Goal: Task Accomplishment & Management: Manage account settings

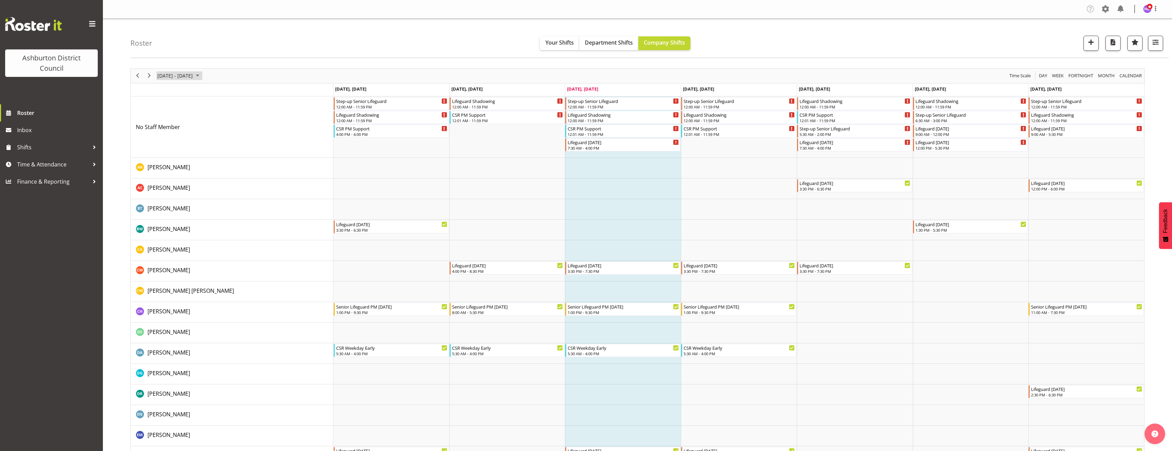
click at [202, 73] on span "August 2025" at bounding box center [197, 75] width 8 height 9
click at [229, 93] on span "next month" at bounding box center [230, 93] width 12 height 12
click at [163, 148] on span "22" at bounding box center [164, 151] width 10 height 10
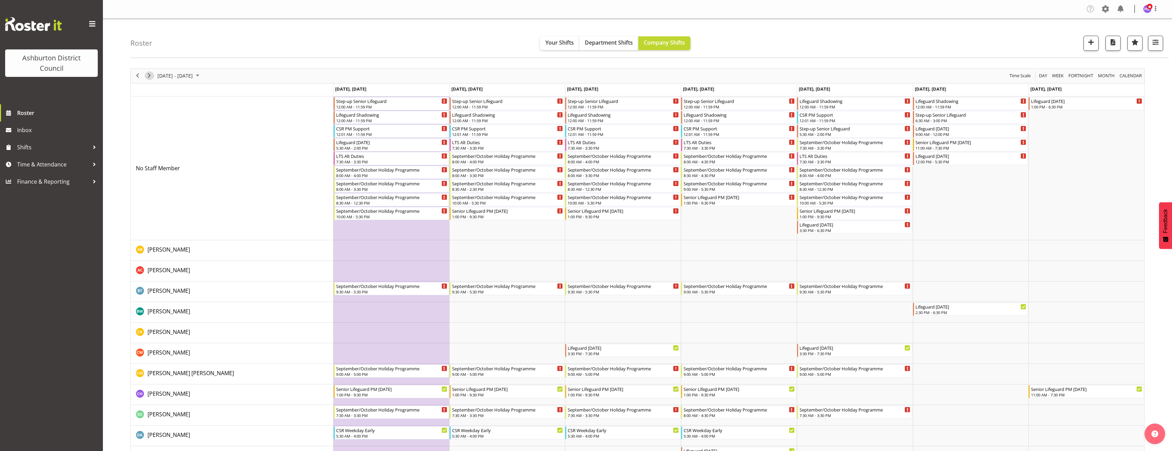
click at [151, 74] on span "Next" at bounding box center [149, 75] width 8 height 9
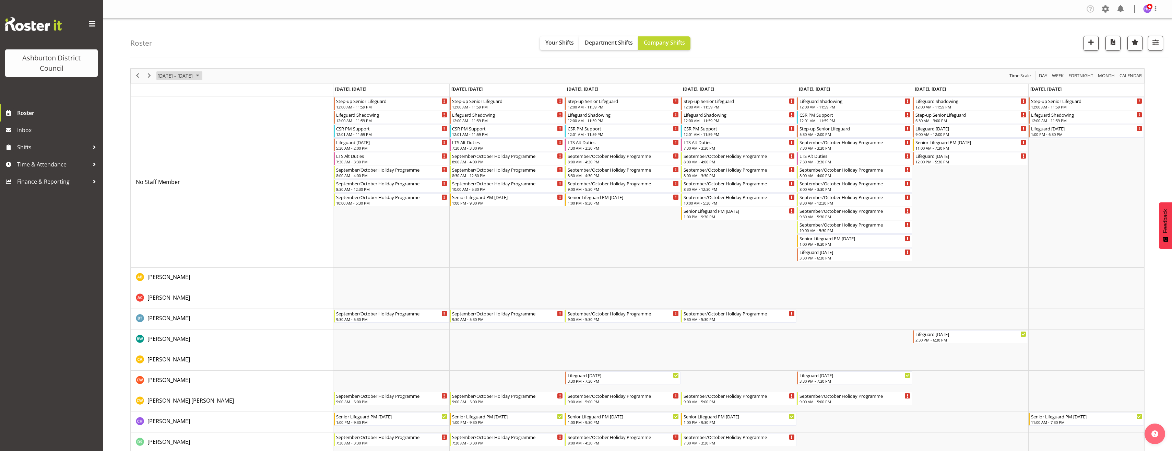
click at [184, 77] on span "Sep 29 - Oct 05, 2025" at bounding box center [175, 75] width 37 height 9
click at [166, 156] on span "22" at bounding box center [164, 151] width 10 height 10
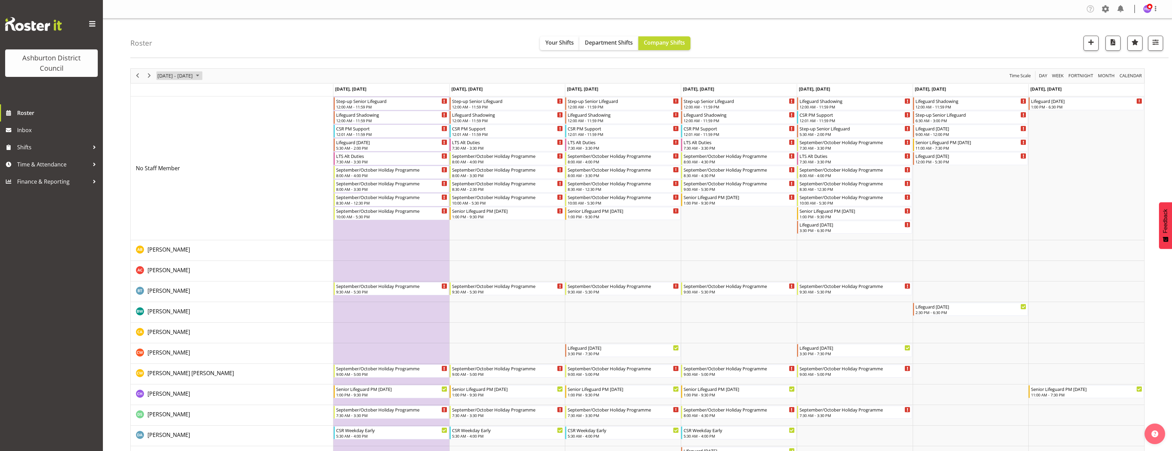
click at [193, 76] on span "[DATE] - [DATE]" at bounding box center [175, 75] width 37 height 9
click at [163, 167] on span "29" at bounding box center [164, 163] width 10 height 10
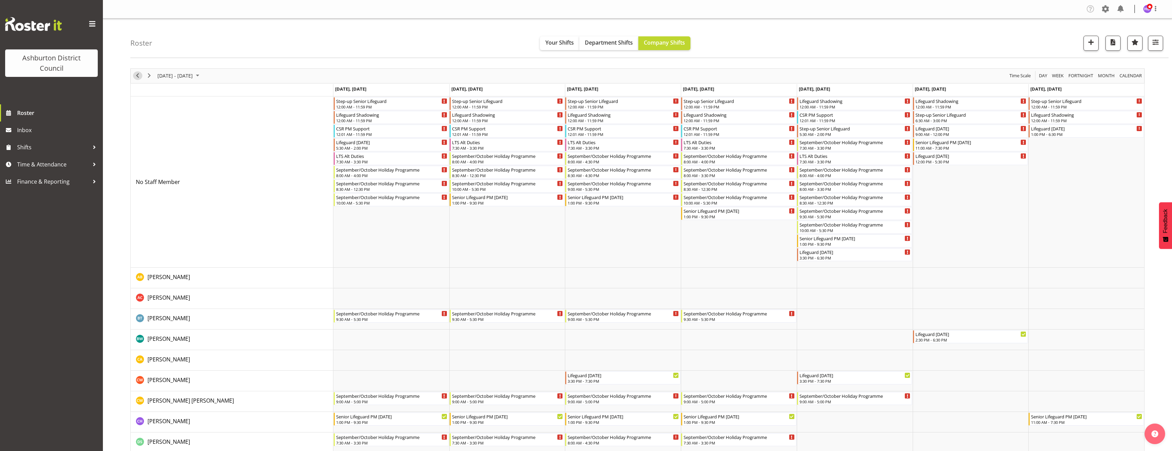
click at [134, 76] on span "Previous" at bounding box center [137, 75] width 8 height 9
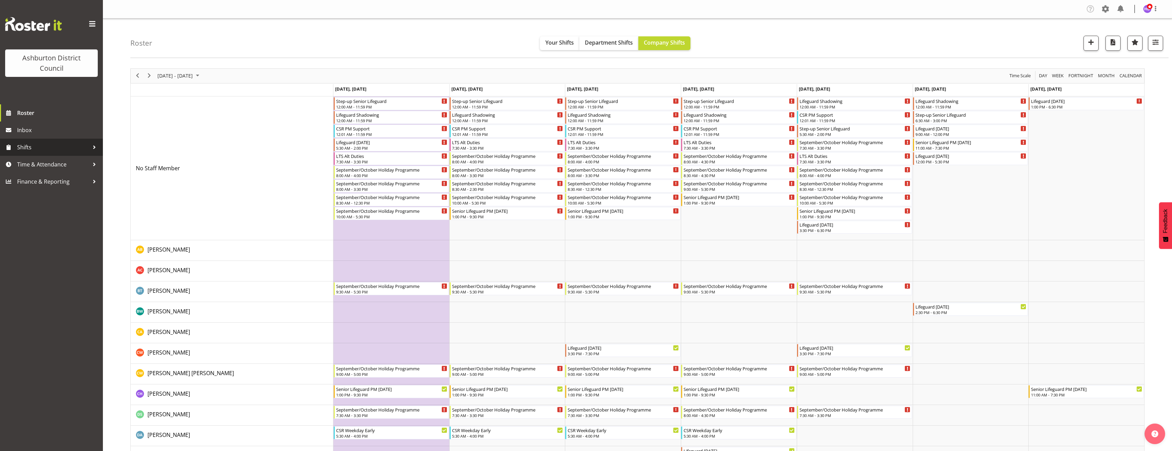
click at [95, 149] on div at bounding box center [94, 147] width 10 height 10
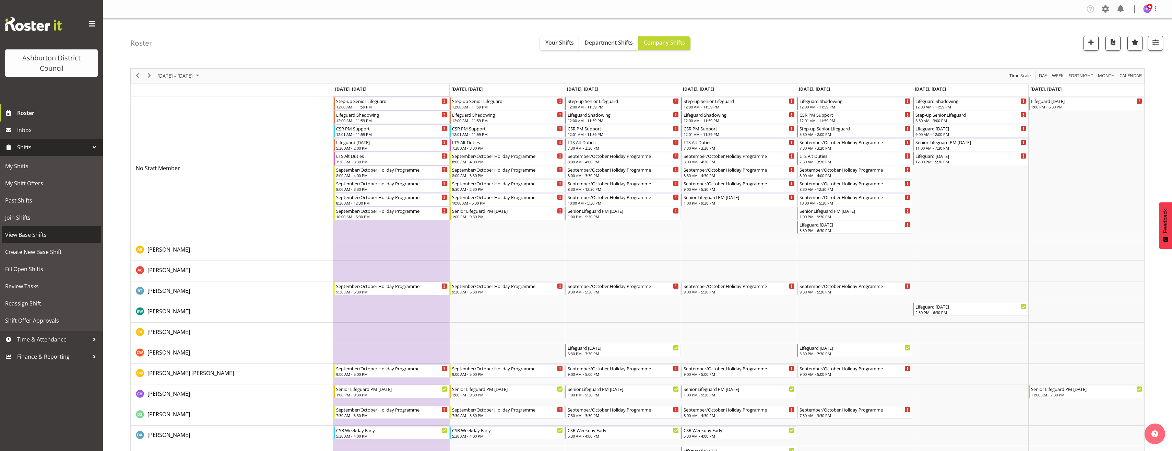
click at [55, 238] on span "View Base Shifts" at bounding box center [51, 234] width 93 height 10
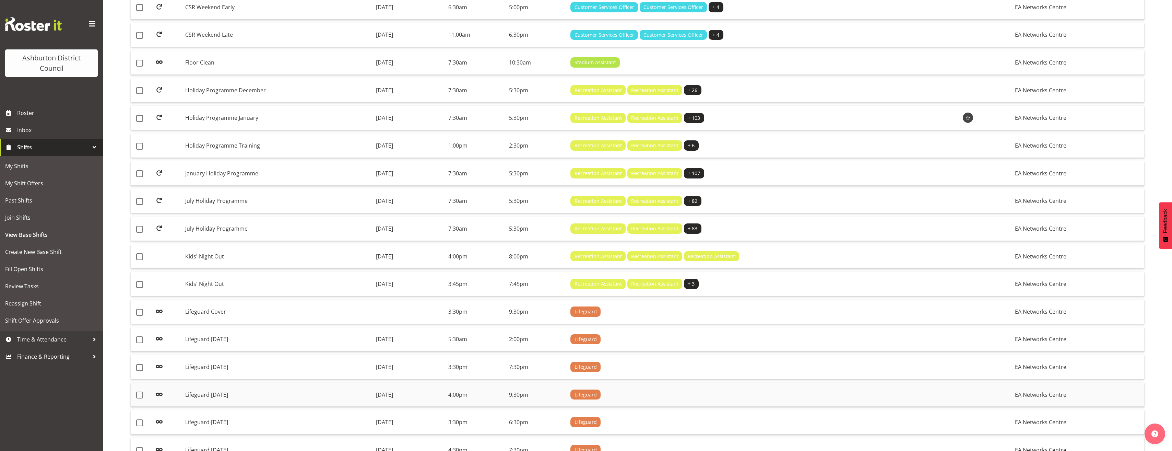
scroll to position [357, 0]
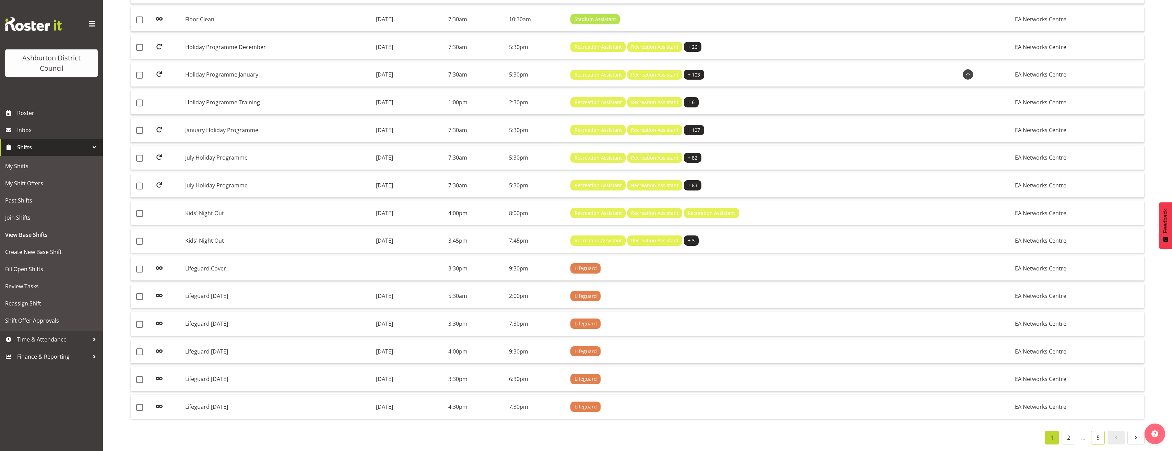
click at [1099, 430] on link "5" at bounding box center [1098, 437] width 14 height 14
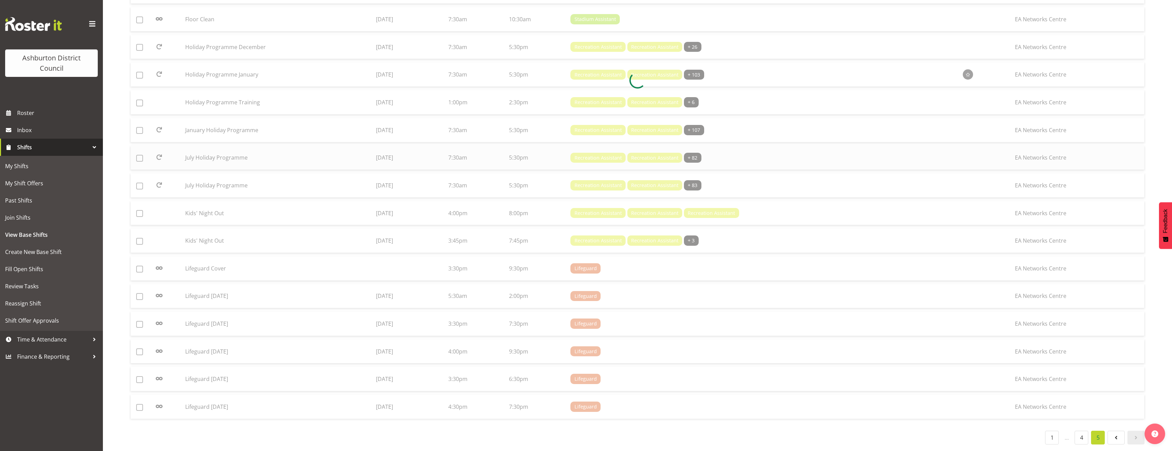
scroll to position [136, 0]
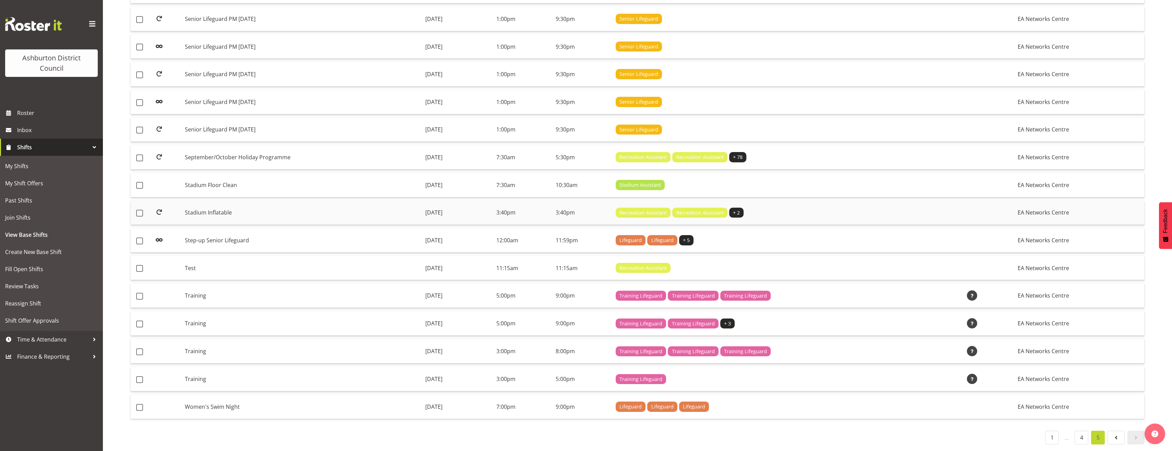
click at [350, 207] on td "Stadium Inflatable" at bounding box center [302, 213] width 240 height 24
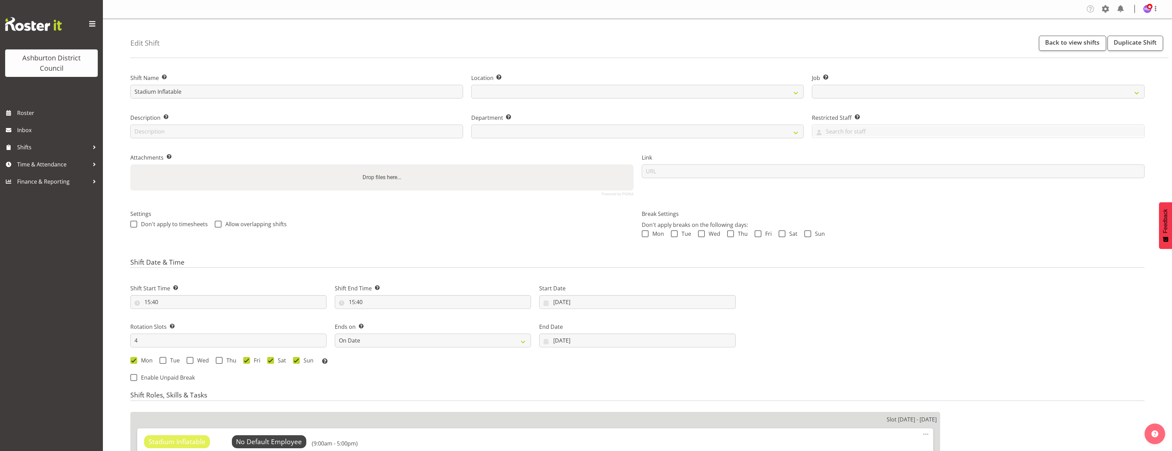
select select
select select "date"
select select "8"
select select "2025"
select select
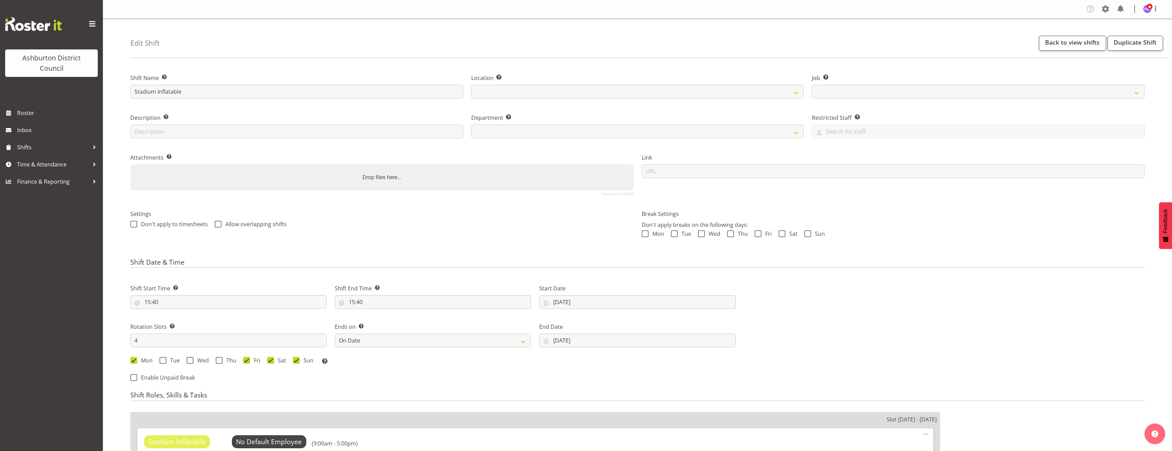
select select
select select "4046"
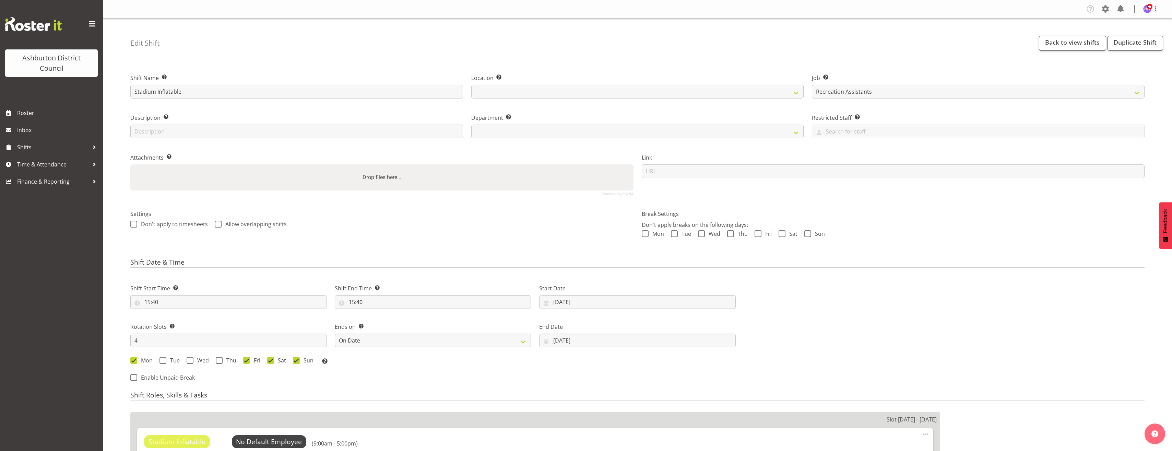
select select
select select "64"
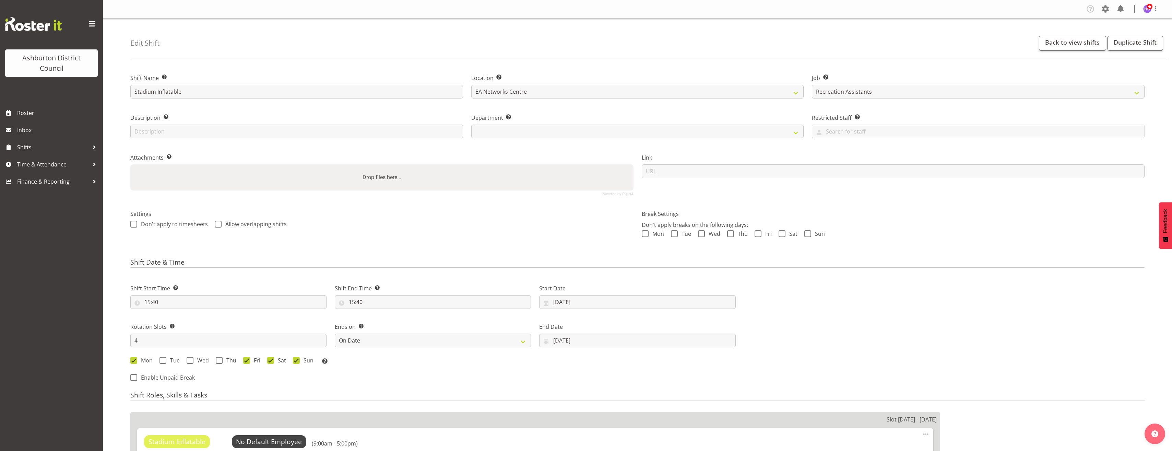
select select "83"
click at [566, 341] on input "03/09/2025" at bounding box center [637, 340] width 196 height 14
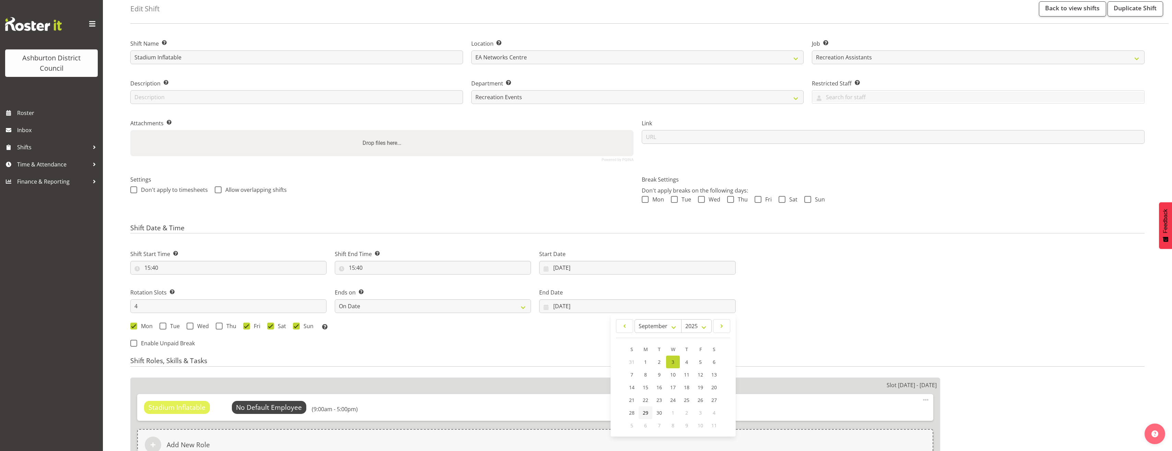
click at [649, 413] on link "29" at bounding box center [645, 412] width 14 height 13
type input "29/09/2025"
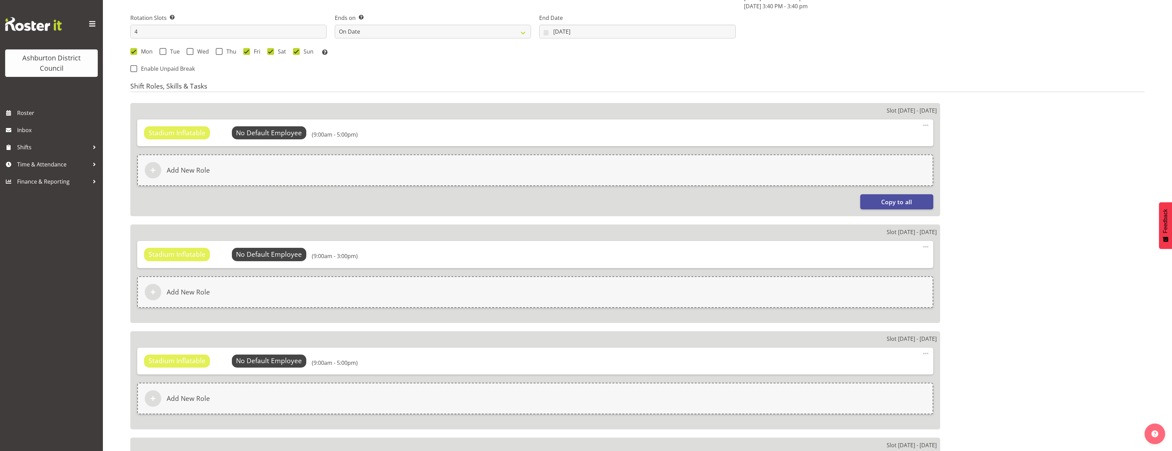
scroll to position [496, 0]
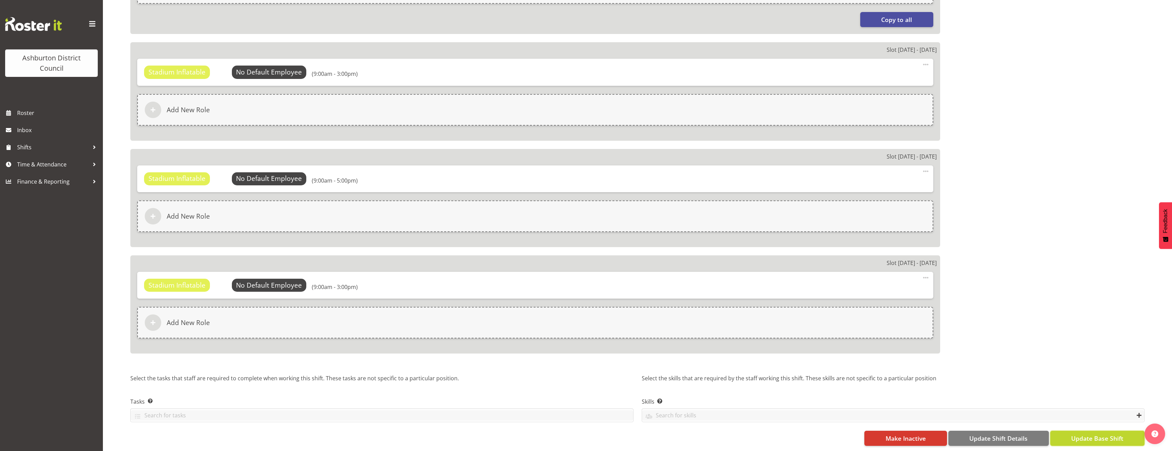
click at [1092, 433] on span "Update Base Shift" at bounding box center [1097, 437] width 52 height 9
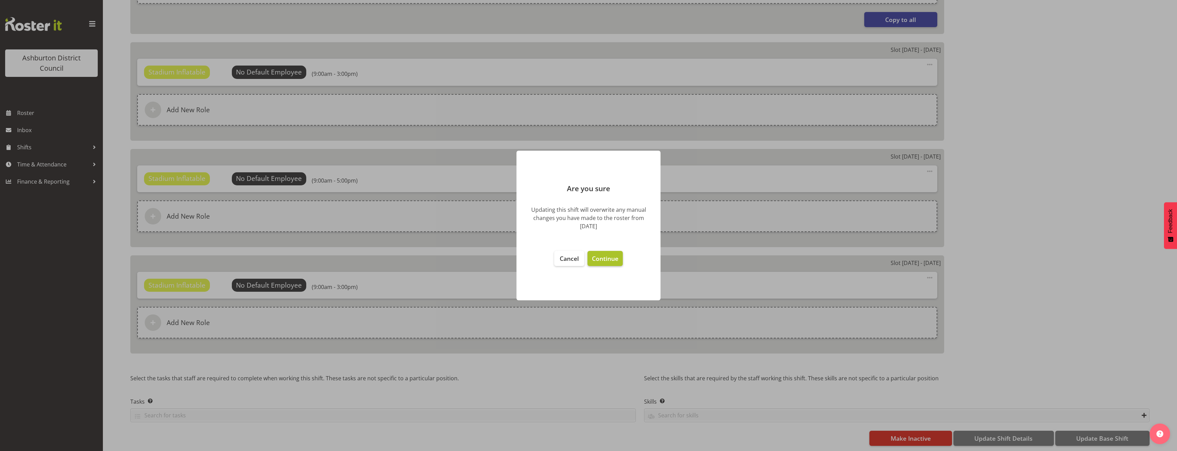
click at [607, 260] on span "Continue" at bounding box center [605, 258] width 26 height 8
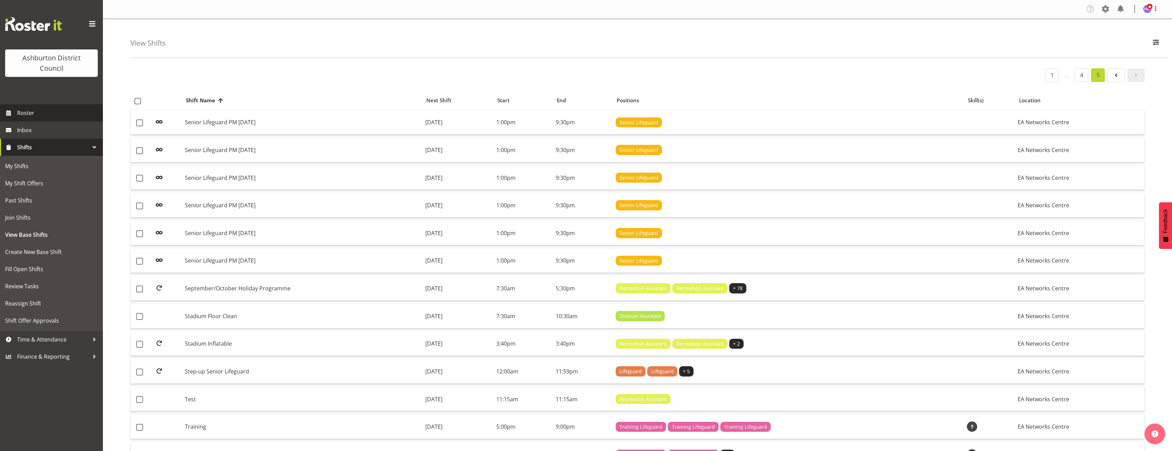
click at [68, 110] on span "Roster" at bounding box center [58, 113] width 82 height 10
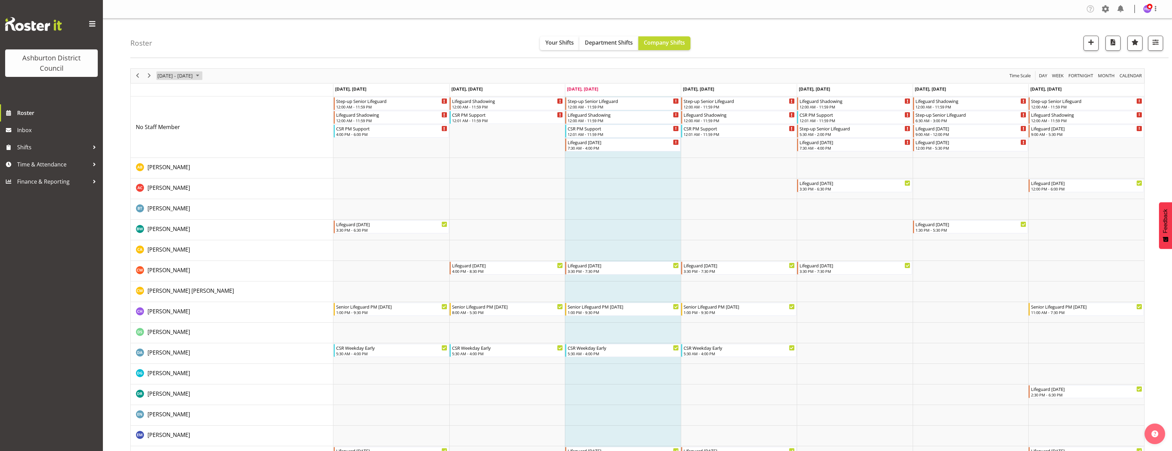
drag, startPoint x: 205, startPoint y: 73, endPoint x: 215, endPoint y: 80, distance: 11.9
click at [202, 73] on span "August 2025" at bounding box center [197, 75] width 8 height 9
click at [230, 93] on span "next month" at bounding box center [230, 93] width 12 height 12
click at [207, 153] on span "26" at bounding box center [208, 151] width 10 height 10
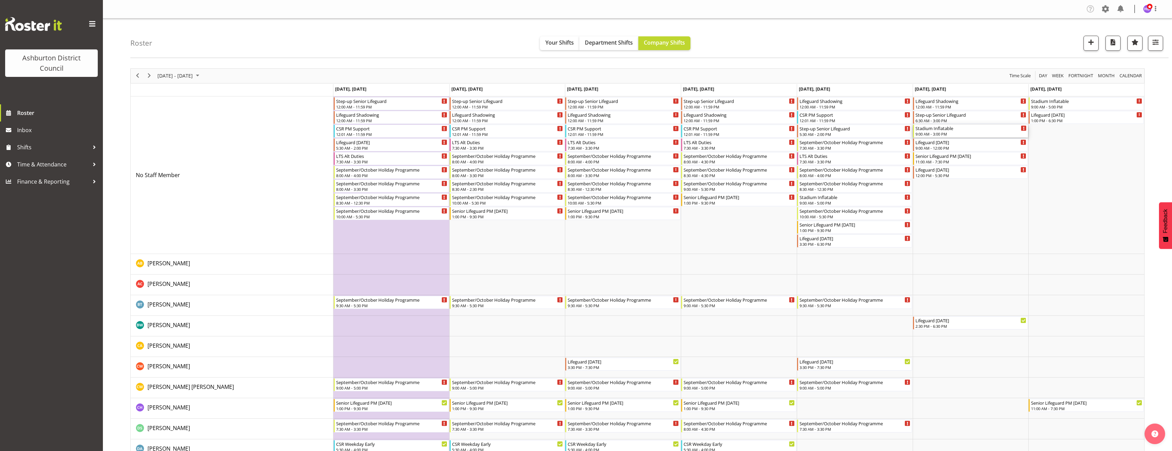
click at [972, 131] on div "9:00 AM - 3:00 PM" at bounding box center [970, 133] width 111 height 5
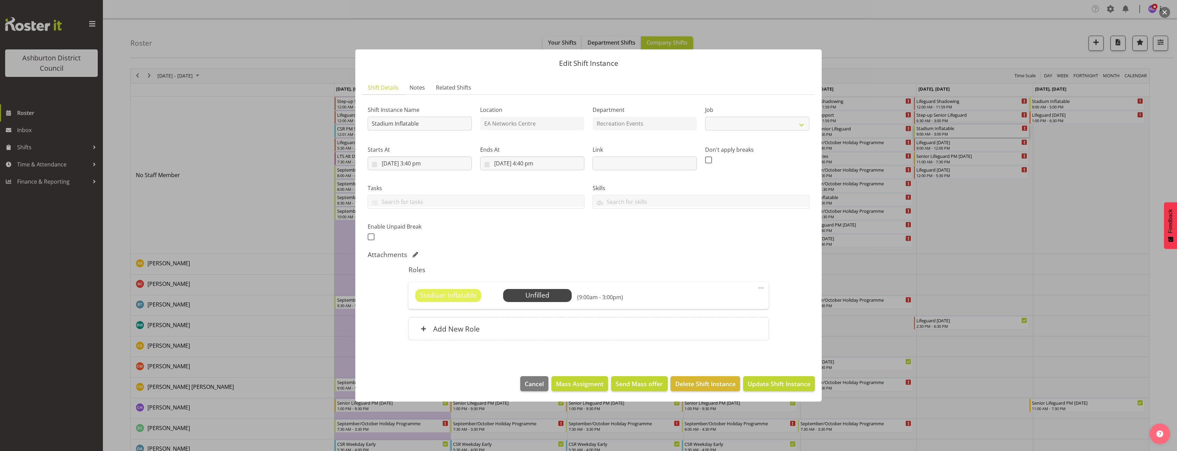
select select "4046"
click at [634, 329] on div "Add New Role" at bounding box center [588, 328] width 360 height 23
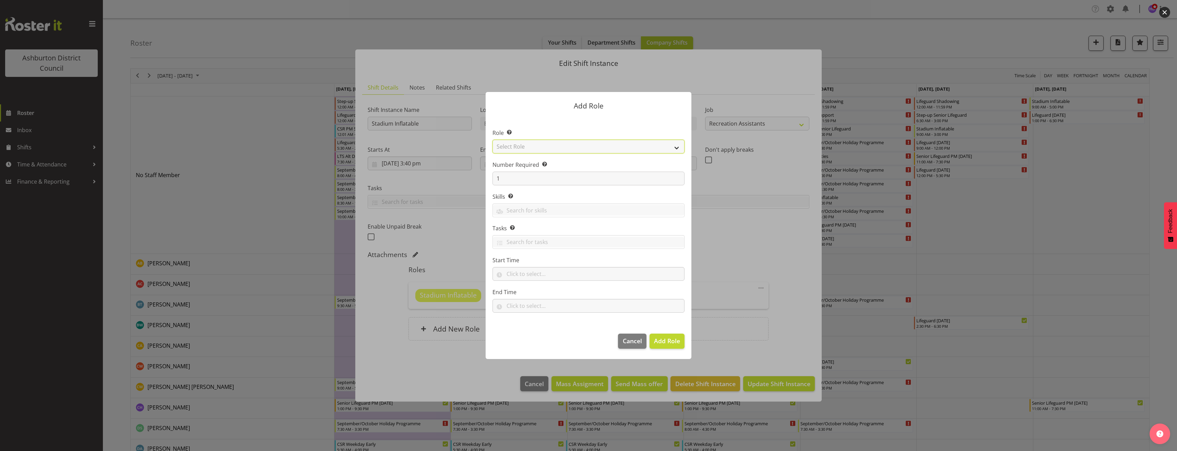
click at [539, 147] on select "Select Role AAGM Deputy Director AAGM Director Archivist Childrens Librarian Co…" at bounding box center [588, 147] width 192 height 14
select select "84"
click at [492, 140] on select "Select Role AAGM Deputy Director AAGM Director Archivist Childrens Librarian Co…" at bounding box center [588, 147] width 192 height 14
click at [524, 272] on input "text" at bounding box center [588, 274] width 192 height 14
click at [539, 294] on select "00 00 01 02 03 04 05 06 07 08 09 10 11 12 13 14 15 16 17 18 19 20 21 22 23" at bounding box center [539, 292] width 15 height 14
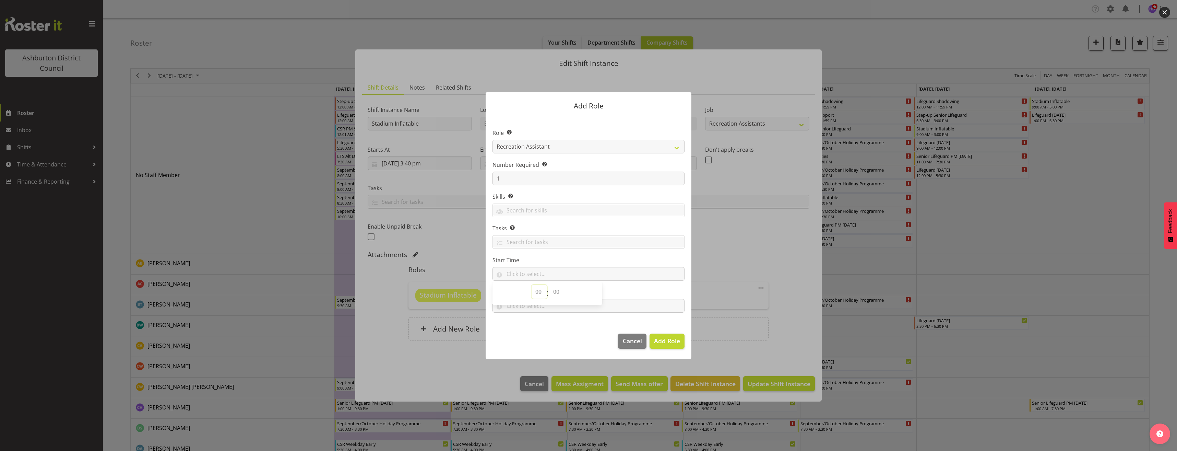
select select "9"
click at [559, 292] on select "00 00 01 02 03 04 05 06 07 08 09 10 11 12 13 14 15 16 17 18 19 20 21 22 23 24 2…" at bounding box center [556, 292] width 15 height 14
select select "30"
type input "09:30"
click at [557, 303] on div "00 01 02 03 04 05 06 07 08 09 10 11 12 13 14 15 16 17 18 19 20 21 22 23 : 00 01…" at bounding box center [547, 293] width 110 height 23
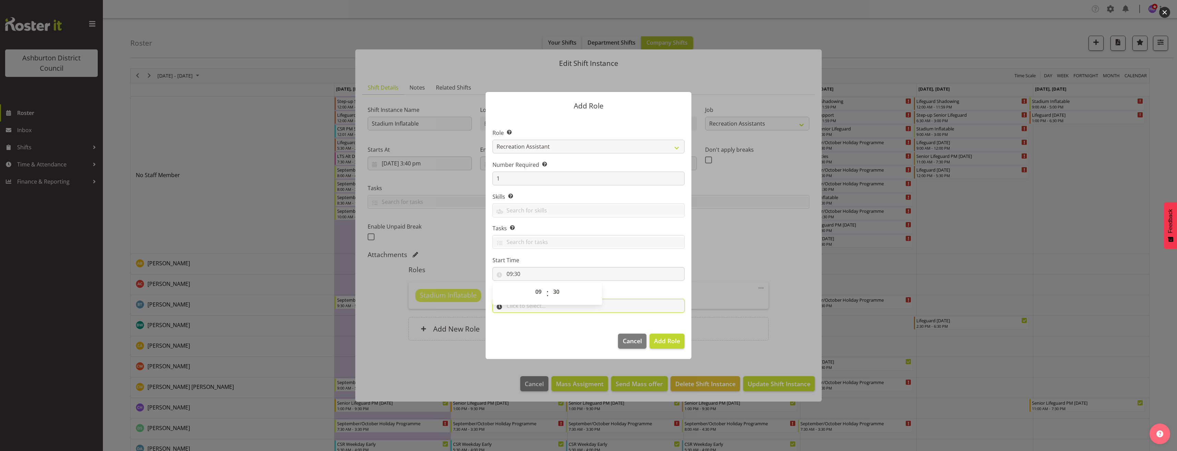
click at [555, 307] on input "text" at bounding box center [588, 306] width 192 height 14
click at [542, 325] on select "00 00 01 02 03 04 05 06 07 08 09 10 11 12 13 14 15 16 17 18 19 20 21 22 23" at bounding box center [539, 324] width 15 height 14
select select "12"
click at [554, 325] on select "00 00 01 02 03 04 05 06 07 08 09 10 11 12 13 14 15 16 17 18 19 20 21 22 23 24 2…" at bounding box center [556, 324] width 15 height 14
select select "30"
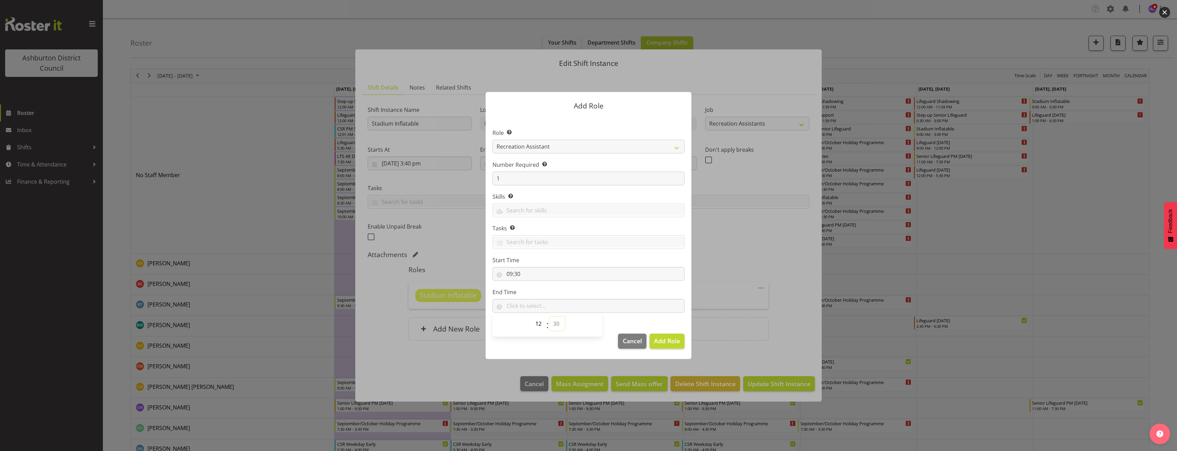
click at [549, 317] on select "00 00 01 02 03 04 05 06 07 08 09 10 11 12 13 14 15 16 17 18 19 20 21 22 23 24 2…" at bounding box center [556, 324] width 15 height 14
type input "12:30"
click at [666, 347] on button "Add Role" at bounding box center [666, 340] width 35 height 15
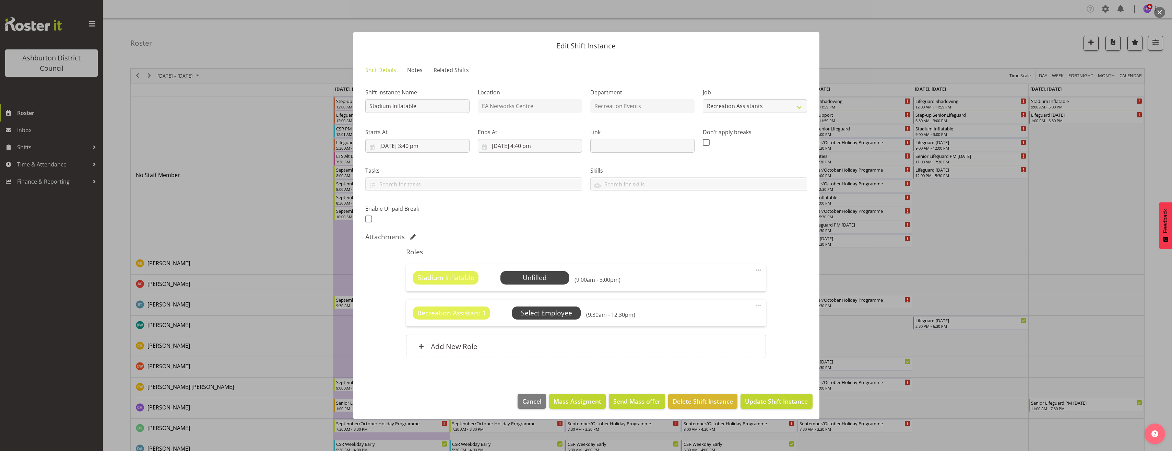
click at [0, 0] on span "Select Employee" at bounding box center [0, 0] width 0 height 0
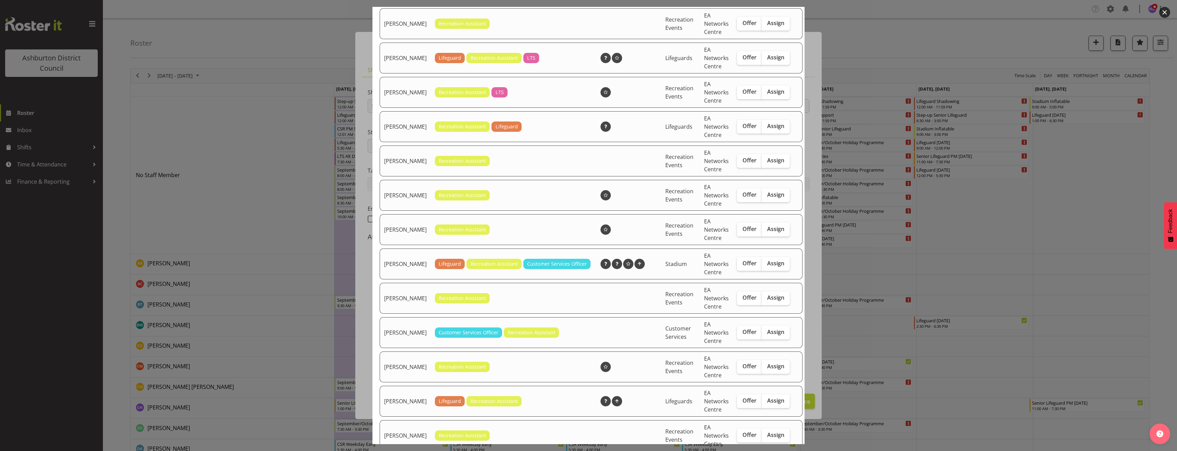
scroll to position [366, 0]
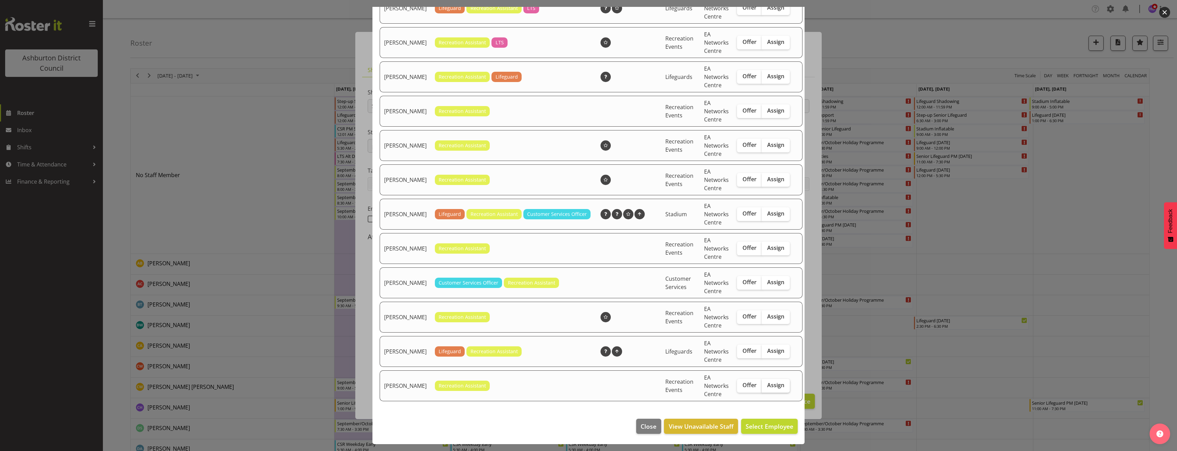
click at [768, 388] on span "Assign" at bounding box center [775, 384] width 17 height 7
click at [766, 387] on input "Assign" at bounding box center [764, 385] width 4 height 4
checkbox input "true"
click at [767, 424] on span "Assign [PERSON_NAME]" at bounding box center [758, 426] width 69 height 8
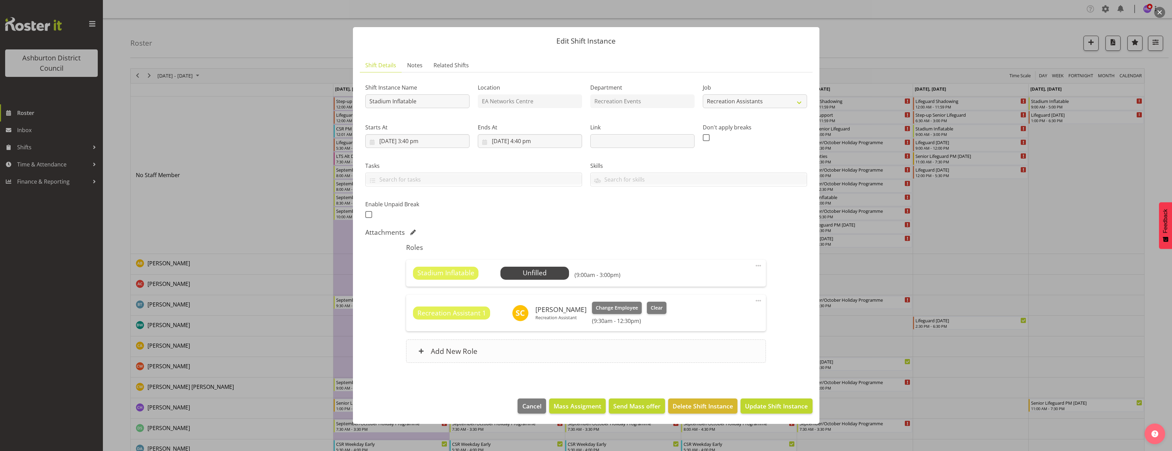
click at [646, 349] on div "Add New Role" at bounding box center [586, 350] width 360 height 23
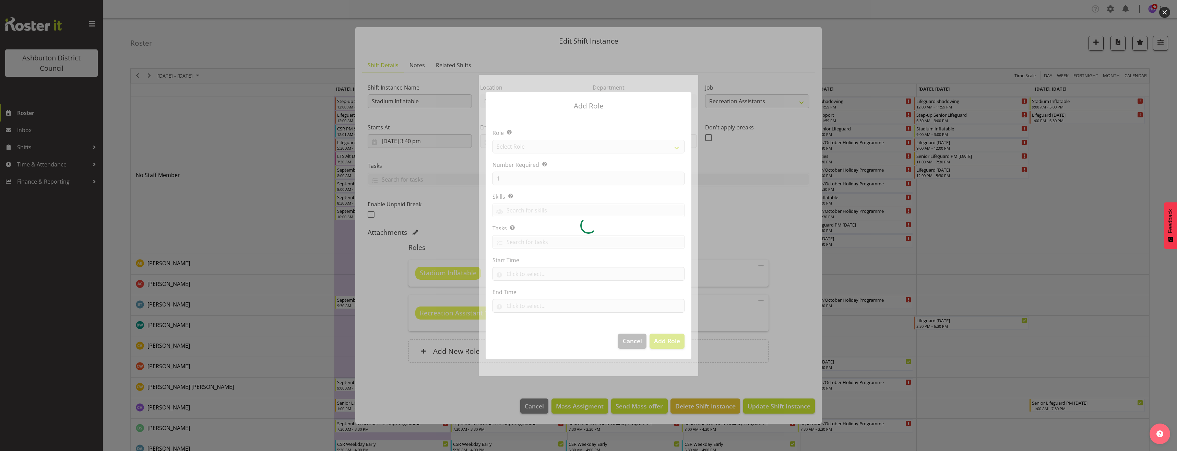
click at [532, 145] on div at bounding box center [588, 225] width 219 height 301
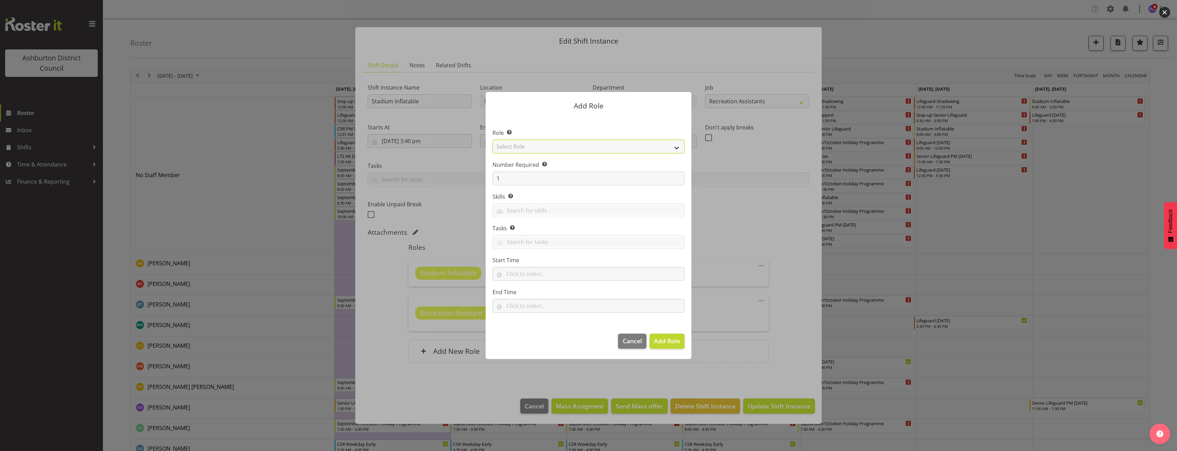
click at [537, 146] on select "Select Role AAGM Deputy Director AAGM Director Archivist Childrens Librarian Co…" at bounding box center [588, 147] width 192 height 14
select select "84"
click at [492, 140] on select "Select Role AAGM Deputy Director AAGM Director Archivist Childrens Librarian Co…" at bounding box center [588, 147] width 192 height 14
click at [529, 278] on input "text" at bounding box center [588, 274] width 192 height 14
click at [540, 295] on select "00 00 01 02 03 04 05 06 07 08 09 10 11 12 13 14 15 16 17 18 19 20 21 22 23" at bounding box center [539, 292] width 15 height 14
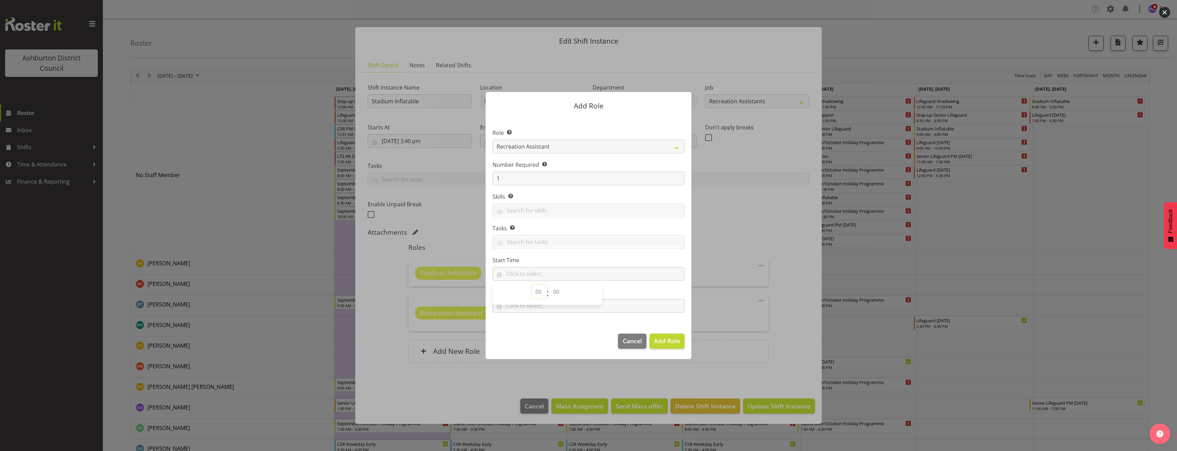
select select "13"
click at [532, 285] on select "00 00 01 02 03 04 05 06 07 08 09 10 11 12 13 14 15 16 17 18 19 20 21 22 23" at bounding box center [539, 292] width 15 height 14
click at [557, 292] on select "00 00 01 02 03 04 05 06 07 08 09 10 11 12 13 14 15 16 17 18 19 20 21 22 23 24 2…" at bounding box center [556, 292] width 15 height 14
select select "0"
click at [549, 285] on select "00 00 01 02 03 04 05 06 07 08 09 10 11 12 13 14 15 16 17 18 19 20 21 22 23 24 2…" at bounding box center [556, 292] width 15 height 14
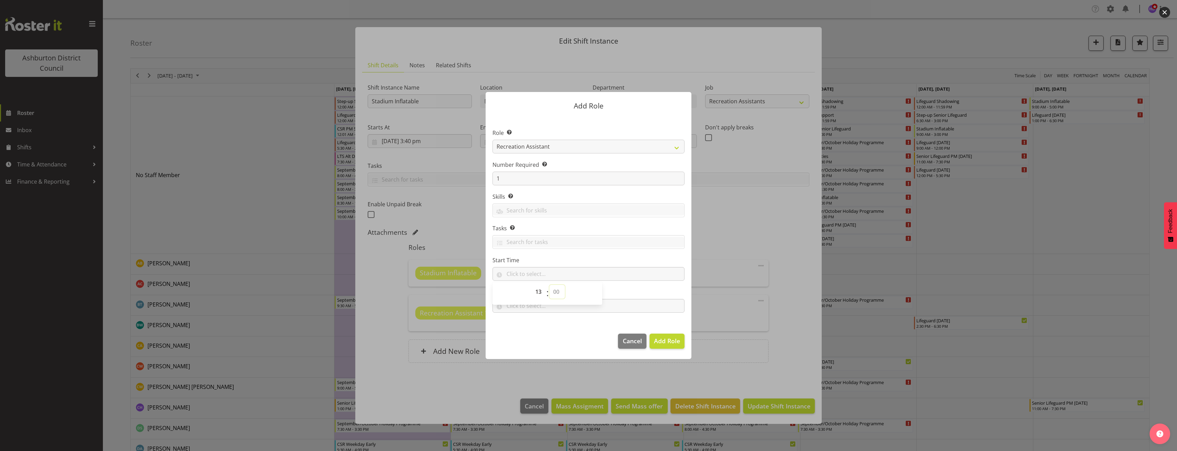
type input "13:00"
click at [541, 305] on input "text" at bounding box center [588, 306] width 192 height 14
click at [539, 323] on select "00 00 01 02 03 04 05 06 07 08 09 10 11 12 13 14 15 16 17 18 19 20 21 22 23" at bounding box center [539, 324] width 15 height 14
select select "15"
click at [557, 327] on select "00 00 01 02 03 04 05 06 07 08 09 10 11 12 13 14 15 16 17 18 19 20 21 22 23 24 2…" at bounding box center [556, 324] width 15 height 14
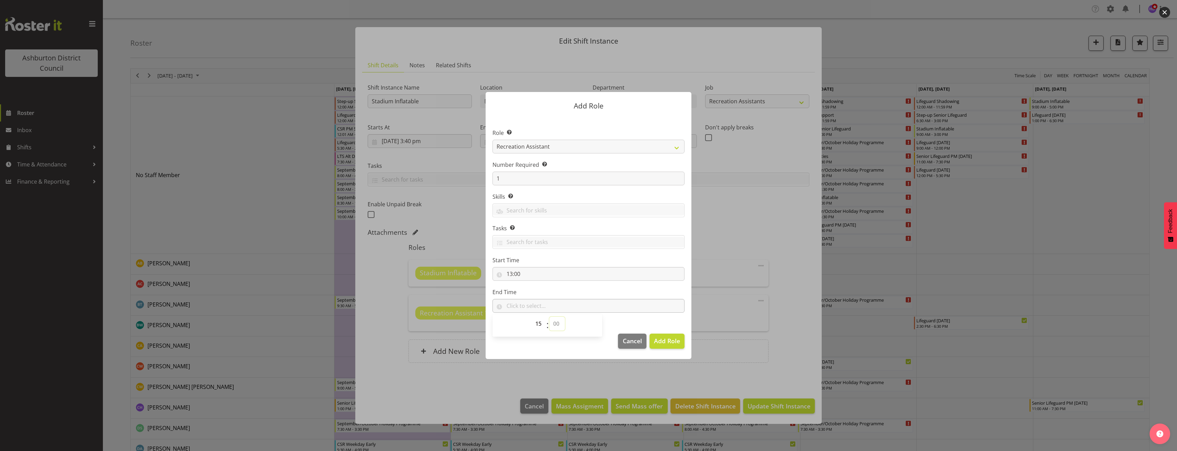
select select "30"
click at [549, 317] on select "00 00 01 02 03 04 05 06 07 08 09 10 11 12 13 14 15 16 17 18 19 20 21 22 23 24 2…" at bounding box center [556, 324] width 15 height 14
type input "15:30"
click at [667, 343] on span "Add Role" at bounding box center [667, 340] width 26 height 8
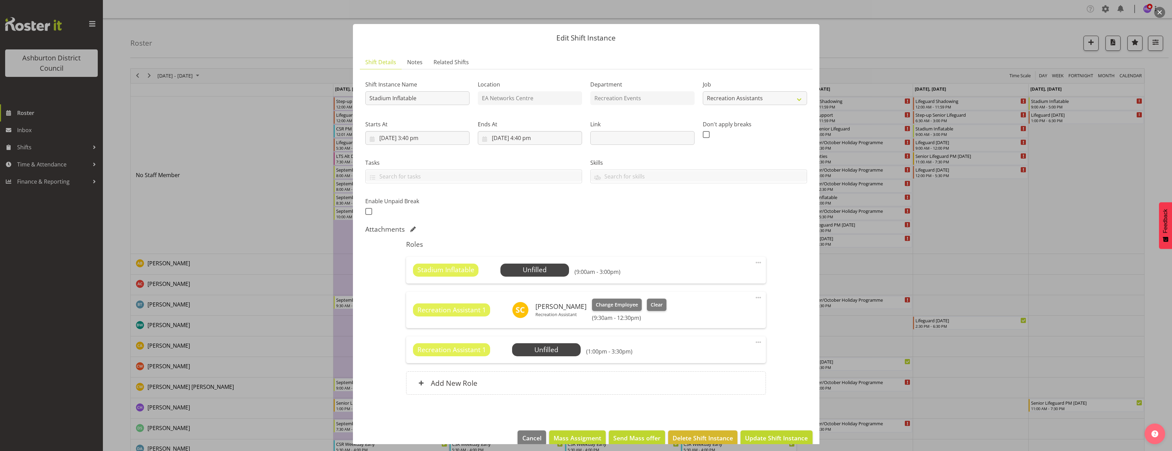
click at [754, 341] on span at bounding box center [758, 342] width 8 height 8
click at [722, 358] on link "Edit" at bounding box center [729, 357] width 66 height 12
select select "8"
select select "2025"
select select "15"
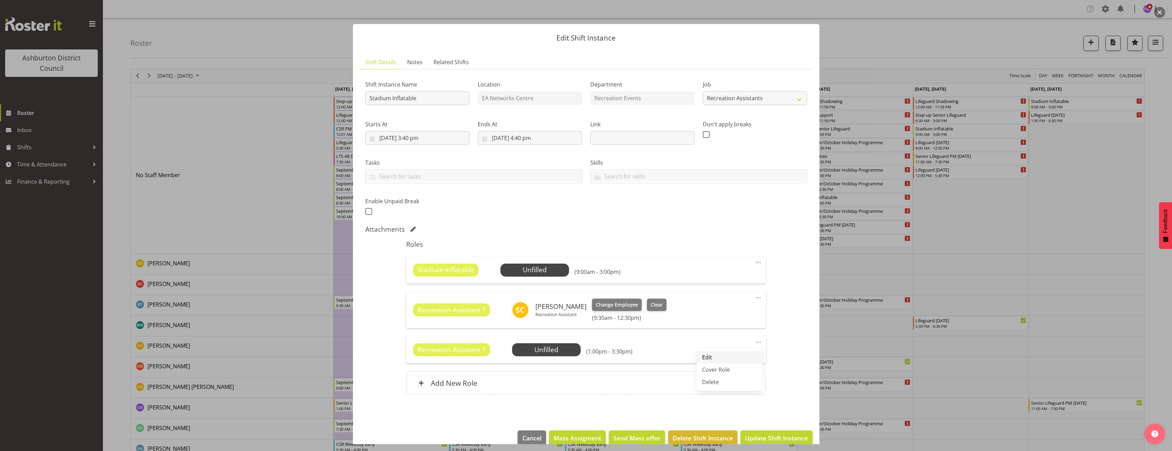
select select "30"
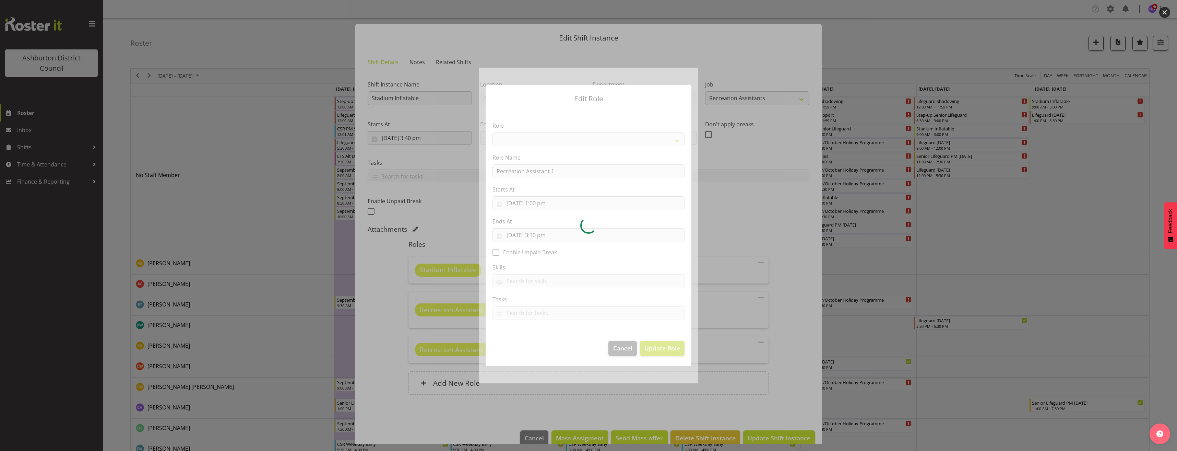
select select "84"
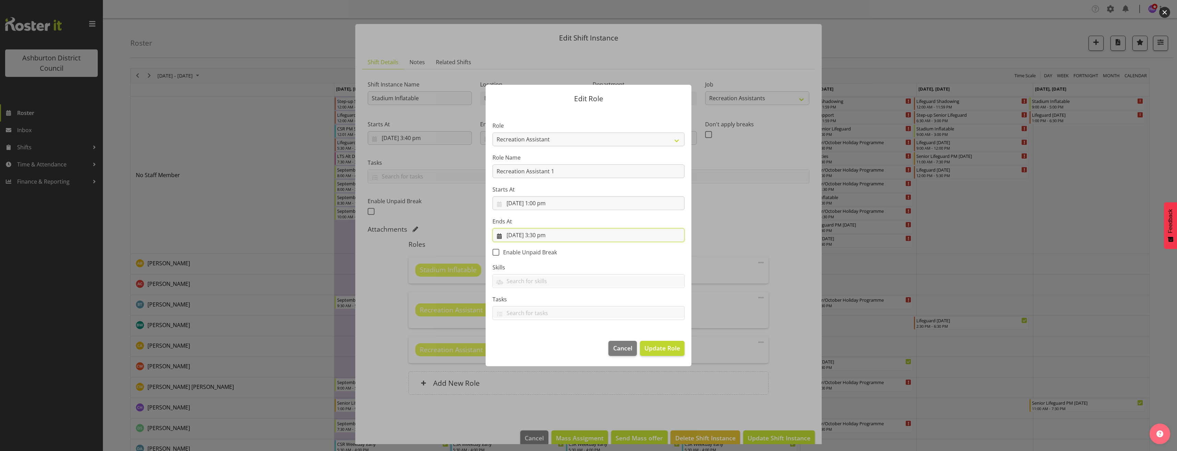
click at [547, 235] on input "[DATE] 3:30 pm" at bounding box center [588, 235] width 192 height 14
click at [563, 377] on select "00 01 02 03 04 05 06 07 08 09 10 11 12 13 14 15 16 17 18 19 20 21 22 23 24 25 2…" at bounding box center [564, 380] width 15 height 14
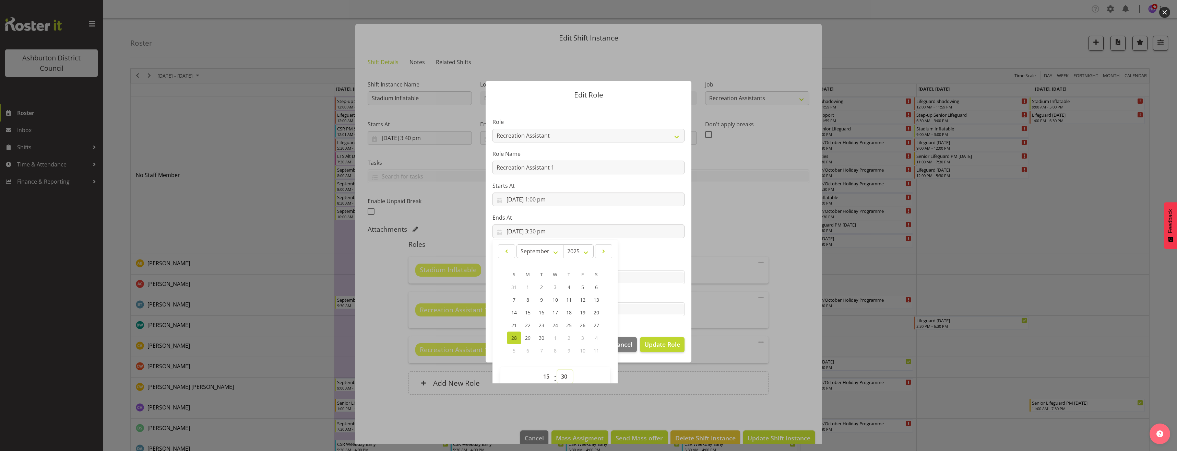
select select "0"
click at [557, 369] on select "00 01 02 03 04 05 06 07 08 09 10 11 12 13 14 15 16 17 18 19 20 21 22 23 24 25 2…" at bounding box center [564, 376] width 15 height 14
type input "[DATE] 3:00 pm"
click at [671, 348] on span "Update Role" at bounding box center [662, 343] width 36 height 9
select select
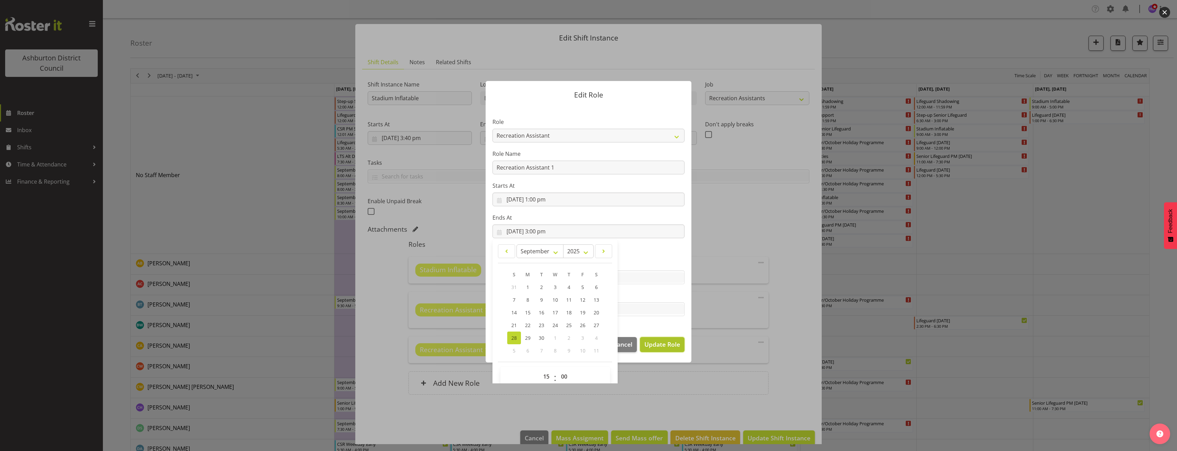
select select
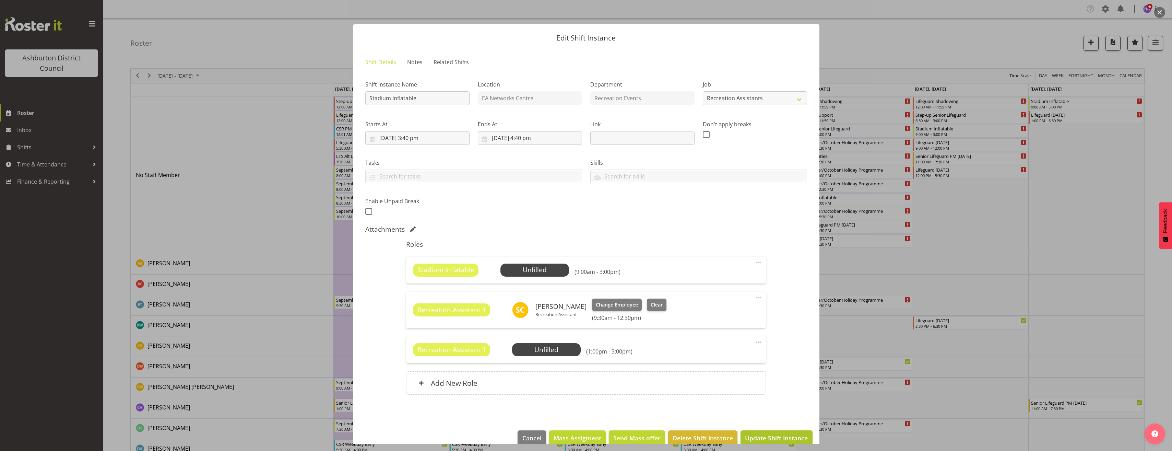
click at [772, 434] on span "Update Shift Instance" at bounding box center [776, 437] width 63 height 9
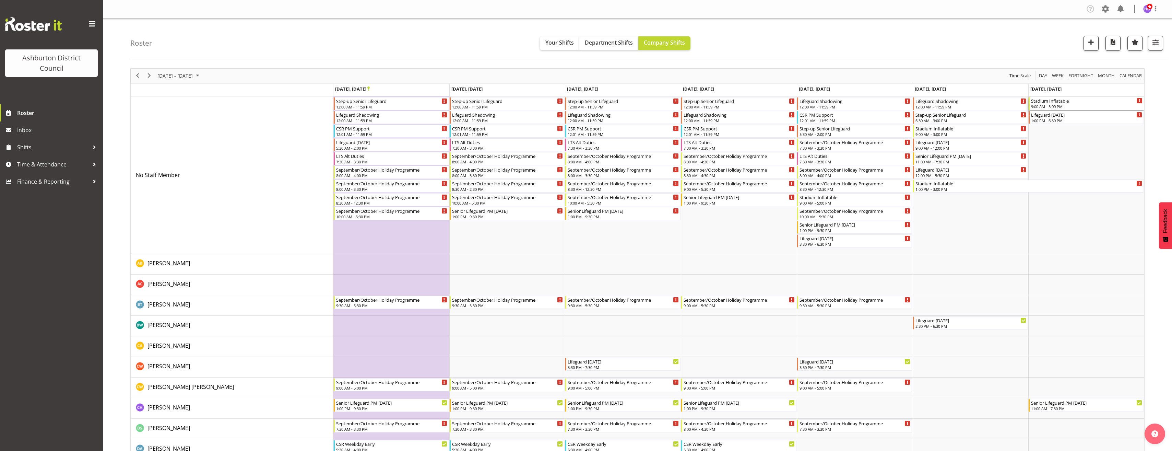
click at [1061, 103] on div "Stadium Inflatable" at bounding box center [1086, 100] width 111 height 7
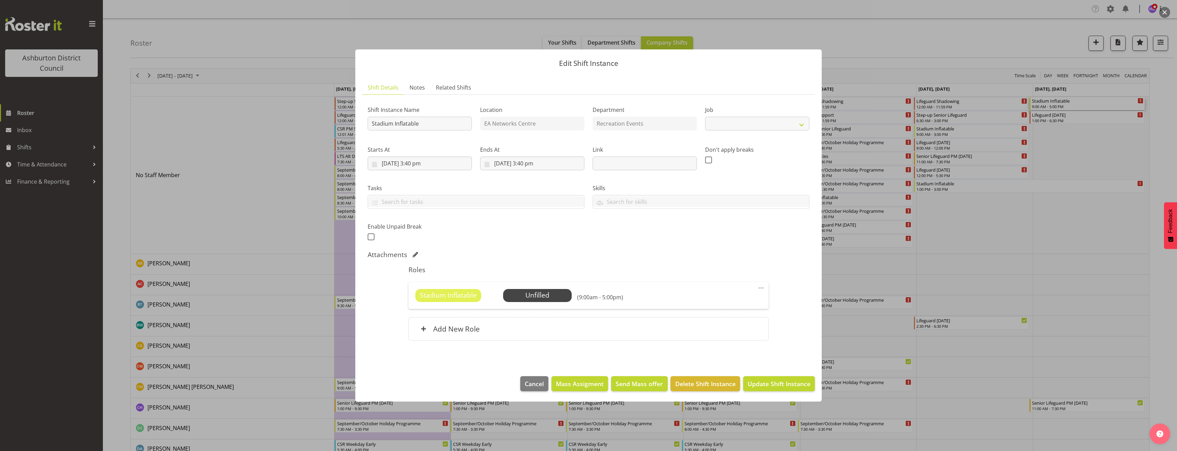
select select "4046"
click at [1074, 247] on div at bounding box center [588, 225] width 1177 height 451
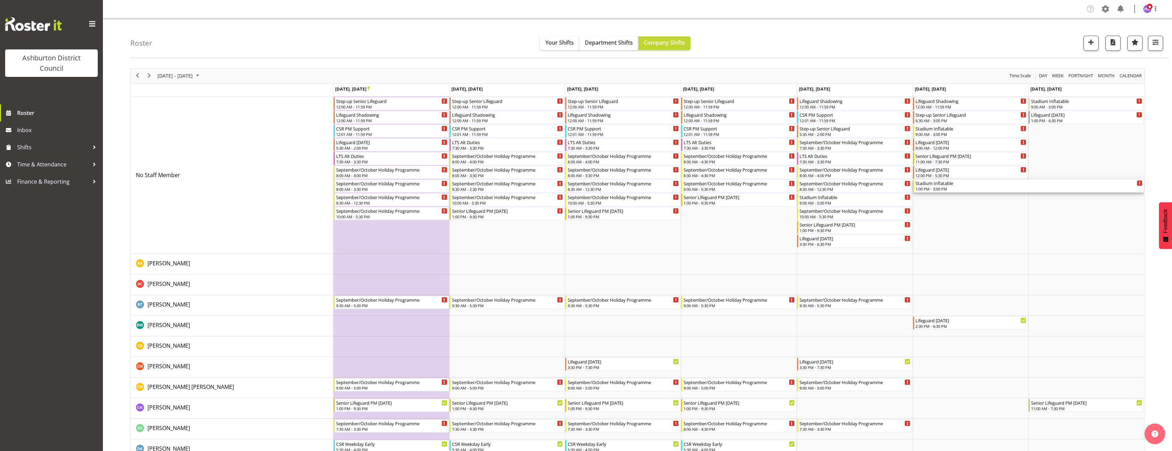
click at [1018, 186] on div "1:00 PM - 3:00 PM" at bounding box center [1028, 188] width 227 height 5
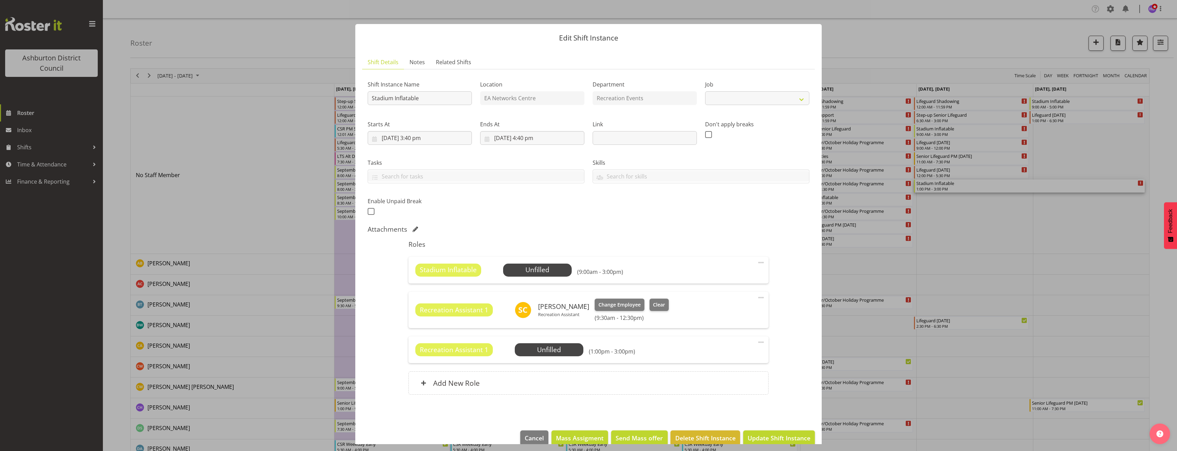
select select "4046"
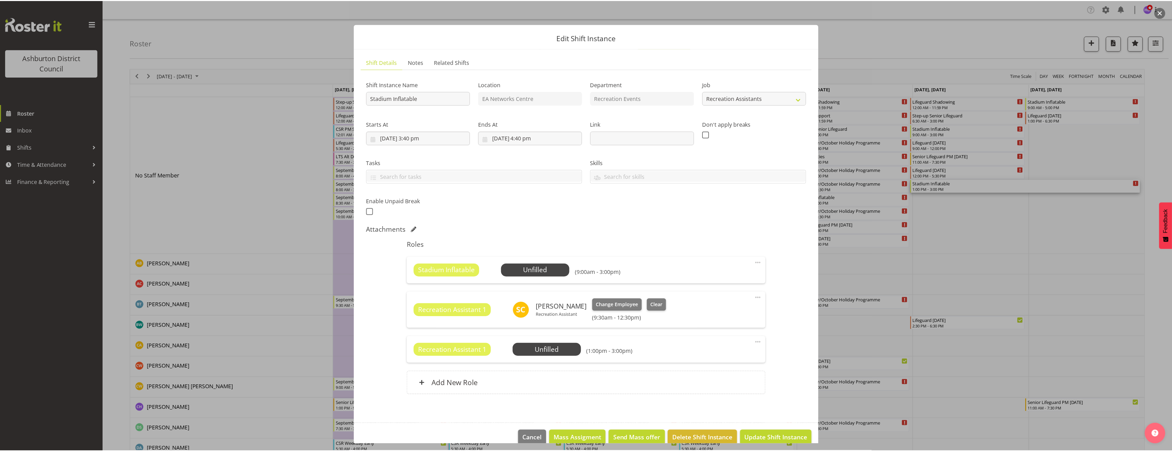
scroll to position [12, 0]
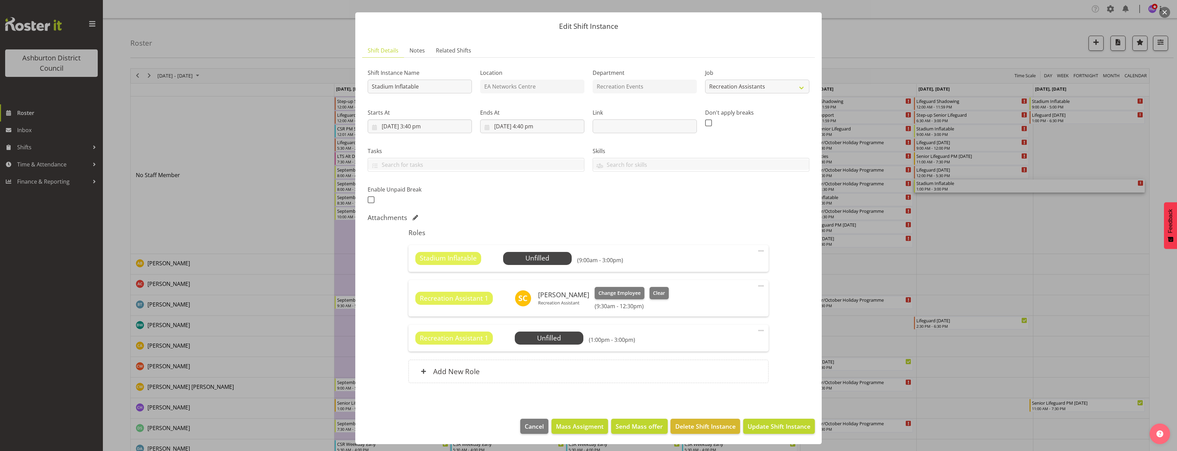
click at [757, 327] on span at bounding box center [761, 330] width 8 height 8
click at [734, 346] on link "Edit" at bounding box center [732, 345] width 66 height 12
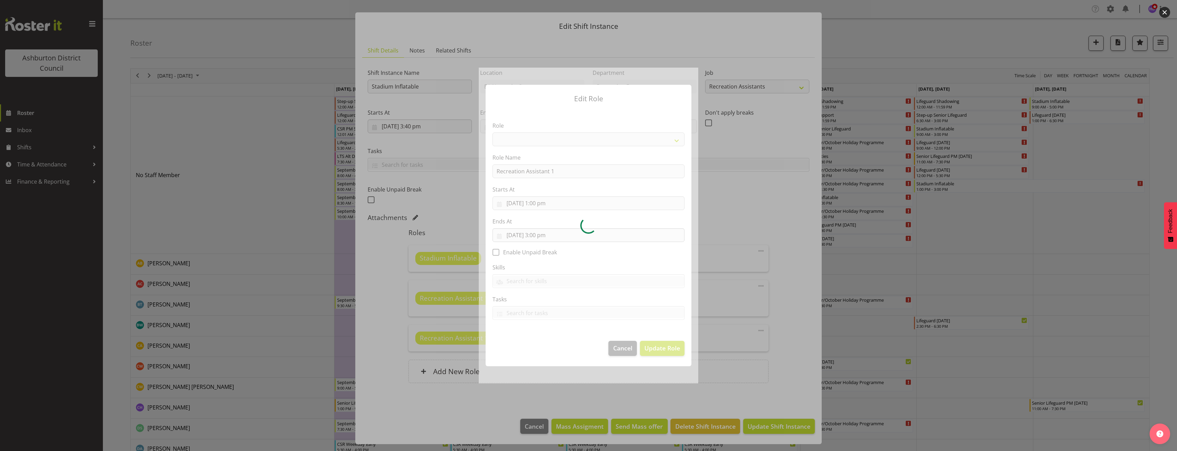
select select "84"
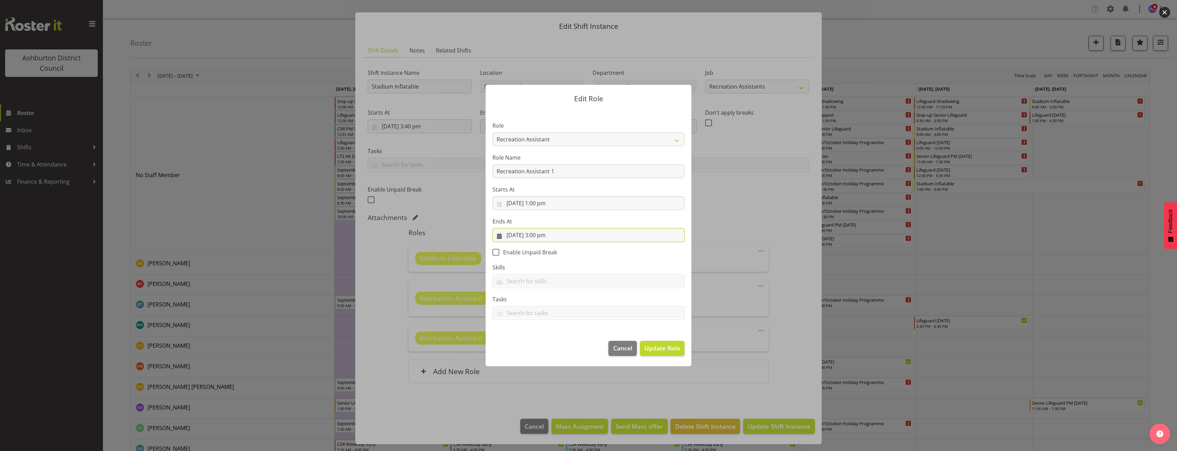
click at [510, 236] on input "[DATE] 3:00 pm" at bounding box center [588, 235] width 192 height 14
drag, startPoint x: 591, startPoint y: 330, endPoint x: 613, endPoint y: 335, distance: 22.3
click at [594, 330] on span "27" at bounding box center [596, 328] width 5 height 7
type input "[DATE] 3:00 pm"
click at [653, 348] on span "Update Role" at bounding box center [662, 347] width 36 height 9
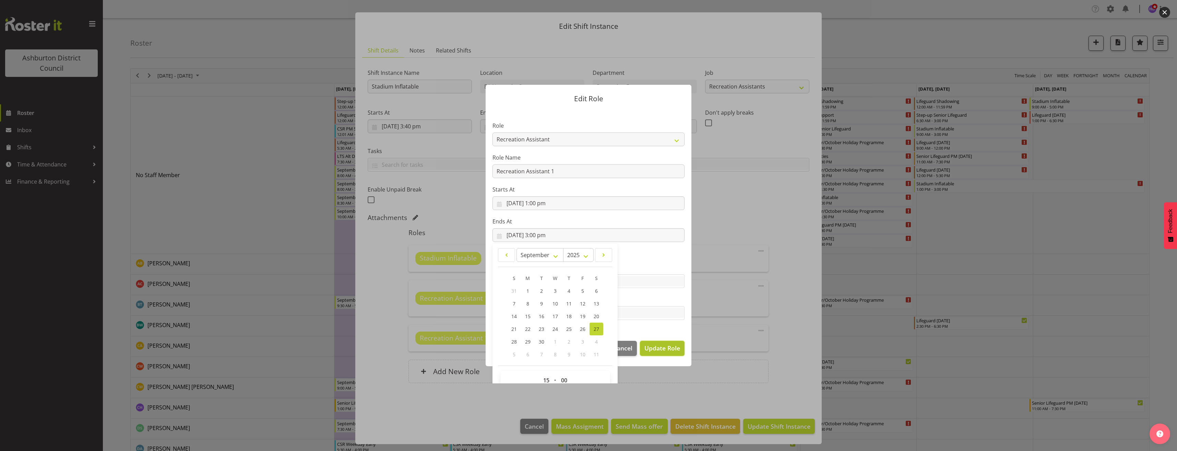
select select
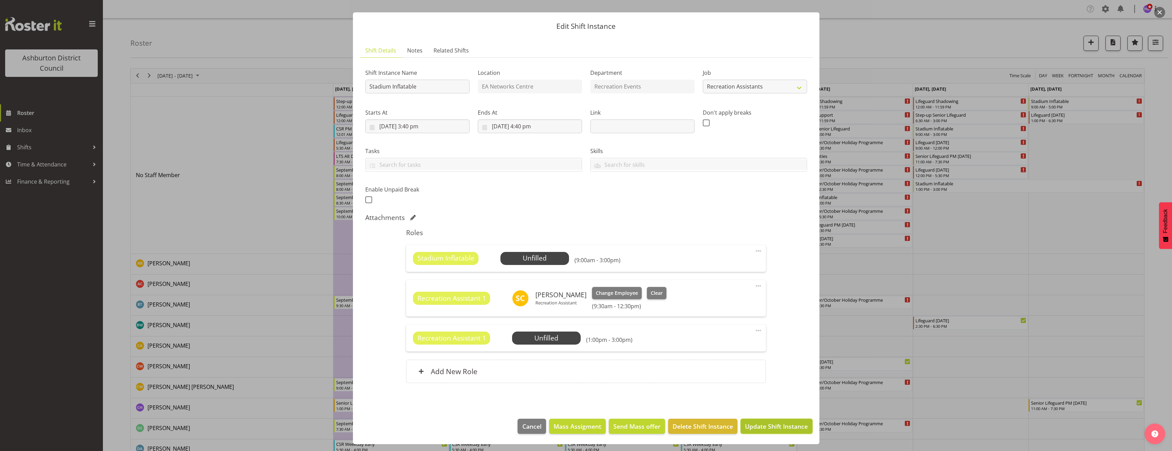
click at [785, 428] on span "Update Shift Instance" at bounding box center [776, 425] width 63 height 9
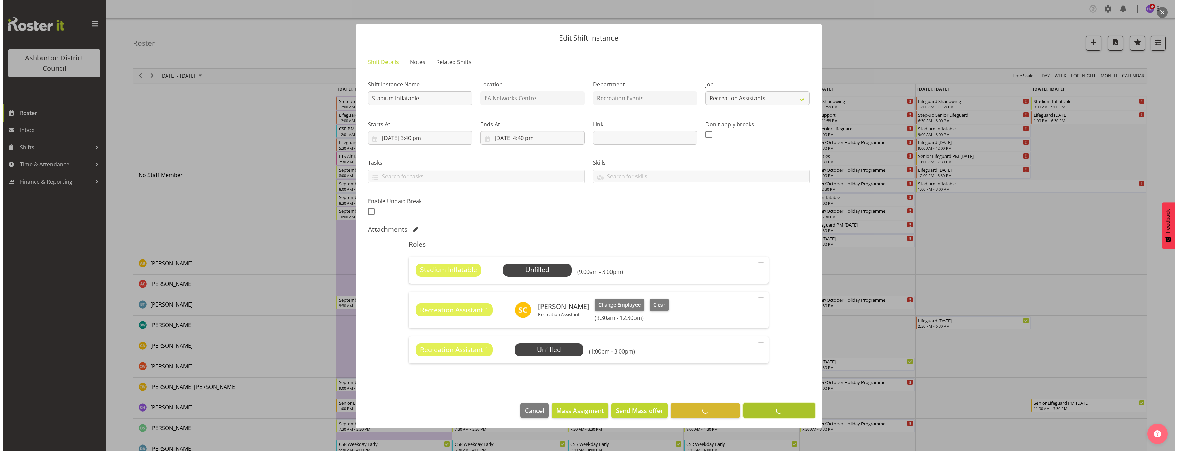
scroll to position [0, 0]
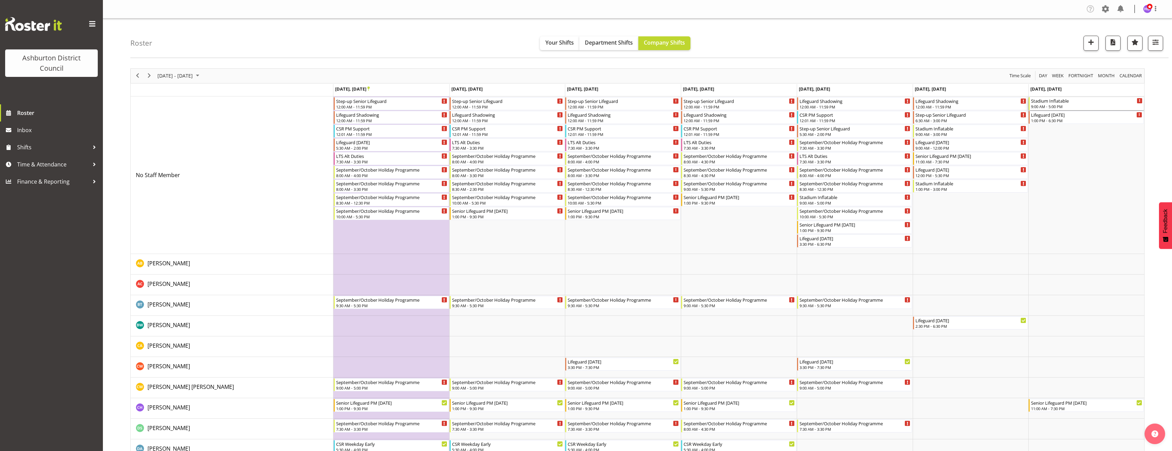
click at [1073, 105] on div "9:00 AM - 5:00 PM" at bounding box center [1086, 106] width 111 height 5
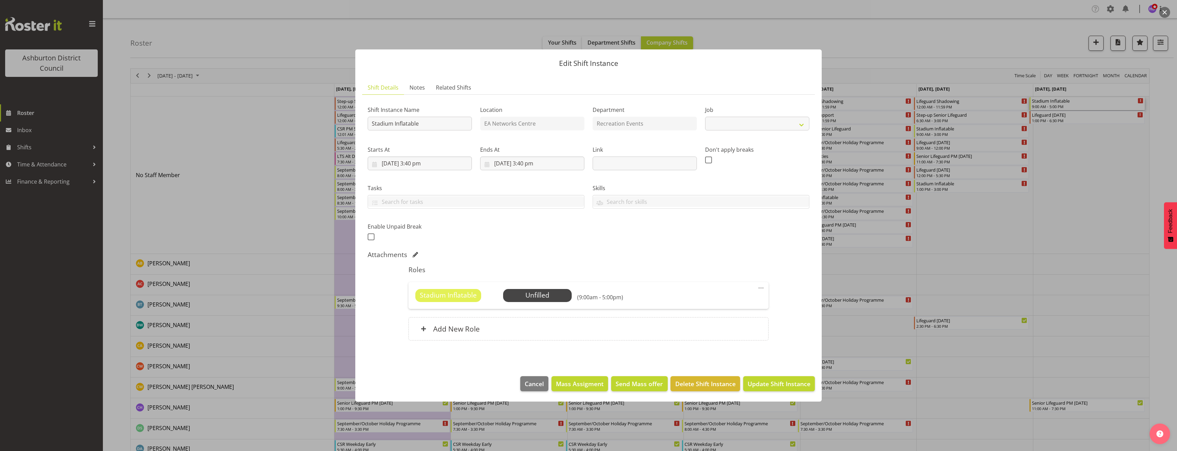
select select "4046"
click at [731, 329] on div "Add New Role" at bounding box center [588, 328] width 360 height 23
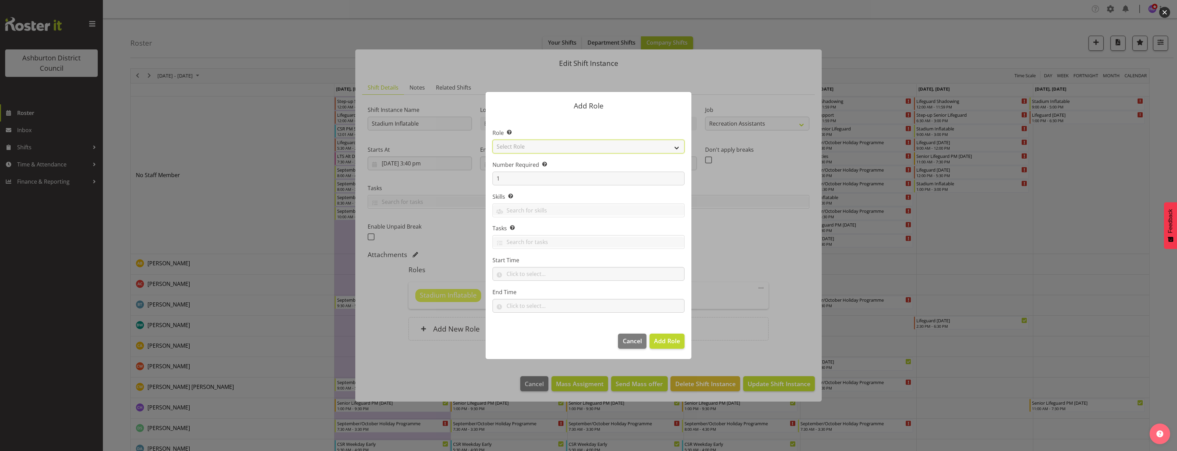
click at [527, 148] on select "Select Role AAGM Deputy Director AAGM Director Archivist Childrens Librarian Co…" at bounding box center [588, 147] width 192 height 14
select select "84"
click at [492, 140] on select "Select Role AAGM Deputy Director AAGM Director Archivist Childrens Librarian Co…" at bounding box center [588, 147] width 192 height 14
click at [519, 274] on input "text" at bounding box center [588, 274] width 192 height 14
click at [534, 295] on select "00 00 01 02 03 04 05 06 07 08 09 10 11 12 13 14 15 16 17 18 19 20 21 22 23" at bounding box center [539, 292] width 15 height 14
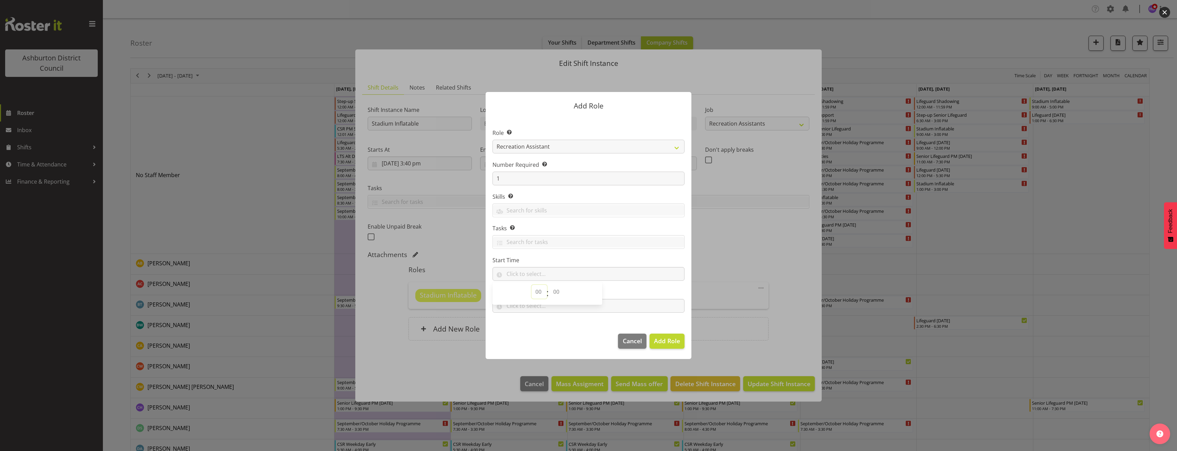
select select "9"
click at [561, 291] on select "00 00 01 02 03 04 05 06 07 08 09 10 11 12 13 14 15 16 17 18 19 20 21 22 23 24 2…" at bounding box center [556, 292] width 15 height 14
select select "30"
click at [549, 285] on select "00 00 01 02 03 04 05 06 07 08 09 10 11 12 13 14 15 16 17 18 19 20 21 22 23 24 2…" at bounding box center [556, 292] width 15 height 14
type input "09:30"
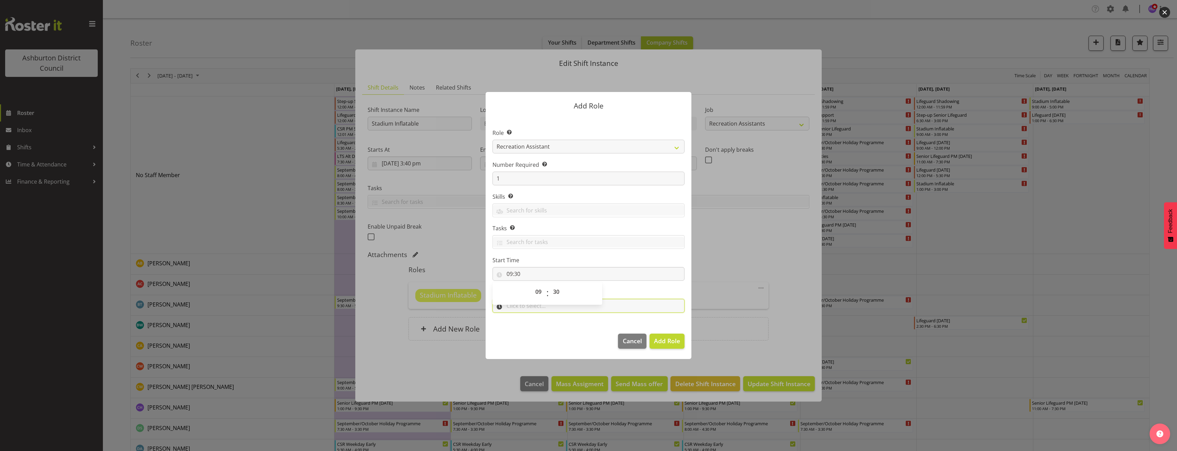
click at [542, 310] on input "text" at bounding box center [588, 306] width 192 height 14
click at [540, 324] on select "00 00 01 02 03 04 05 06 07 08 09 10 11 12 13 14 15 16 17 18 19 20 21 22 23" at bounding box center [539, 324] width 15 height 14
select select "12"
click at [552, 325] on select "00 00 01 02 03 04 05 06 07 08 09 10 11 12 13 14 15 16 17 18 19 20 21 22 23 24 2…" at bounding box center [556, 324] width 15 height 14
select select "30"
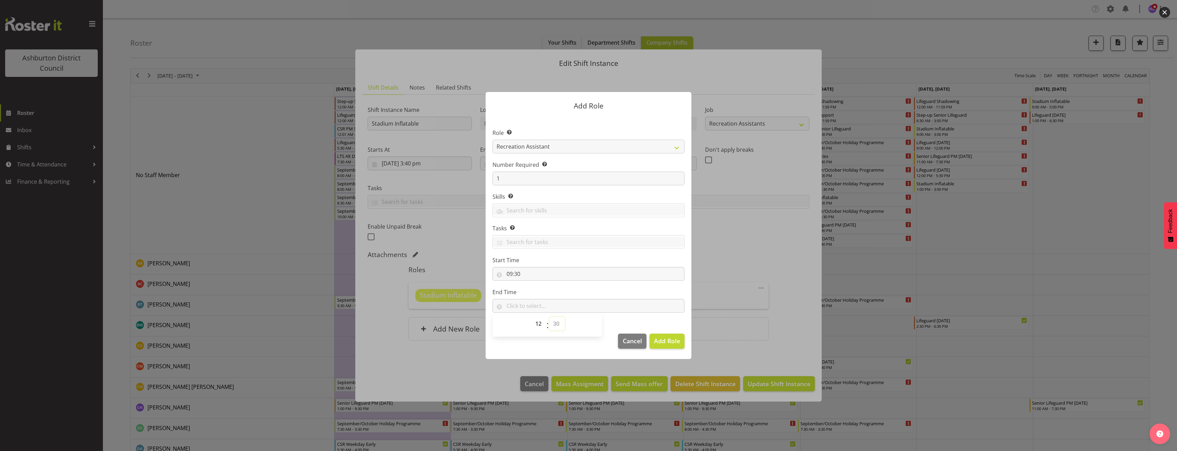
click at [549, 317] on select "00 00 01 02 03 04 05 06 07 08 09 10 11 12 13 14 15 16 17 18 19 20 21 22 23 24 2…" at bounding box center [556, 324] width 15 height 14
type input "12:30"
click at [674, 343] on span "Add Role" at bounding box center [667, 340] width 26 height 8
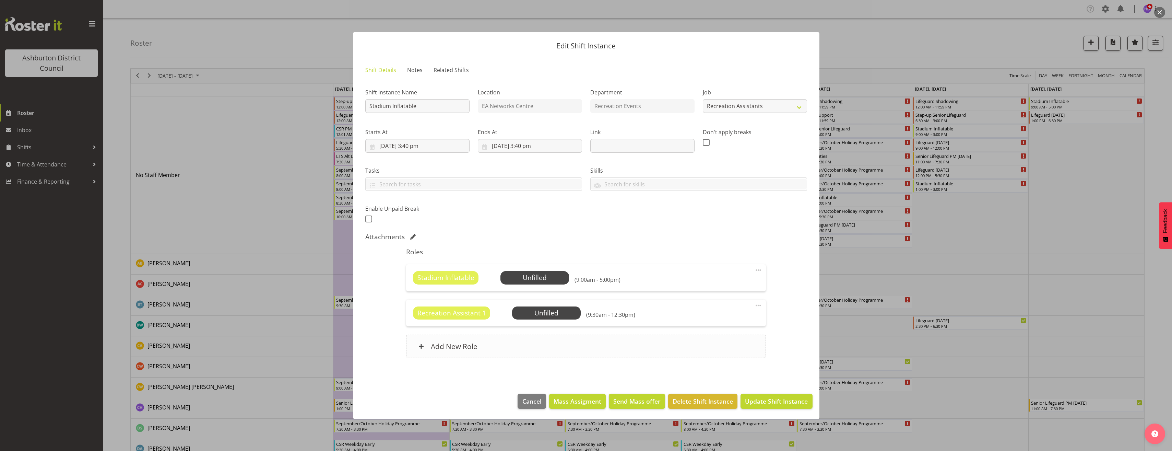
click at [681, 346] on div "Add New Role" at bounding box center [586, 345] width 360 height 23
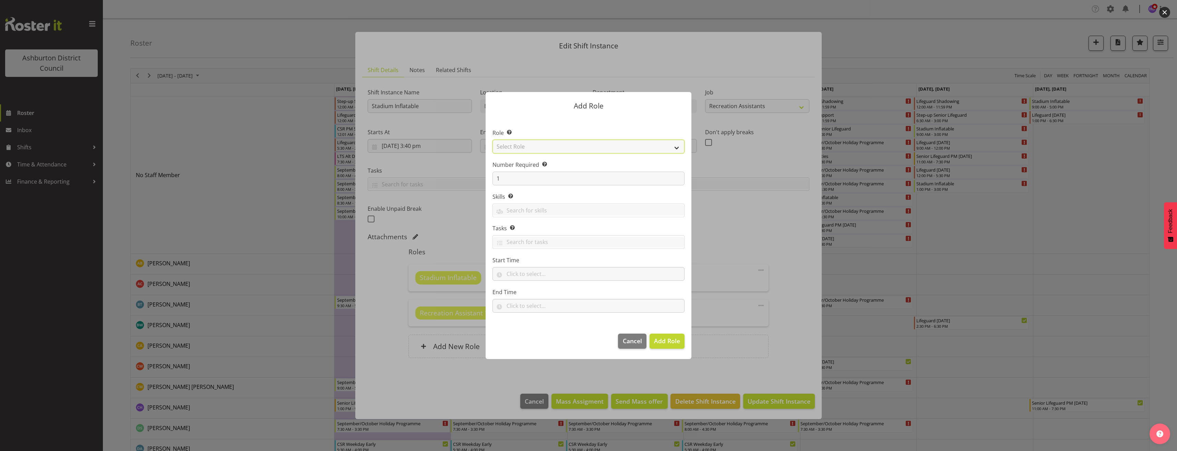
click at [527, 147] on select "Select Role AAGM Deputy Director AAGM Director Archivist Childrens Librarian Co…" at bounding box center [588, 147] width 192 height 14
select select "84"
click at [492, 140] on select "Select Role AAGM Deputy Director AAGM Director Archivist Childrens Librarian Co…" at bounding box center [588, 147] width 192 height 14
click at [515, 270] on input "text" at bounding box center [588, 274] width 192 height 14
click at [535, 291] on select "00 00 01 02 03 04 05 06 07 08 09 10 11 12 13 14 15 16 17 18 19 20 21 22 23" at bounding box center [539, 292] width 15 height 14
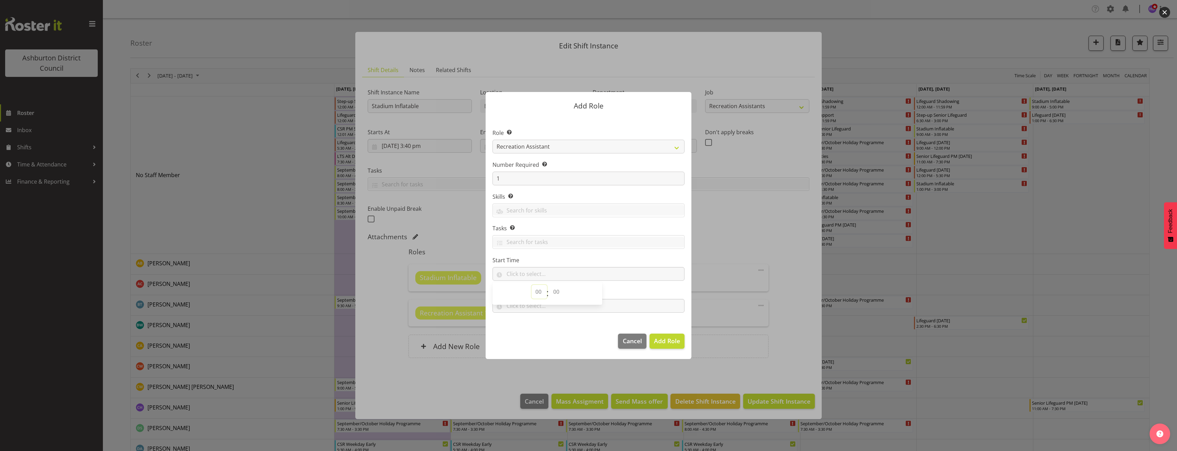
select select "13"
click at [561, 294] on select "00 00 01 02 03 04 05 06 07 08 09 10 11 12 13 14 15 16 17 18 19 20 21 22 23 24 2…" at bounding box center [556, 292] width 15 height 14
select select "0"
click at [549, 285] on select "00 00 01 02 03 04 05 06 07 08 09 10 11 12 13 14 15 16 17 18 19 20 21 22 23 24 2…" at bounding box center [556, 292] width 15 height 14
type input "13:00"
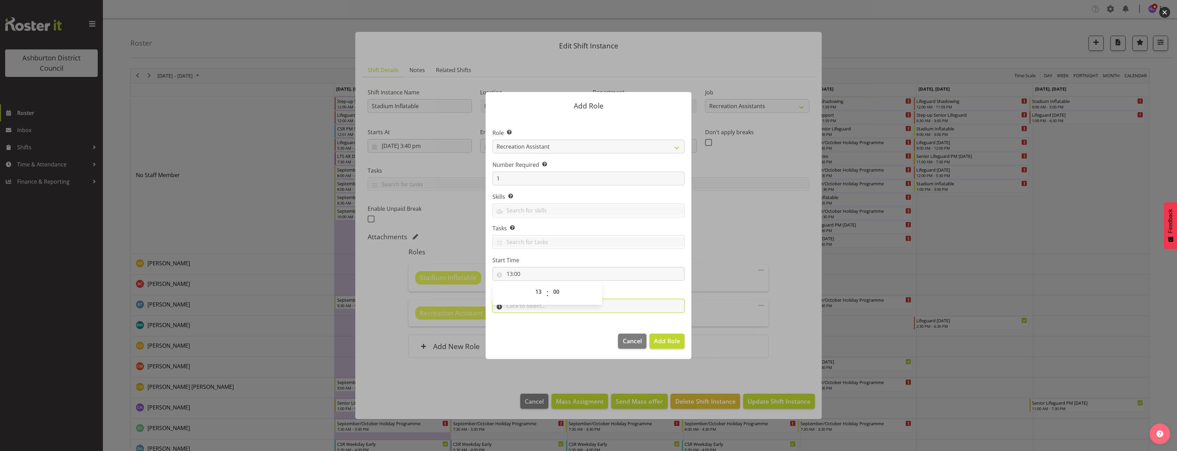
click at [545, 305] on input "text" at bounding box center [588, 306] width 192 height 14
click at [539, 325] on select "00 00 01 02 03 04 05 06 07 08 09 10 11 12 13 14 15 16 17 18 19 20 21 22 23" at bounding box center [539, 324] width 15 height 14
select select "17"
click at [554, 324] on select "00 00 01 02 03 04 05 06 07 08 09 10 11 12 13 14 15 16 17 18 19 20 21 22 23 24 2…" at bounding box center [556, 324] width 15 height 14
select select "0"
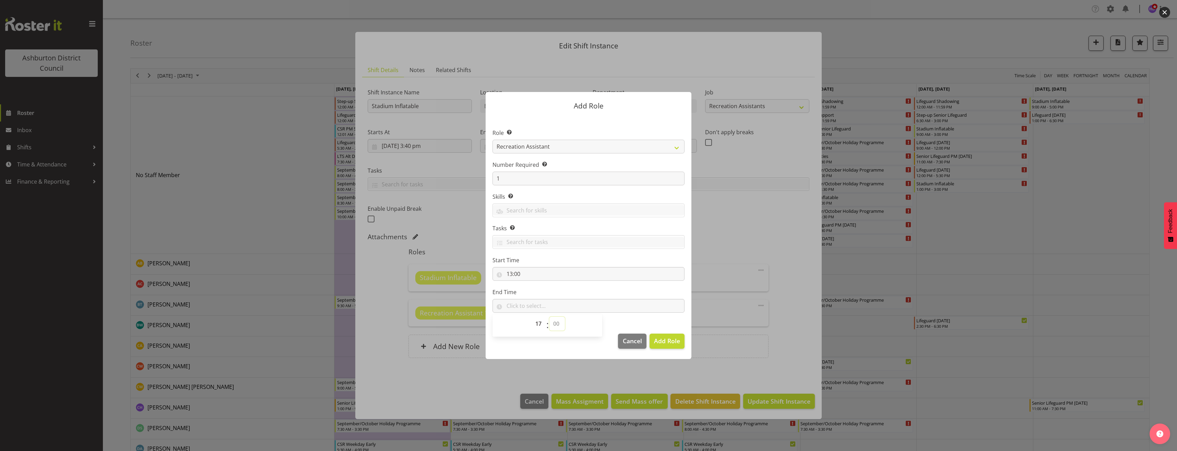
click at [549, 317] on select "00 00 01 02 03 04 05 06 07 08 09 10 11 12 13 14 15 16 17 18 19 20 21 22 23 24 2…" at bounding box center [556, 324] width 15 height 14
type input "17:00"
click at [669, 347] on button "Add Role" at bounding box center [666, 340] width 35 height 15
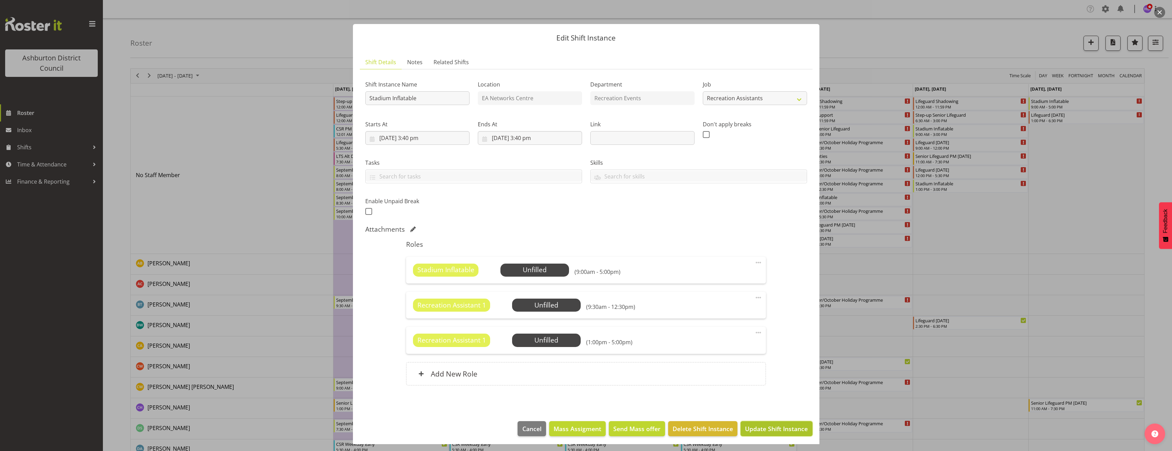
click at [779, 429] on span "Update Shift Instance" at bounding box center [776, 428] width 63 height 9
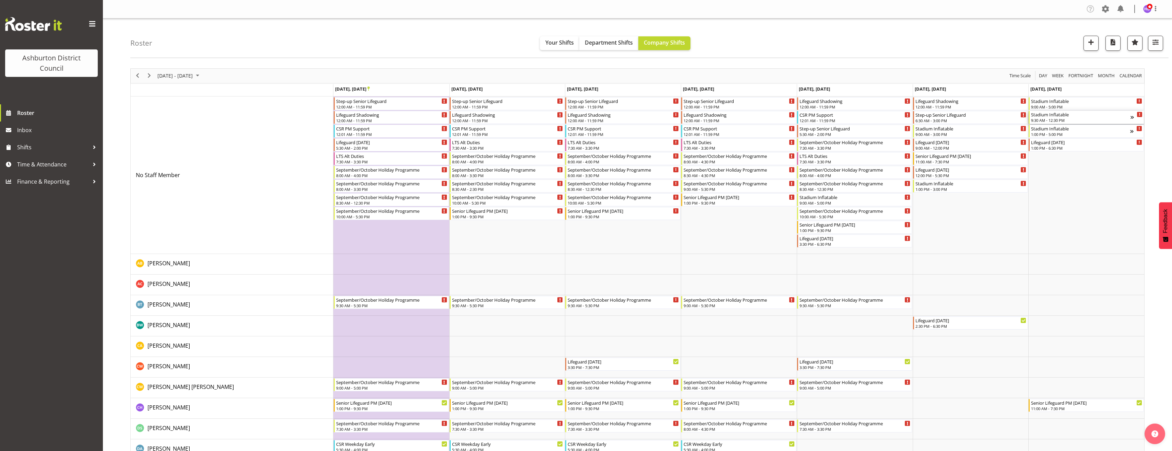
click at [1055, 118] on div "9:30 AM - 12:30 PM" at bounding box center [1080, 119] width 99 height 5
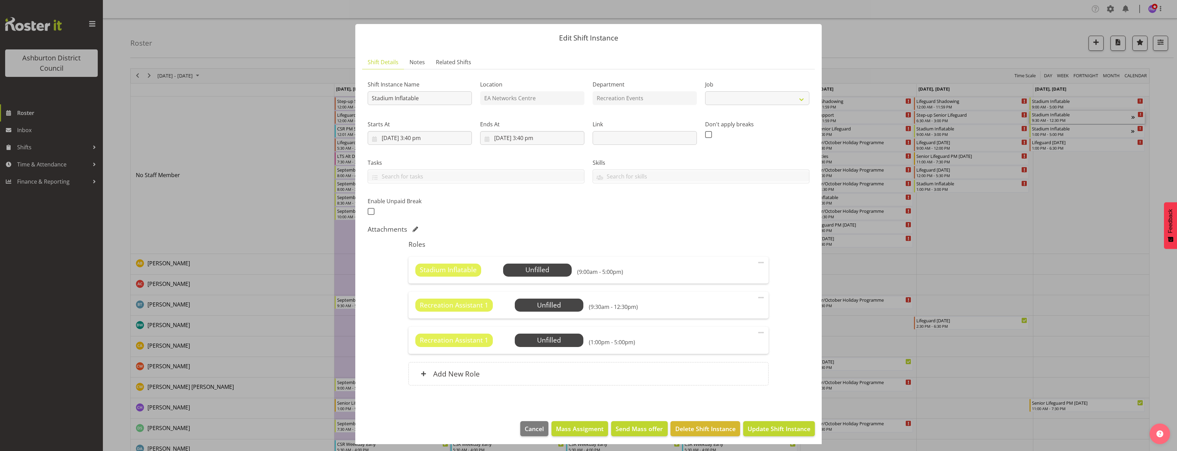
select select "4046"
click at [757, 299] on span at bounding box center [761, 297] width 8 height 8
click at [748, 312] on link "Edit" at bounding box center [732, 312] width 66 height 12
select select "8"
select select "2025"
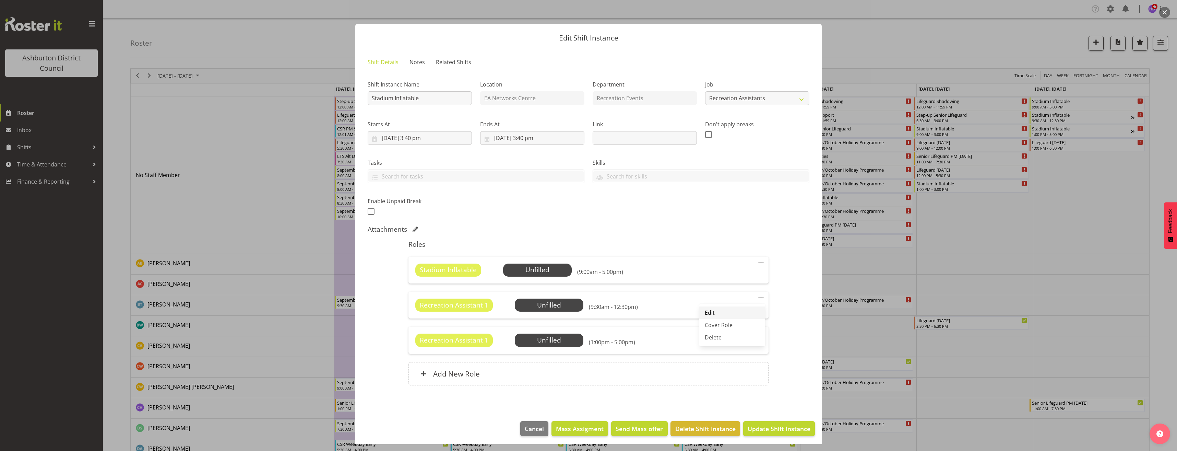
select select "12"
select select "30"
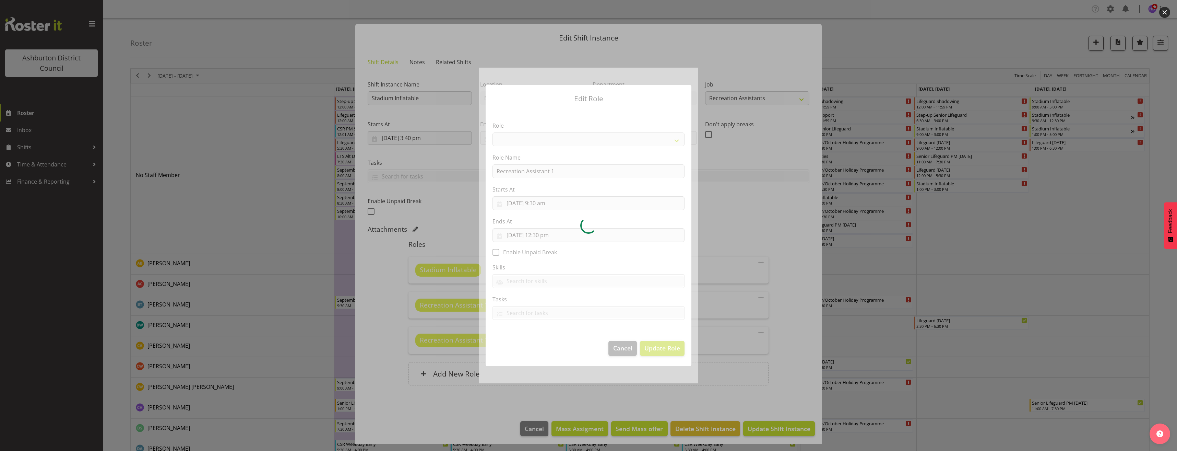
select select "84"
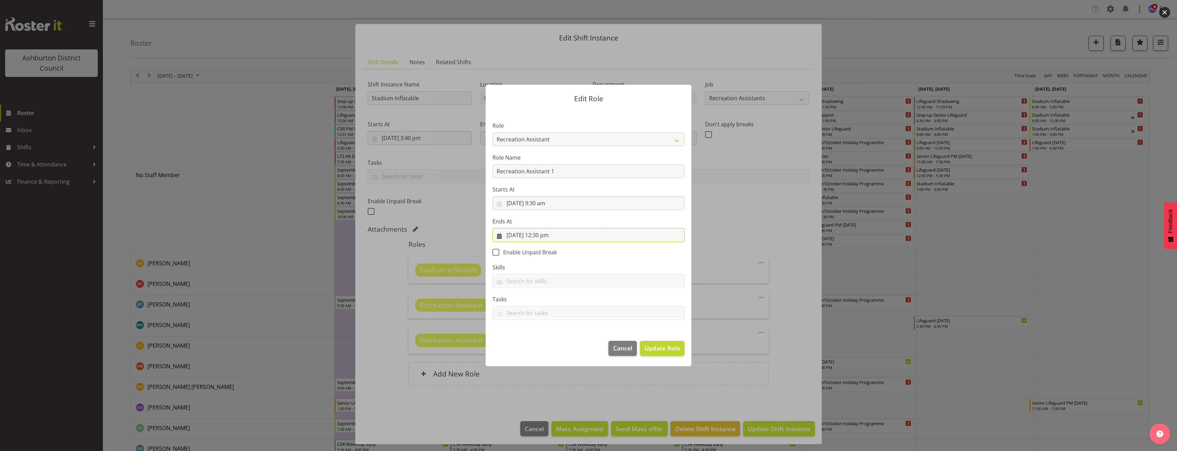
click at [512, 236] on input "[DATE] 12:30 pm" at bounding box center [588, 235] width 192 height 14
click at [514, 342] on span "28" at bounding box center [513, 341] width 5 height 7
type input "[DATE] 12:30 pm"
drag, startPoint x: 582, startPoint y: 165, endPoint x: 436, endPoint y: 171, distance: 145.9
click at [436, 171] on form "Edit Role Role AAGM Deputy Director AAGM Director Archivist Childrens Librarian…" at bounding box center [588, 225] width 329 height 315
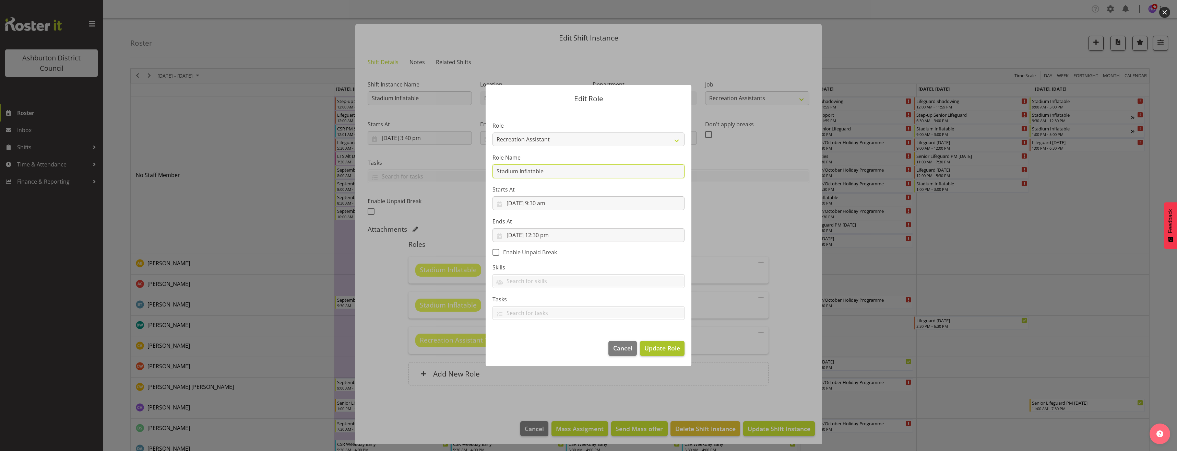
type input "Stadium Inflatable"
click at [657, 350] on span "Update Role" at bounding box center [662, 347] width 36 height 9
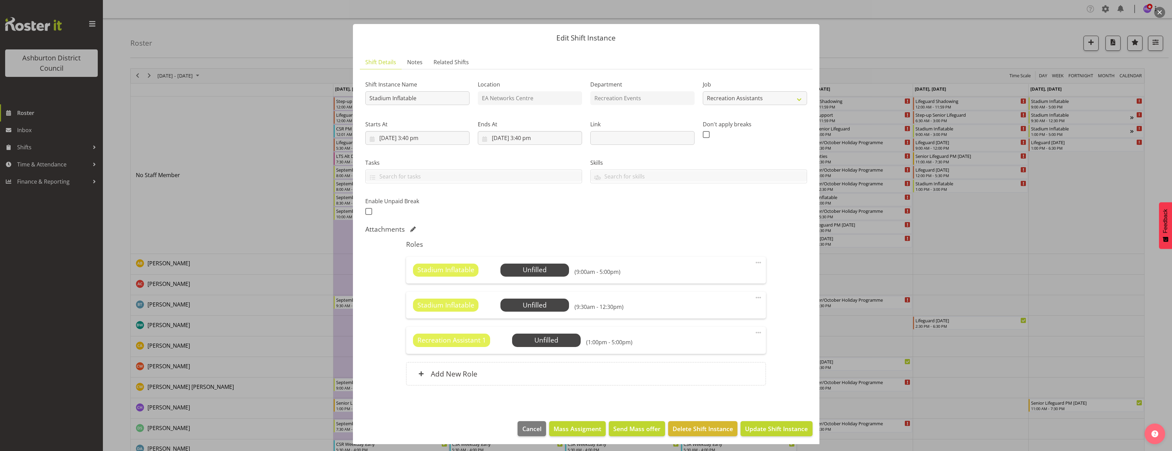
click at [754, 332] on span at bounding box center [758, 332] width 8 height 8
click at [743, 343] on link "Edit" at bounding box center [729, 347] width 66 height 12
select select "8"
select select "2025"
select select "17"
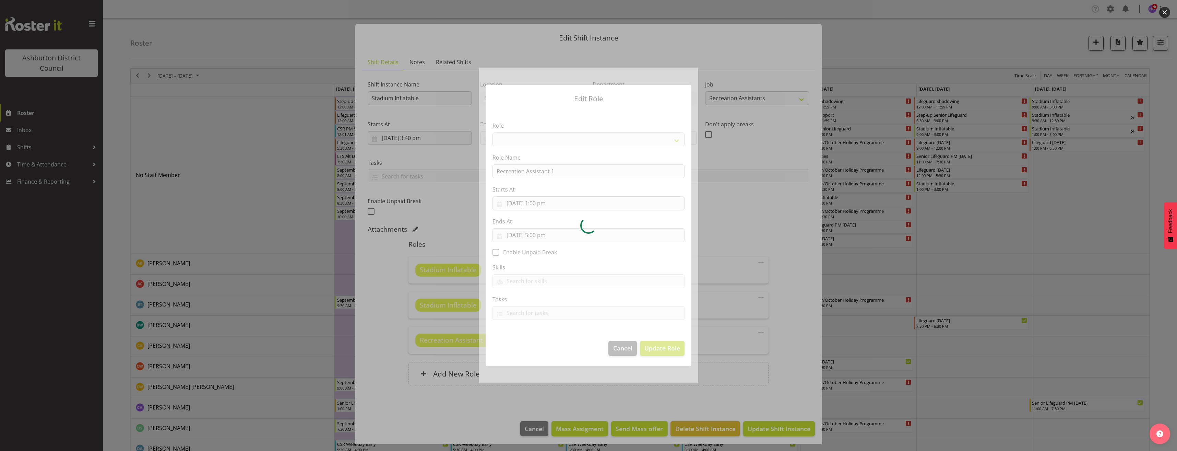
select select "84"
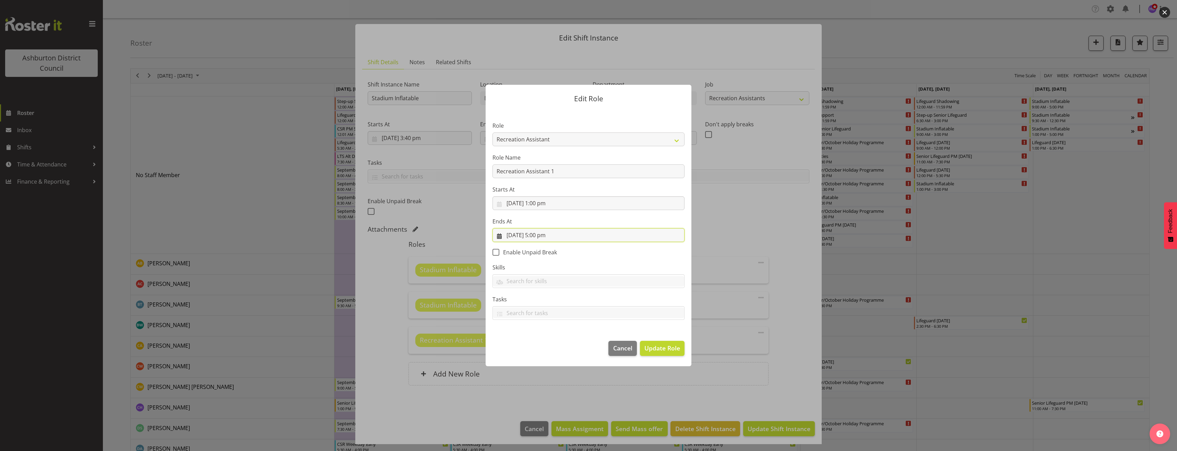
click at [515, 235] on input "[DATE] 5:00 pm" at bounding box center [588, 235] width 192 height 14
click at [510, 345] on link "28" at bounding box center [514, 341] width 14 height 13
type input "[DATE] 5:00 pm"
drag, startPoint x: 504, startPoint y: 172, endPoint x: 469, endPoint y: 172, distance: 35.3
click at [469, 172] on form "Edit Role Role AAGM Deputy Director AAGM Director Archivist Childrens Librarian…" at bounding box center [588, 225] width 329 height 315
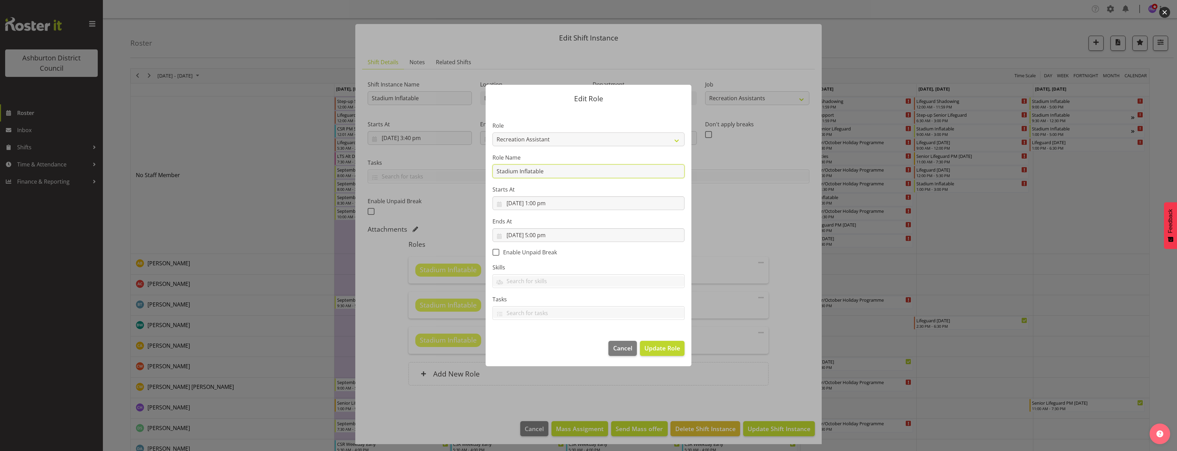
type input "Stadium Inflatable"
click at [674, 224] on label "Ends At" at bounding box center [588, 221] width 192 height 8
click at [664, 350] on span "Update Role" at bounding box center [662, 347] width 36 height 9
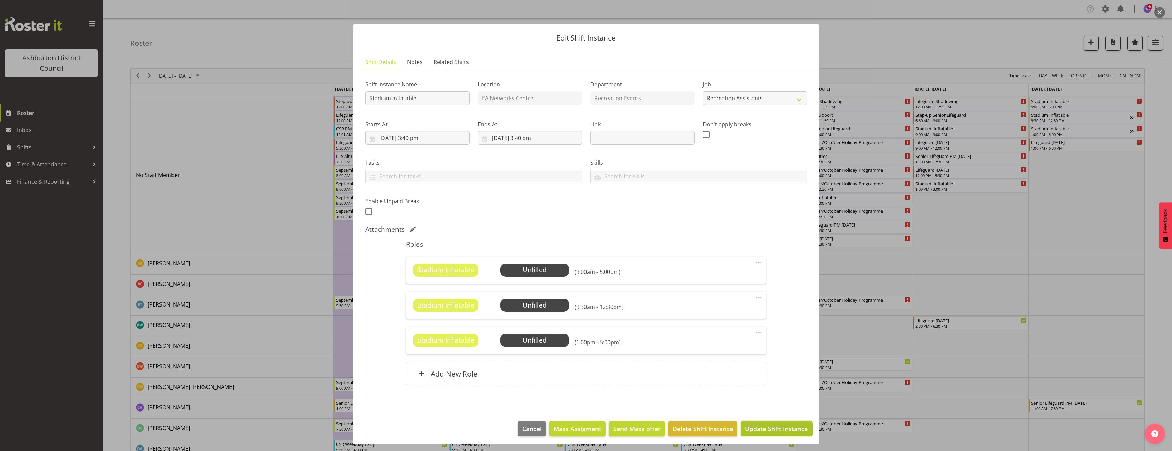
click at [784, 429] on span "Update Shift Instance" at bounding box center [776, 428] width 63 height 9
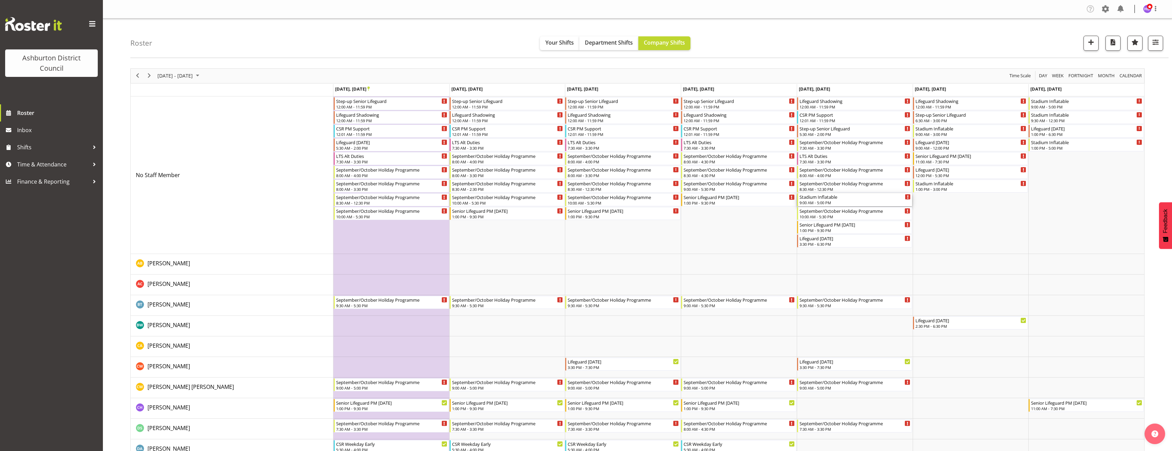
click at [890, 198] on div "Stadium Inflatable" at bounding box center [854, 196] width 111 height 7
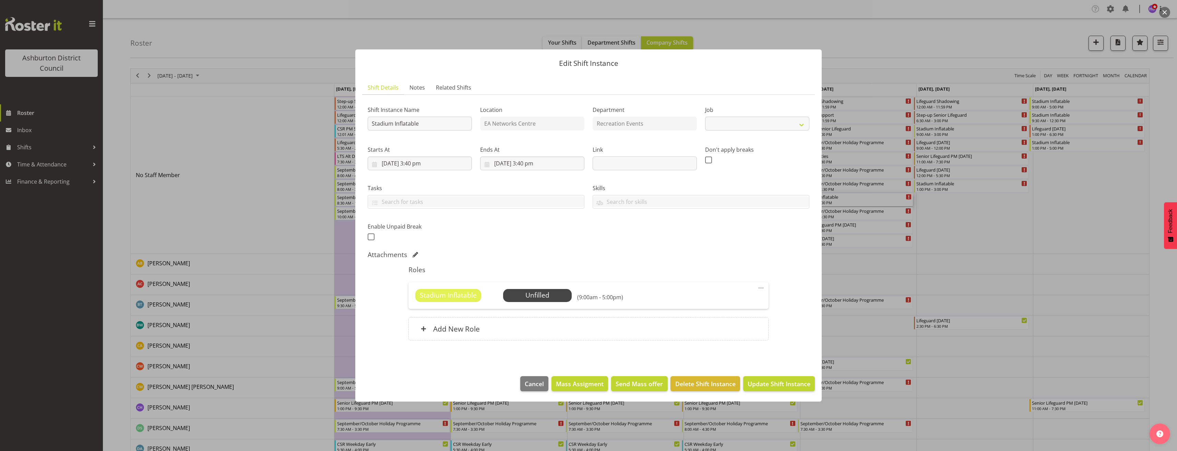
select select "4046"
click at [752, 328] on div "Add New Role" at bounding box center [588, 328] width 360 height 23
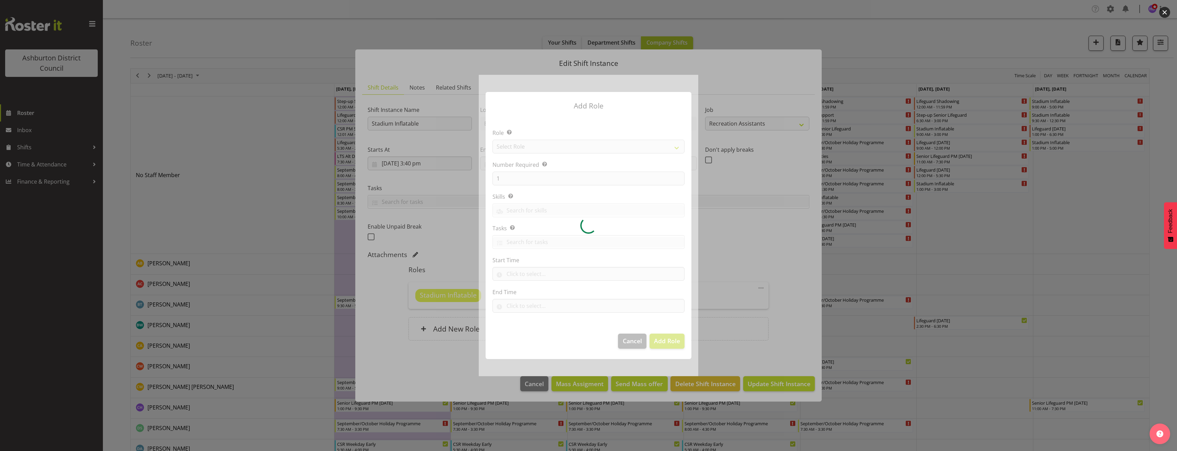
click at [525, 146] on div at bounding box center [588, 225] width 219 height 301
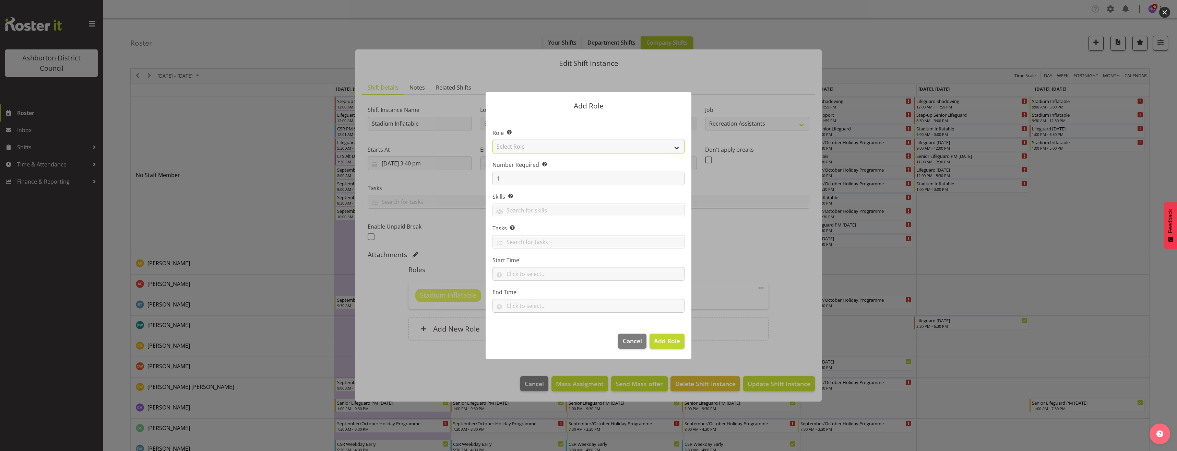
click at [525, 146] on select "Select Role AAGM Deputy Director AAGM Director Archivist Childrens Librarian Co…" at bounding box center [588, 147] width 192 height 14
select select "84"
click at [492, 140] on select "Select Role AAGM Deputy Director AAGM Director Archivist Childrens Librarian Co…" at bounding box center [588, 147] width 192 height 14
click at [522, 275] on input "text" at bounding box center [588, 274] width 192 height 14
click at [539, 296] on select "00 00 01 02 03 04 05 06 07 08 09 10 11 12 13 14 15 16 17 18 19 20 21 22 23" at bounding box center [539, 292] width 15 height 14
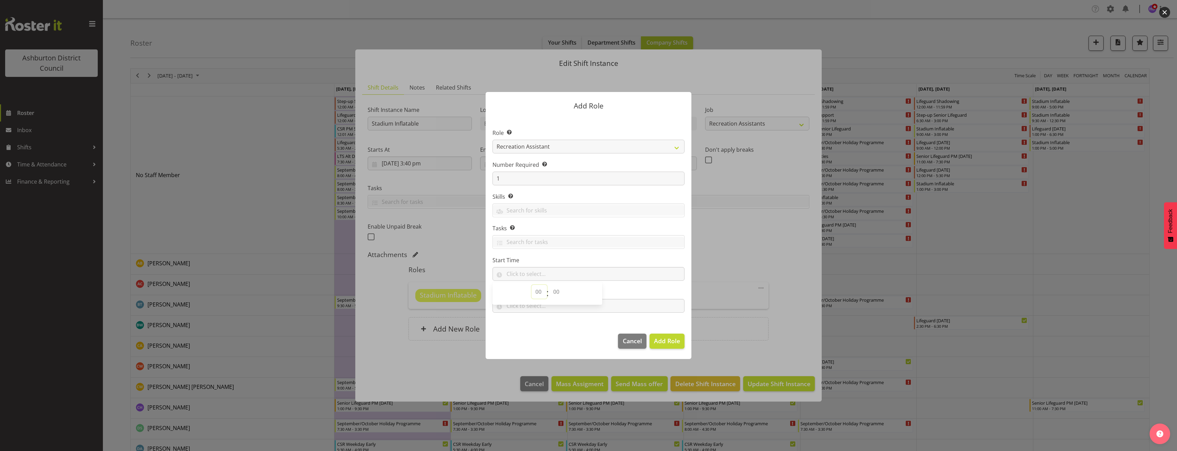
select select "9"
click at [559, 293] on select "00 00 01 02 03 04 05 06 07 08 09 10 11 12 13 14 15 16 17 18 19 20 21 22 23 24 2…" at bounding box center [556, 292] width 15 height 14
select select "0"
click at [549, 285] on select "00 00 01 02 03 04 05 06 07 08 09 10 11 12 13 14 15 16 17 18 19 20 21 22 23 24 2…" at bounding box center [556, 292] width 15 height 14
type input "09:00"
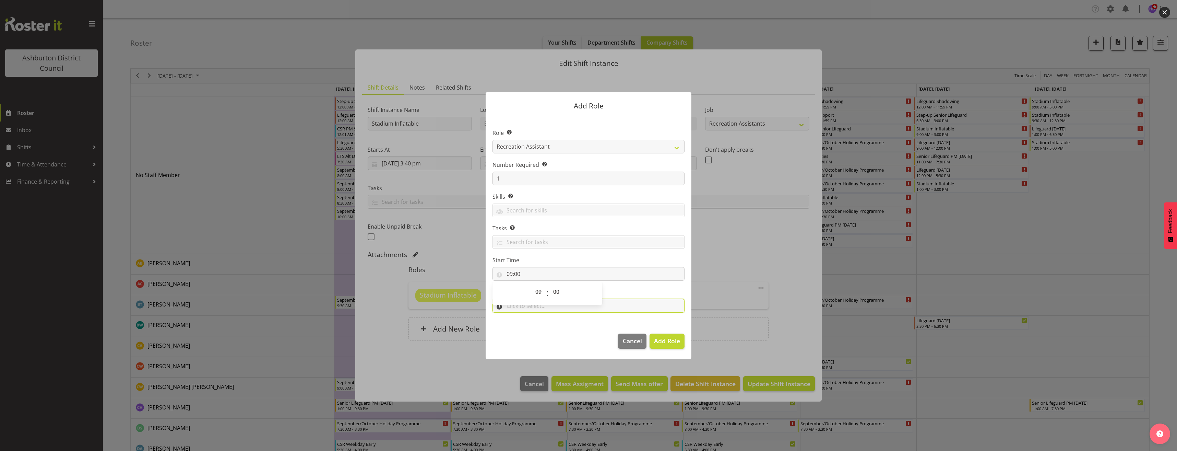
click at [547, 310] on input "text" at bounding box center [588, 306] width 192 height 14
click at [541, 324] on select "00 00 01 02 03 04 05 06 07 08 09 10 11 12 13 14 15 16 17 18 19 20 21 22 23" at bounding box center [539, 324] width 15 height 14
select select "17"
click at [532, 317] on select "00 00 01 02 03 04 05 06 07 08 09 10 11 12 13 14 15 16 17 18 19 20 21 22 23" at bounding box center [539, 324] width 15 height 14
click at [557, 323] on select "00 00 01 02 03 04 05 06 07 08 09 10 11 12 13 14 15 16 17 18 19 20 21 22 23 24 2…" at bounding box center [556, 324] width 15 height 14
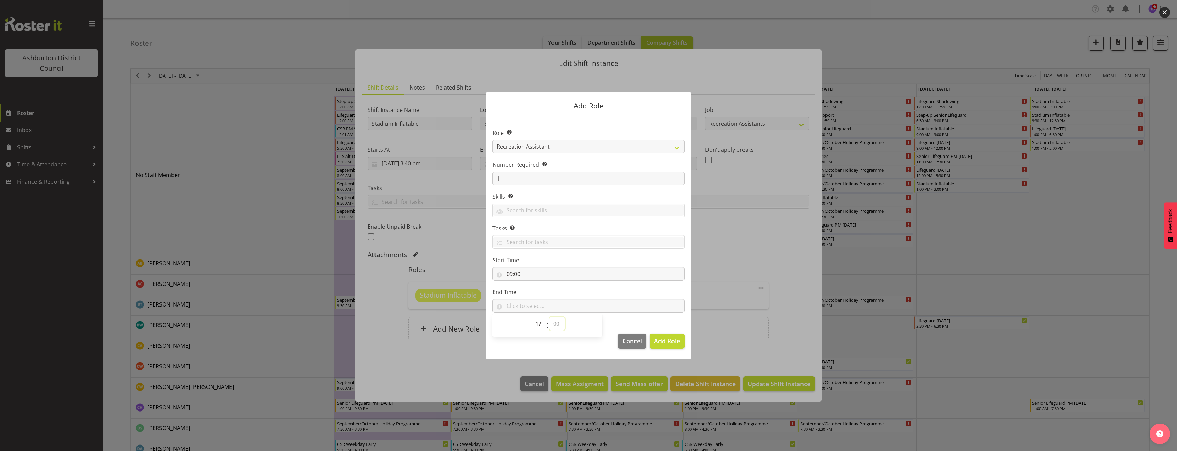
select select "0"
click at [549, 317] on select "00 00 01 02 03 04 05 06 07 08 09 10 11 12 13 14 15 16 17 18 19 20 21 22 23 24 2…" at bounding box center [556, 324] width 15 height 14
type input "17:00"
click at [666, 339] on span "Add Role" at bounding box center [667, 340] width 26 height 8
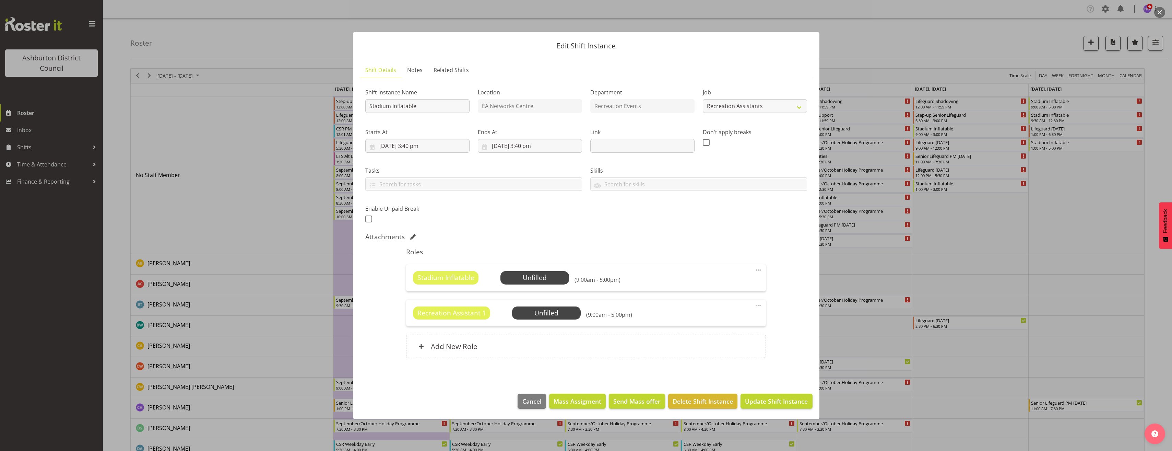
click at [759, 304] on span at bounding box center [758, 305] width 8 height 8
click at [721, 319] on link "Edit" at bounding box center [729, 320] width 66 height 12
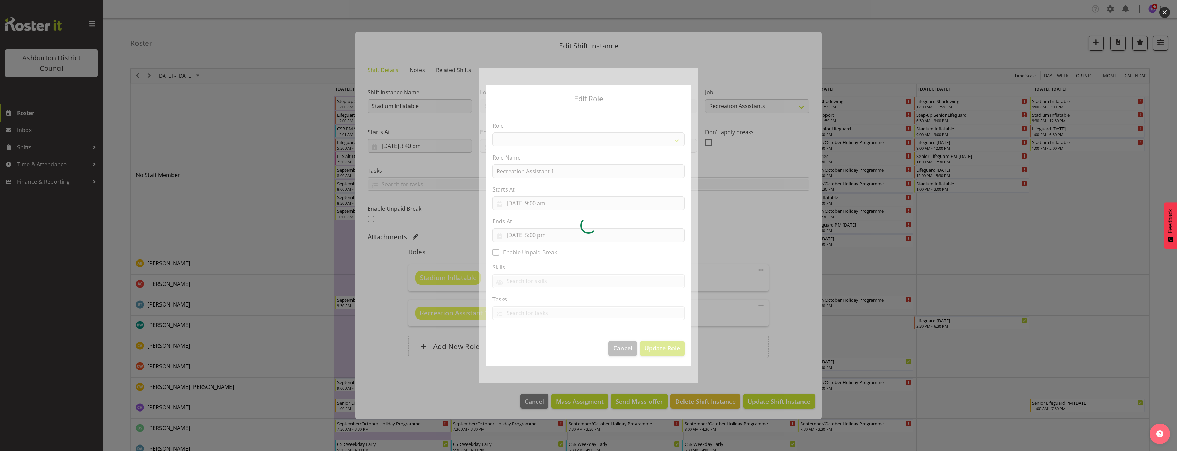
select select "84"
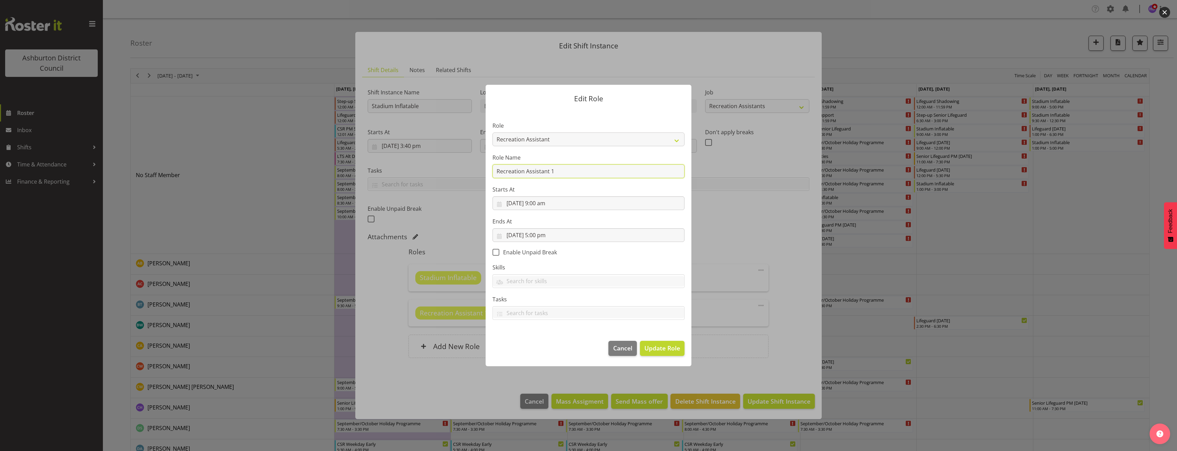
drag, startPoint x: 507, startPoint y: 174, endPoint x: 442, endPoint y: 175, distance: 64.5
click at [442, 175] on form "Edit Role Role AAGM Deputy Director AAGM Director Archivist Childrens Librarian…" at bounding box center [588, 225] width 329 height 315
click at [526, 170] on input "Stadium Infatable" at bounding box center [588, 171] width 192 height 14
type input "Stadium Inflatable"
click at [665, 347] on span "Update Role" at bounding box center [662, 347] width 36 height 9
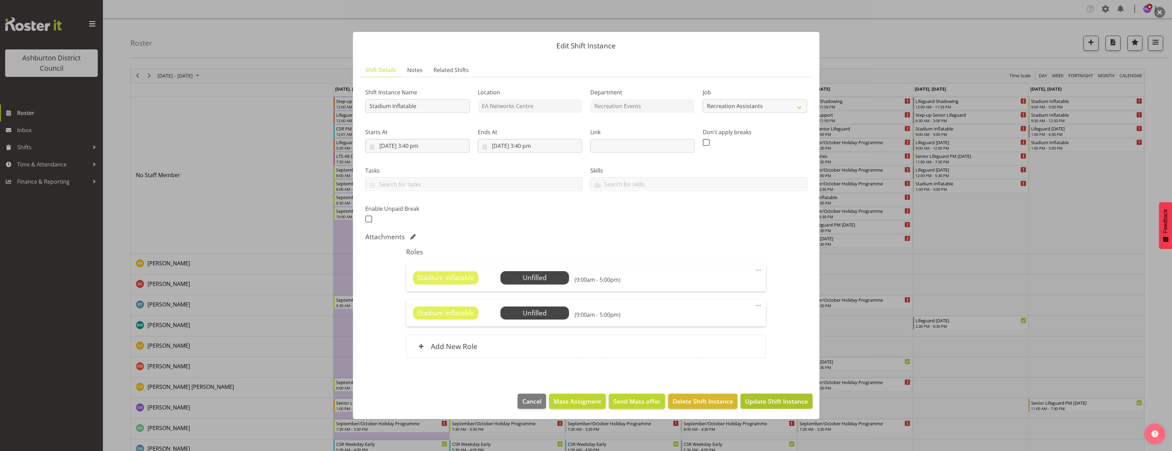
click at [788, 399] on span "Update Shift Instance" at bounding box center [776, 400] width 63 height 9
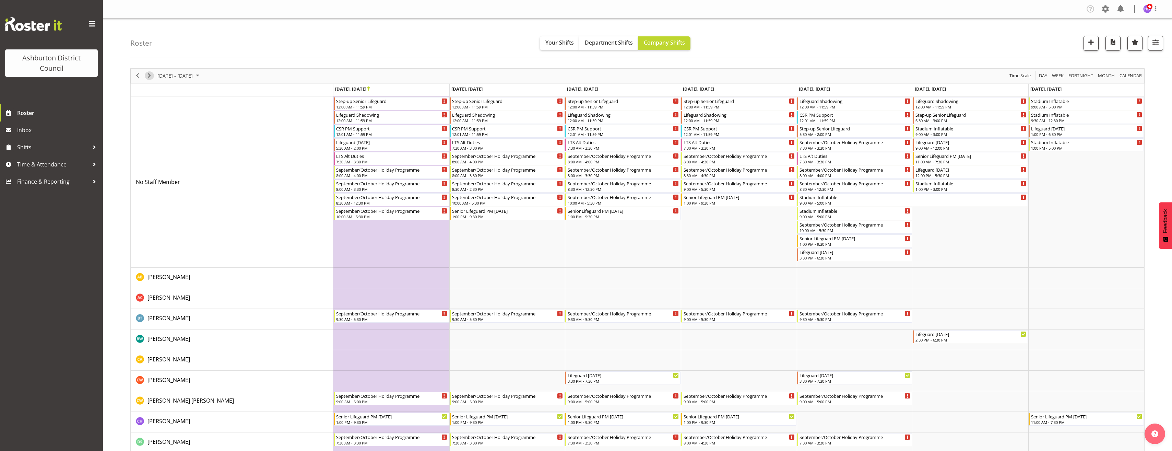
click at [150, 75] on span "Next" at bounding box center [149, 75] width 8 height 9
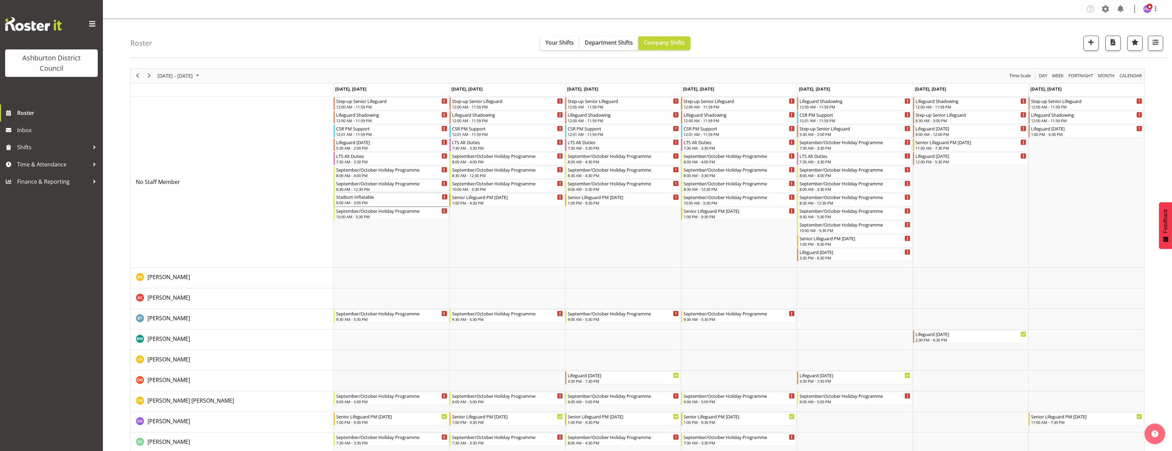
click at [407, 195] on div "Stadium Inflatable" at bounding box center [391, 196] width 111 height 7
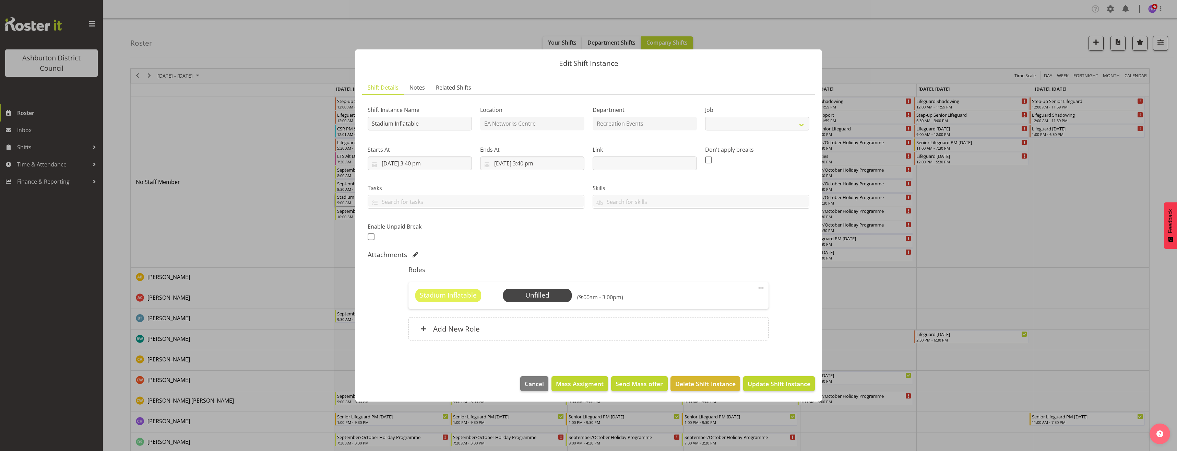
select select "4046"
click at [723, 327] on div "Add New Role" at bounding box center [588, 328] width 360 height 23
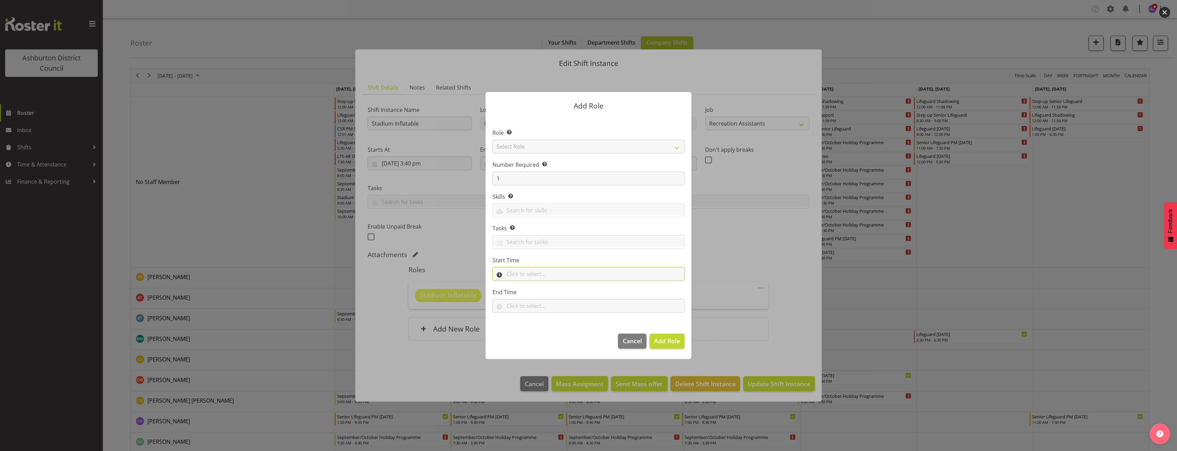
click at [533, 274] on input "text" at bounding box center [588, 274] width 192 height 14
click at [537, 296] on select "00 00 01 02 03 04 05 06 07 08 09 10 11 12 13 14 15 16 17 18 19 20 21 22 23" at bounding box center [539, 292] width 15 height 14
select select "9"
click at [560, 291] on select "00 00 01 02 03 04 05 06 07 08 09 10 11 12 13 14 15 16 17 18 19 20 21 22 23 24 2…" at bounding box center [556, 292] width 15 height 14
select select "30"
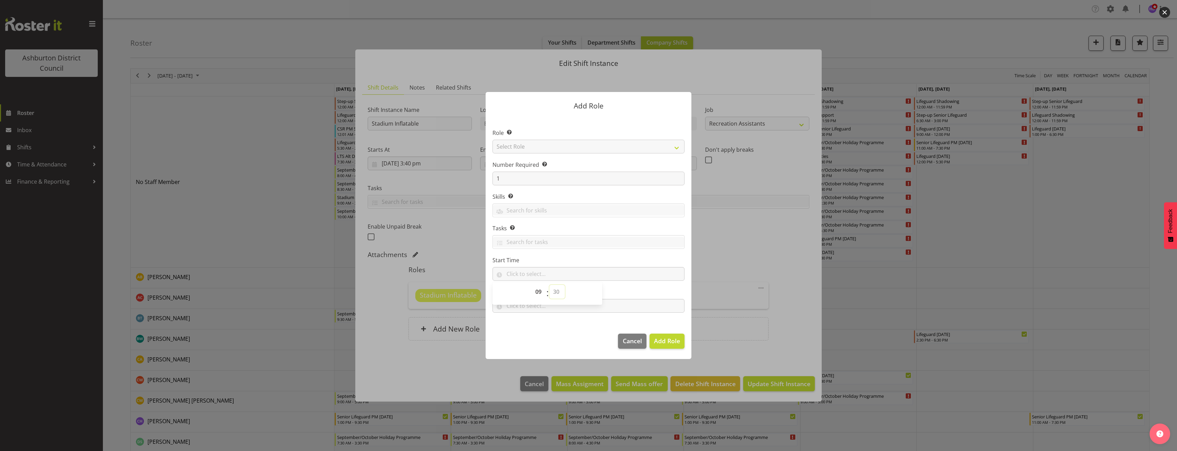
click at [549, 285] on select "00 00 01 02 03 04 05 06 07 08 09 10 11 12 13 14 15 16 17 18 19 20 21 22 23 24 2…" at bounding box center [556, 292] width 15 height 14
type input "09:30"
click at [541, 309] on input "text" at bounding box center [588, 306] width 192 height 14
click at [538, 326] on select "00 00 01 02 03 04 05 06 07 08 09 10 11 12 13 14 15 16 17 18 19 20 21 22 23" at bounding box center [539, 324] width 15 height 14
click at [532, 317] on select "00 00 01 02 03 04 05 06 07 08 09 10 11 12 13 14 15 16 17 18 19 20 21 22 23" at bounding box center [539, 324] width 15 height 14
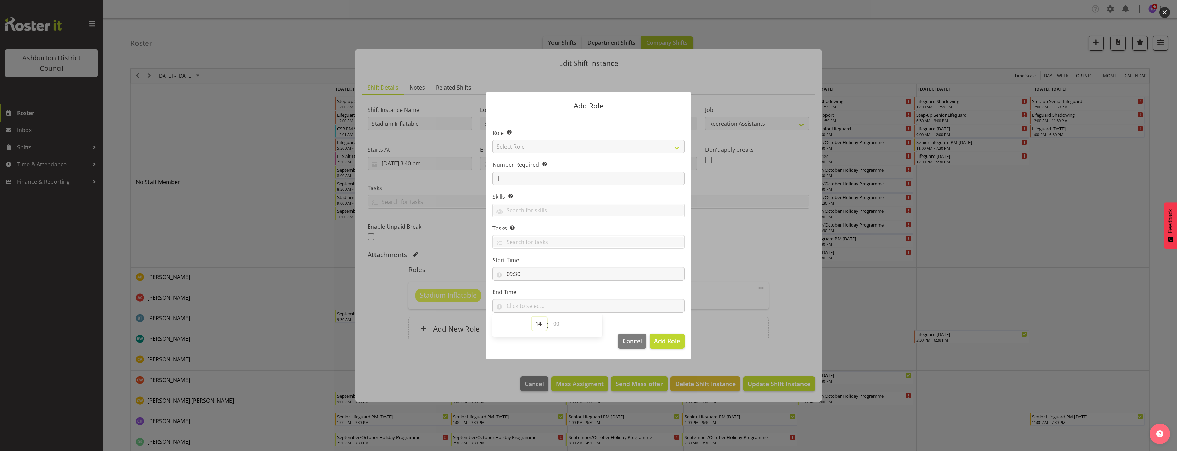
select select "15"
click at [554, 325] on select "00 00 01 02 03 04 05 06 07 08 09 10 11 12 13 14 15 16 17 18 19 20 21 22 23 24 2…" at bounding box center [556, 324] width 15 height 14
select select "0"
click at [549, 317] on select "00 00 01 02 03 04 05 06 07 08 09 10 11 12 13 14 15 16 17 18 19 20 21 22 23 24 2…" at bounding box center [556, 324] width 15 height 14
type input "15:00"
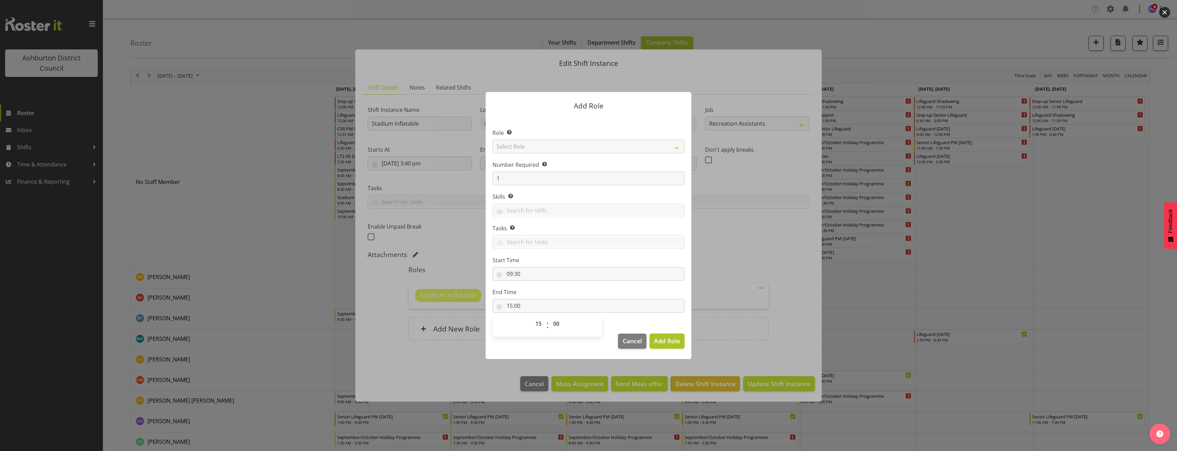
click at [660, 341] on span "Add Role" at bounding box center [667, 340] width 26 height 8
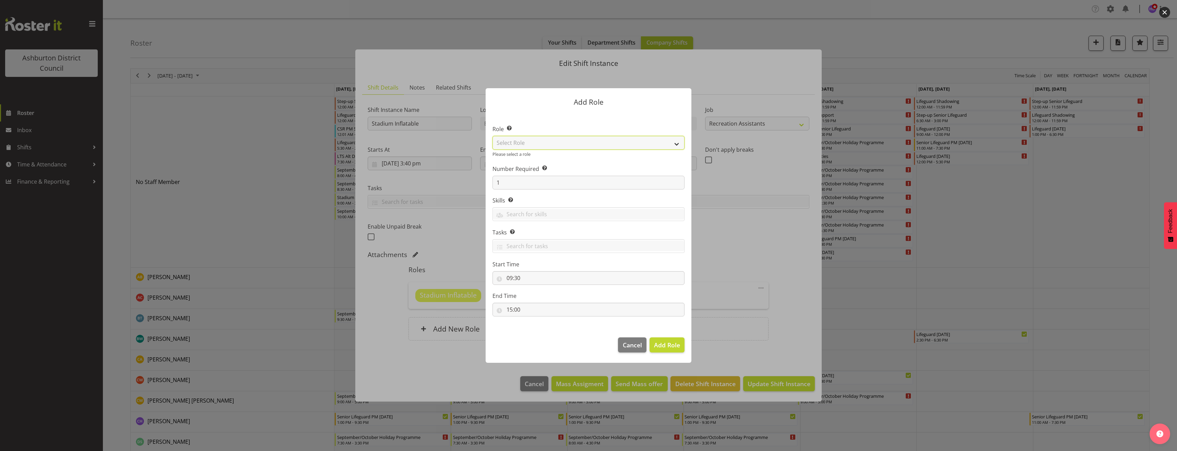
click at [535, 142] on select "Select Role AAGM Deputy Director AAGM Director Archivist Childrens Librarian Co…" at bounding box center [588, 143] width 192 height 14
select select "84"
click at [492, 140] on select "Select Role AAGM Deputy Director AAGM Director Archivist Childrens Librarian Co…" at bounding box center [588, 143] width 192 height 14
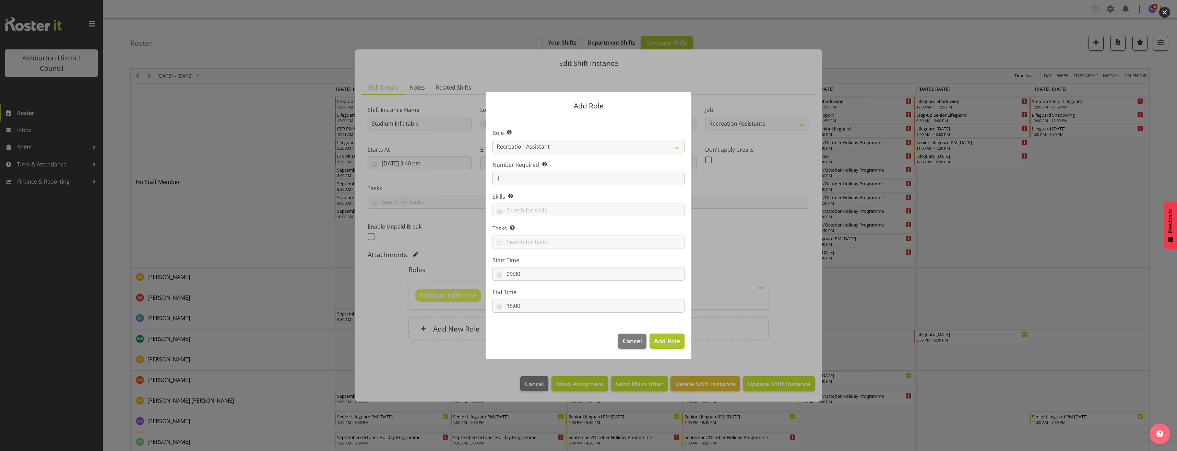
click at [663, 341] on span "Add Role" at bounding box center [667, 340] width 26 height 8
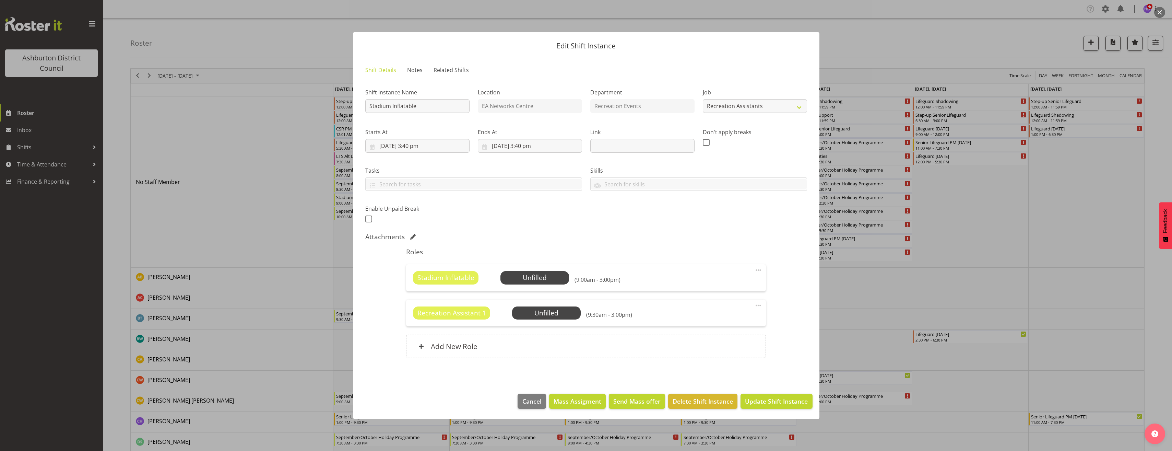
click at [759, 303] on span at bounding box center [758, 305] width 8 height 8
click at [749, 317] on link "Edit" at bounding box center [729, 320] width 66 height 12
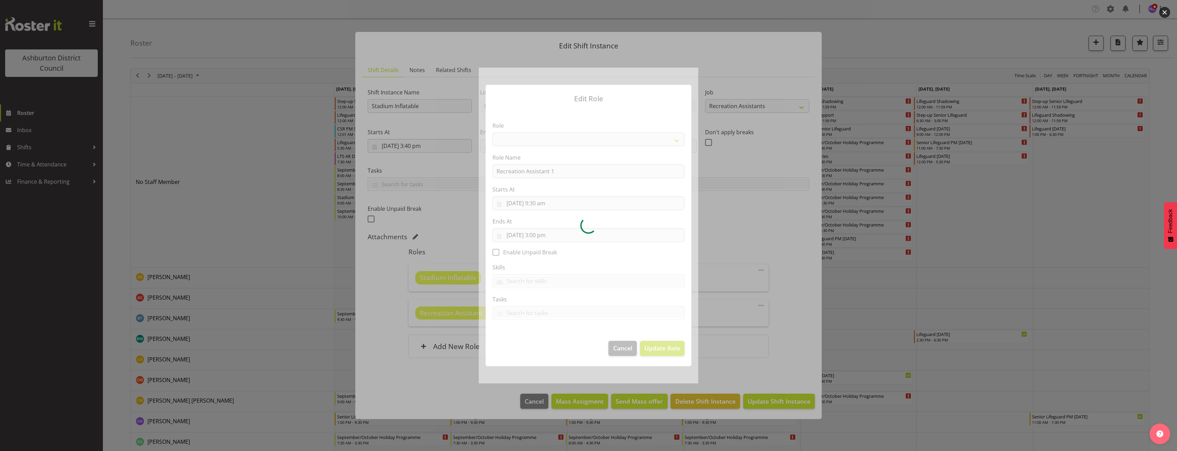
select select "84"
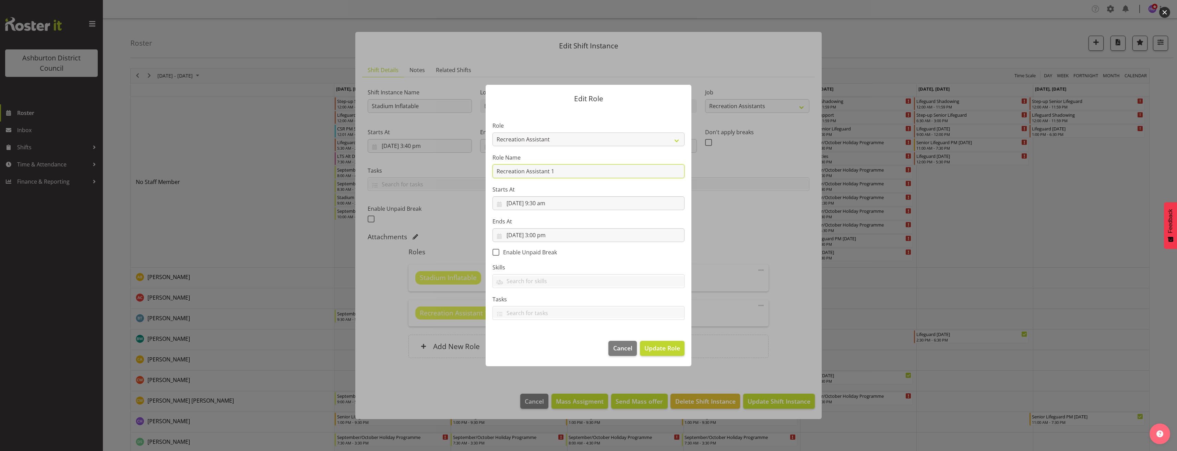
drag, startPoint x: 557, startPoint y: 173, endPoint x: 466, endPoint y: 171, distance: 91.2
click at [466, 171] on form "Edit Role Role AAGM Deputy Director AAGM Director Archivist Childrens Librarian…" at bounding box center [588, 225] width 329 height 315
type input "Stadium Inflatable"
click at [672, 355] on button "Update Role" at bounding box center [662, 348] width 45 height 15
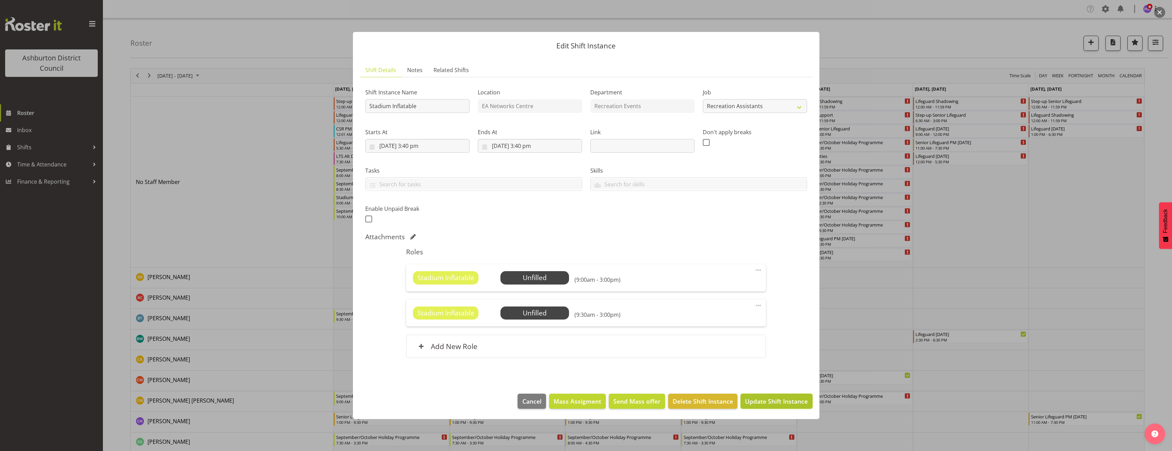
click at [785, 406] on button "Update Shift Instance" at bounding box center [776, 400] width 72 height 15
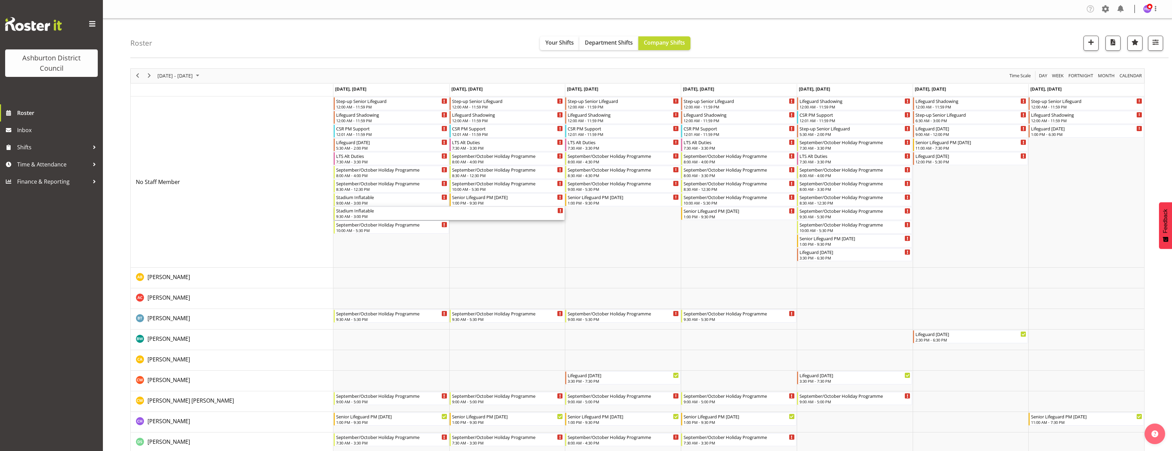
click at [438, 213] on div "Stadium Inflatable" at bounding box center [449, 210] width 227 height 7
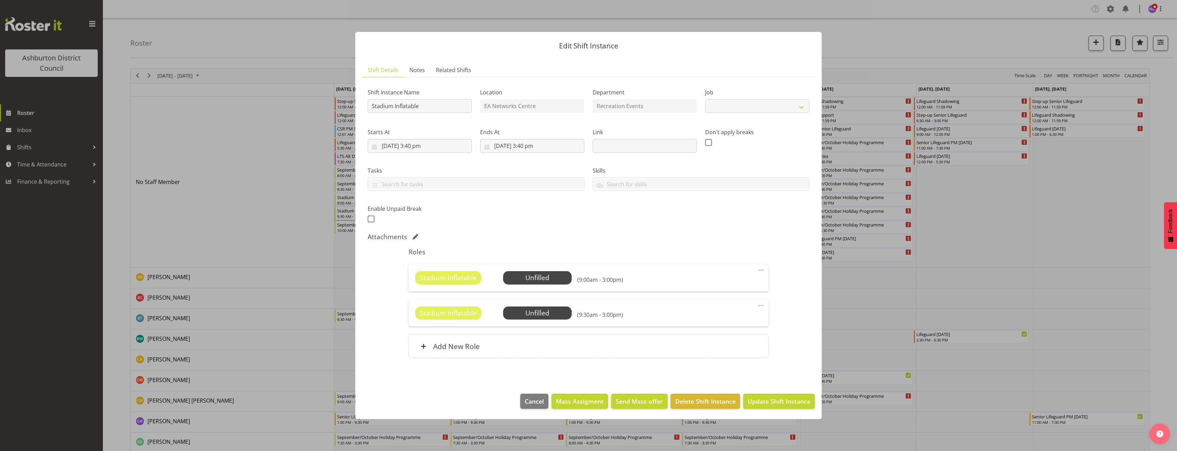
select select "4046"
click at [758, 305] on span at bounding box center [761, 305] width 8 height 8
click at [754, 318] on link "Edit" at bounding box center [732, 320] width 66 height 12
select select "8"
select select "2025"
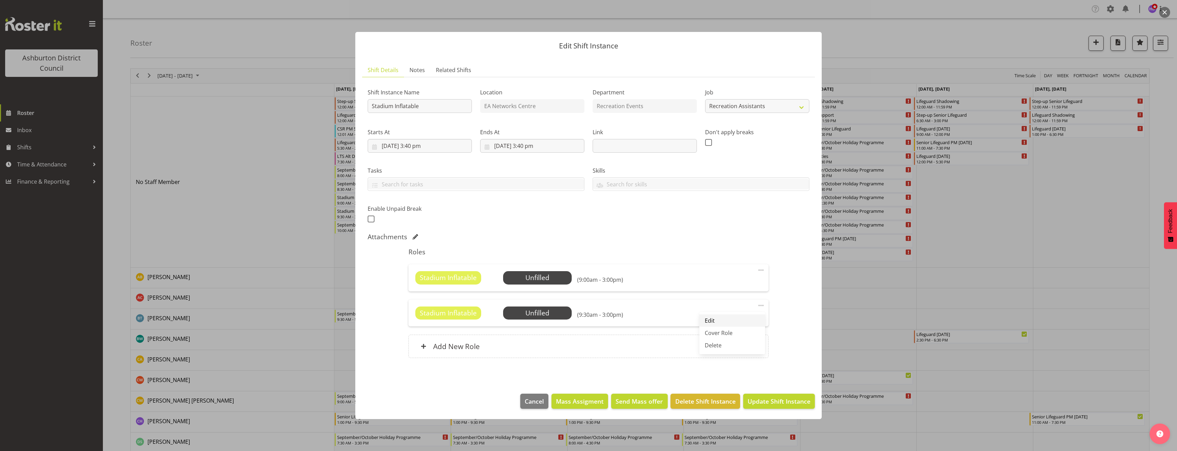
select select "15"
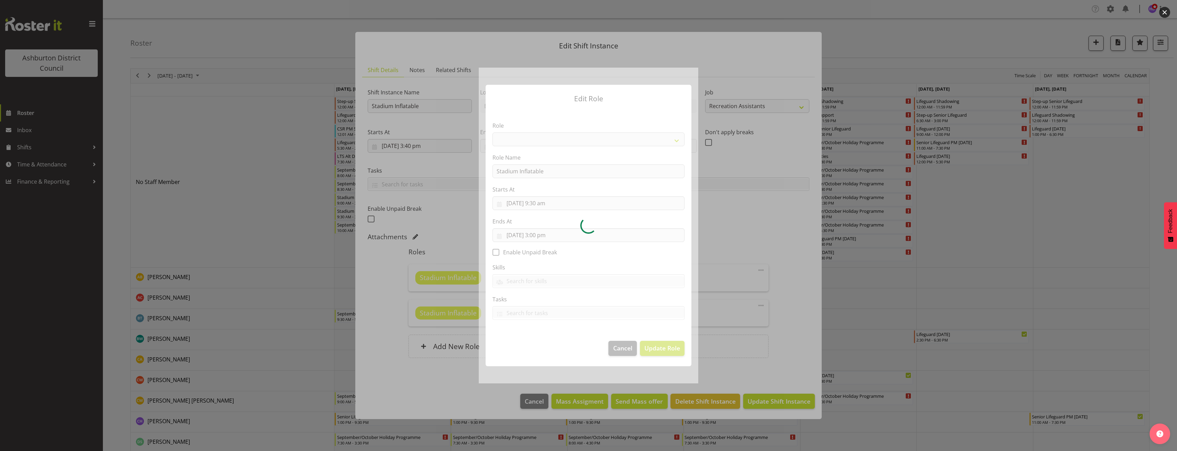
select select "84"
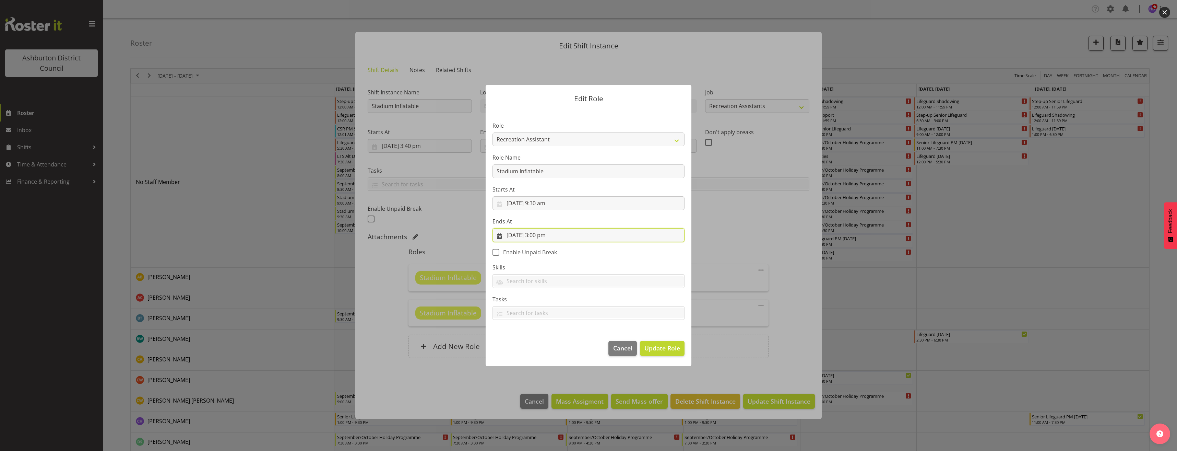
click at [510, 236] on input "[DATE] 3:00 pm" at bounding box center [588, 235] width 192 height 14
click at [525, 341] on span "29" at bounding box center [527, 341] width 5 height 7
type input "[DATE] 3:00 pm"
click at [673, 348] on span "Update Role" at bounding box center [662, 347] width 36 height 9
select select
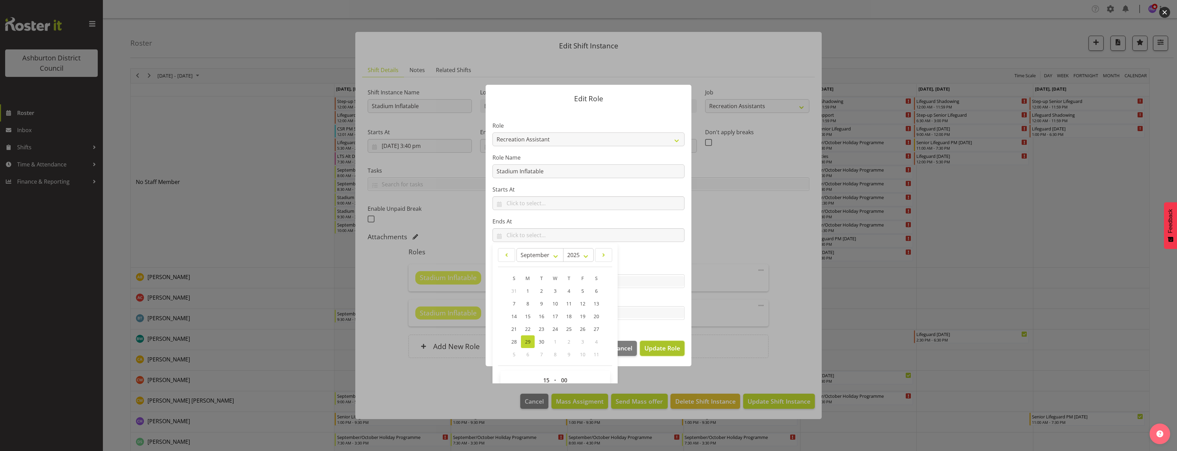
select select
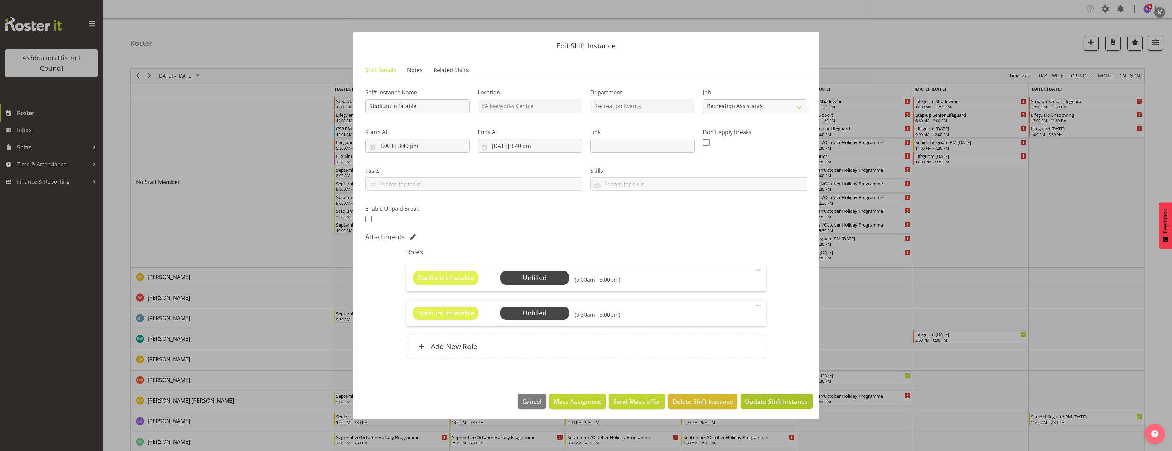
click at [802, 402] on span "Update Shift Instance" at bounding box center [776, 400] width 63 height 9
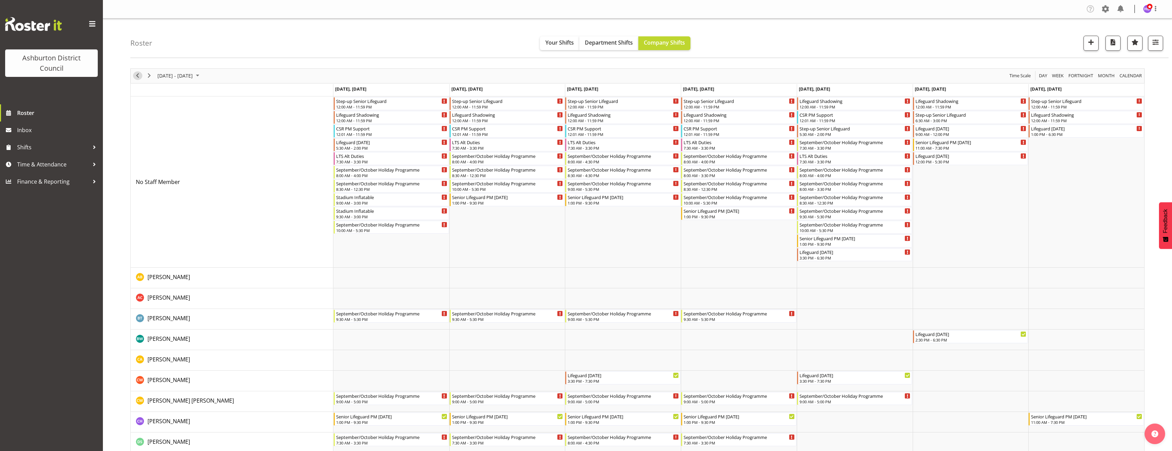
click at [137, 75] on span "Previous" at bounding box center [137, 75] width 8 height 9
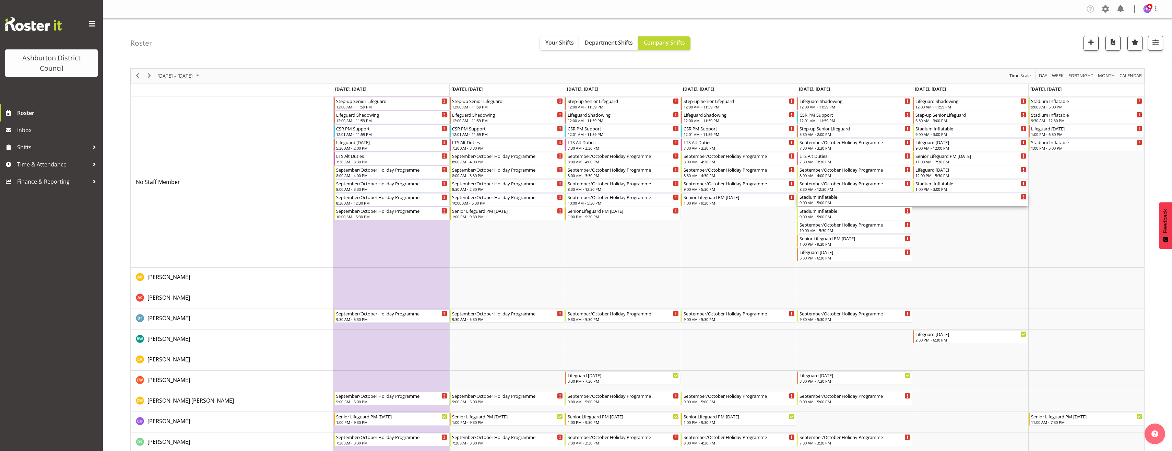
click at [882, 195] on div "Stadium Inflatable" at bounding box center [912, 196] width 227 height 7
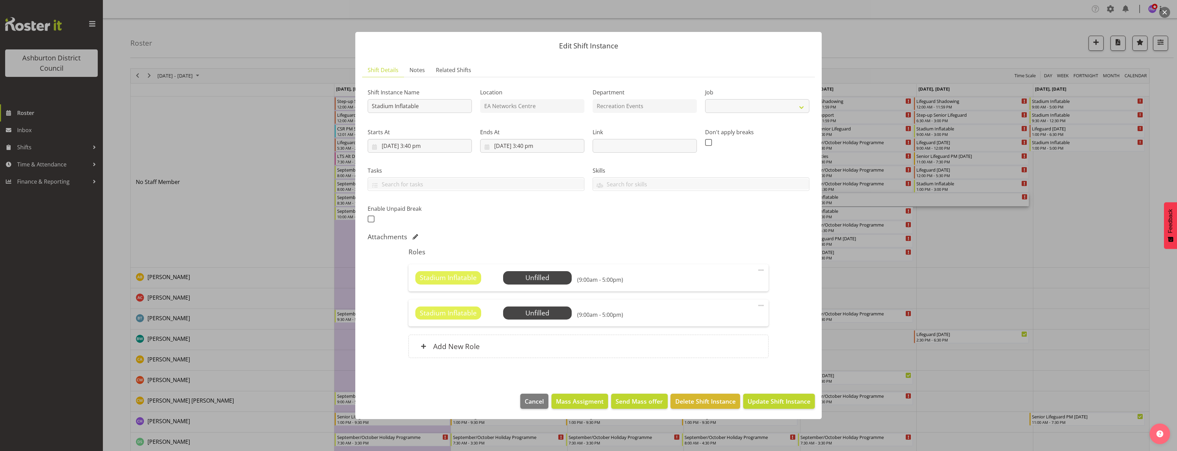
select select "4046"
click at [762, 301] on span at bounding box center [761, 305] width 8 height 8
click at [740, 320] on link "Edit" at bounding box center [732, 320] width 66 height 12
select select "8"
select select "2025"
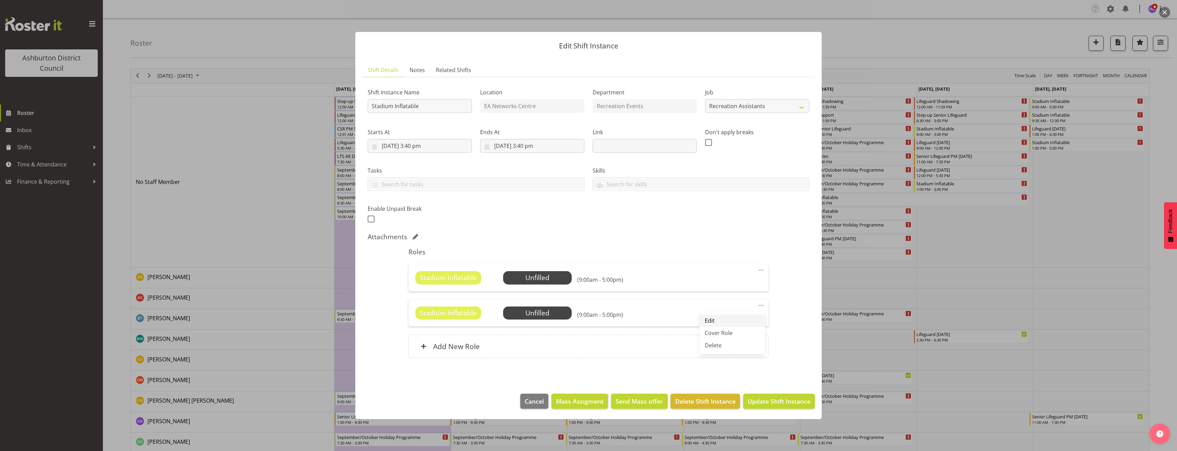
select select "17"
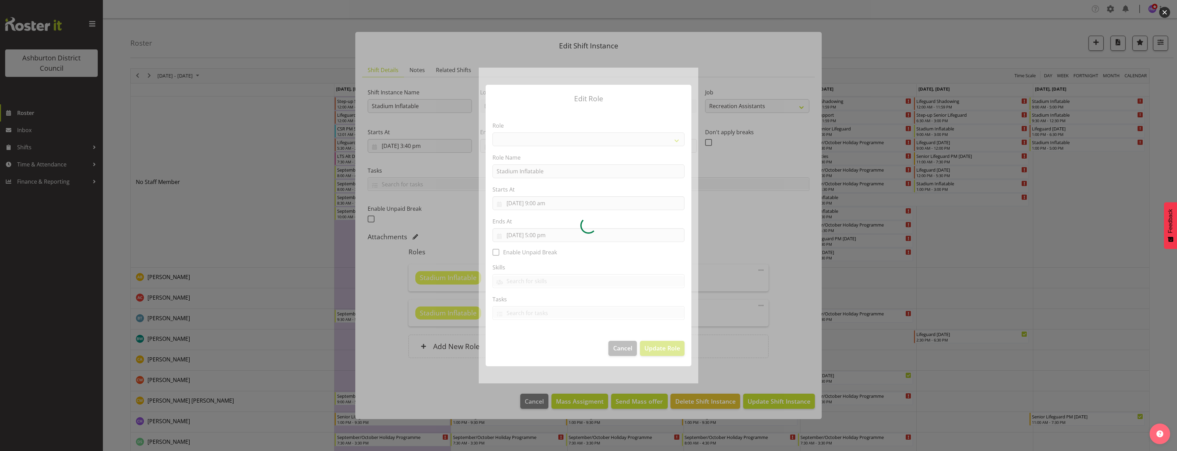
select select "84"
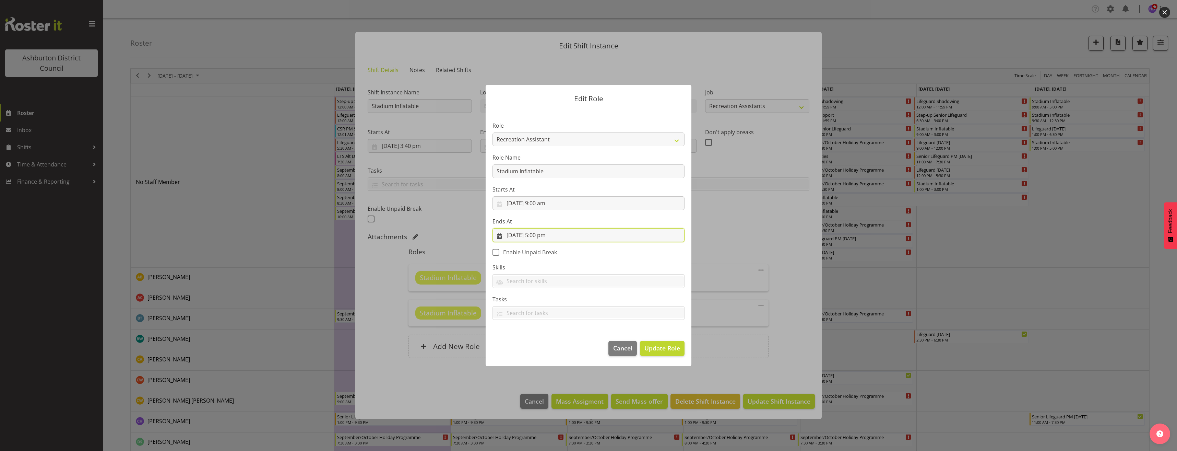
click at [515, 234] on input "[DATE] 5:00 pm" at bounding box center [588, 235] width 192 height 14
click at [580, 327] on span "26" at bounding box center [582, 328] width 5 height 7
type input "[DATE] 5:00 pm"
click at [661, 355] on button "Update Role" at bounding box center [662, 348] width 45 height 15
select select
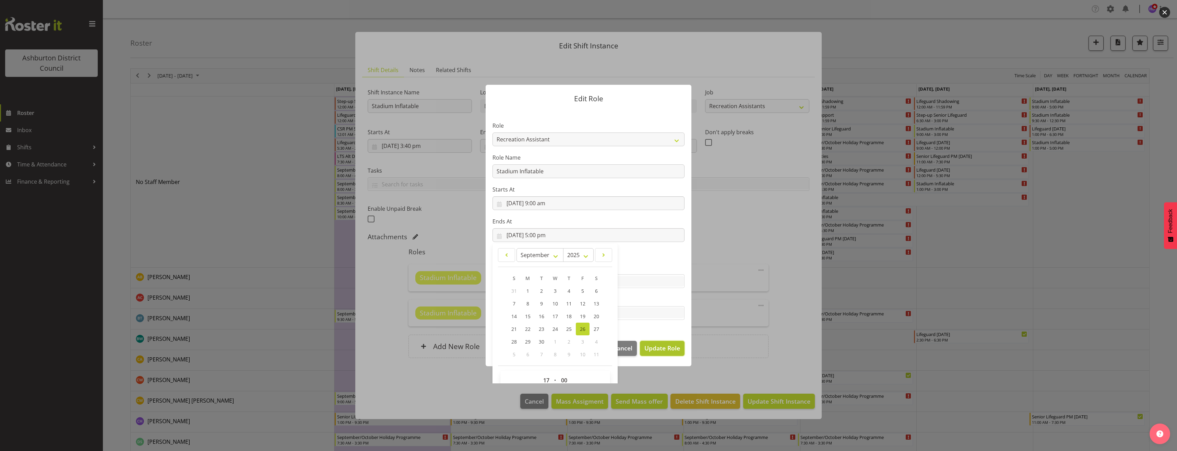
select select
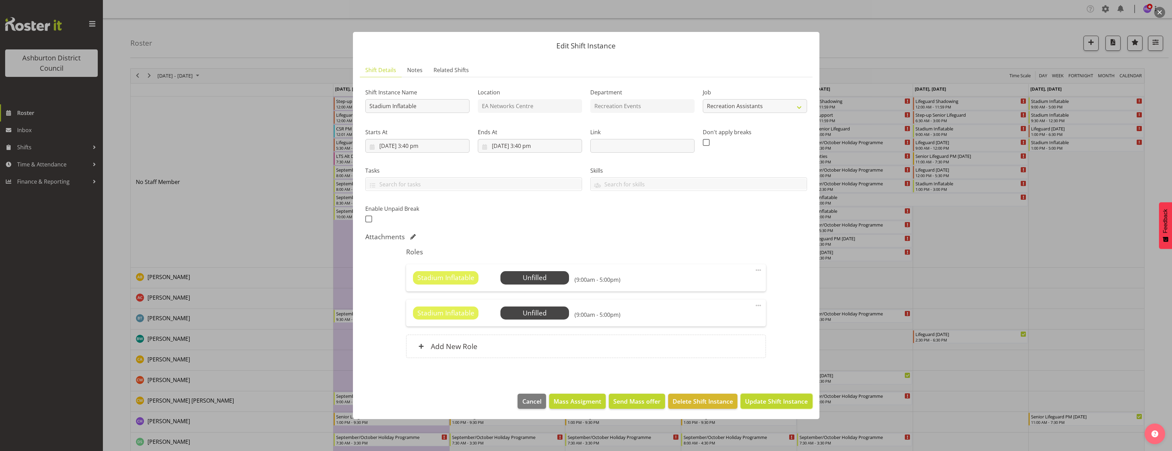
click at [784, 406] on button "Update Shift Instance" at bounding box center [776, 400] width 72 height 15
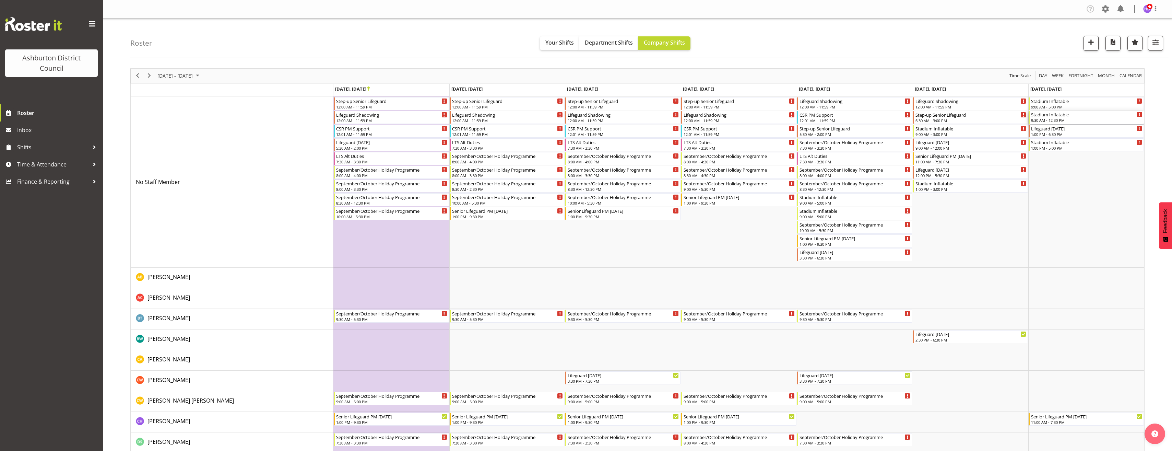
click at [1049, 116] on div "Stadium Inflatable" at bounding box center [1086, 114] width 111 height 7
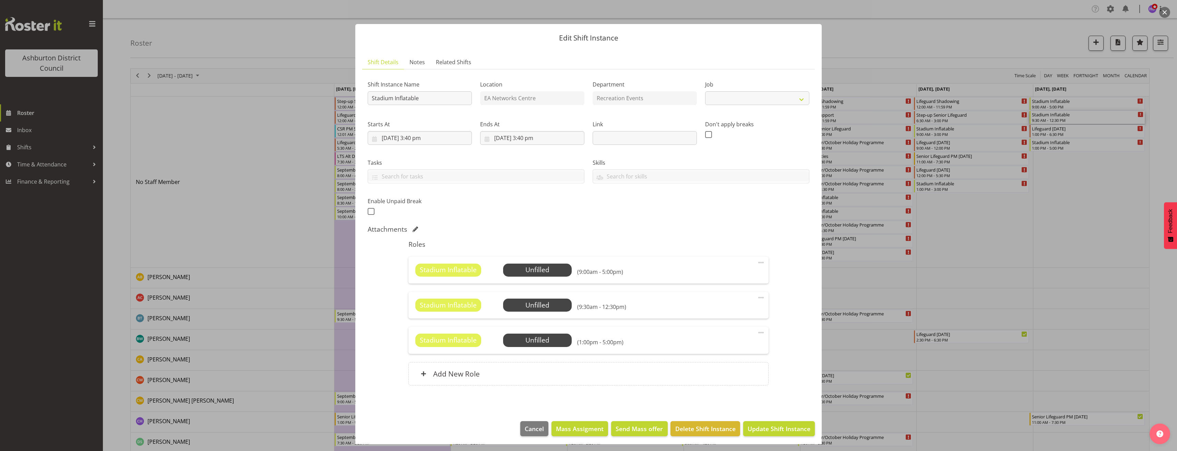
select select "4046"
click at [0, 0] on span "Select Employee" at bounding box center [0, 0] width 0 height 0
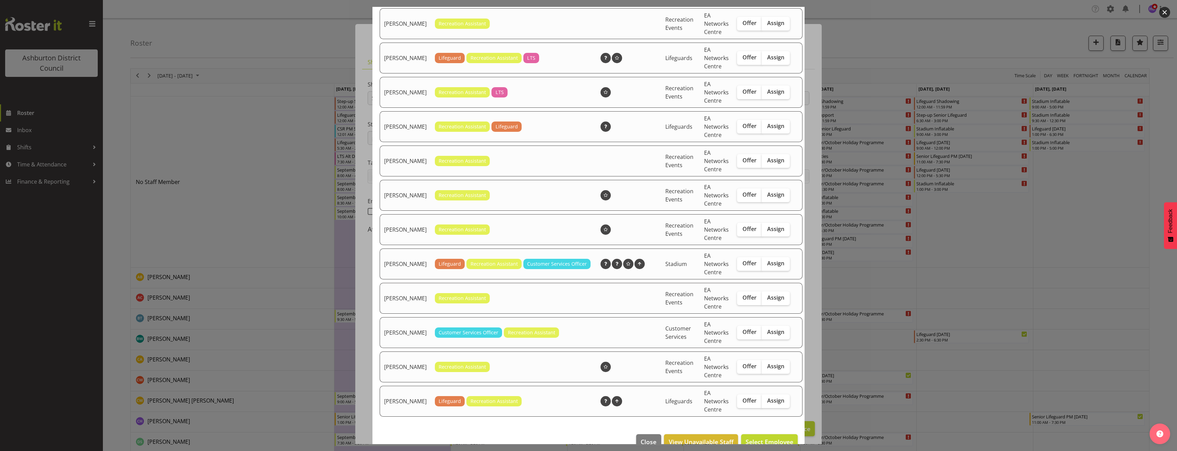
scroll to position [332, 0]
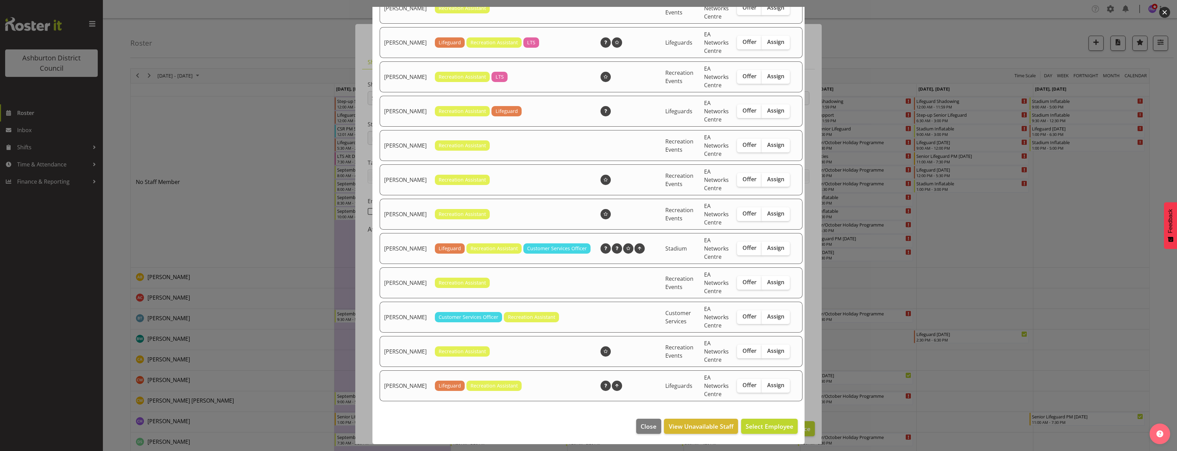
click at [894, 371] on div at bounding box center [588, 225] width 1177 height 451
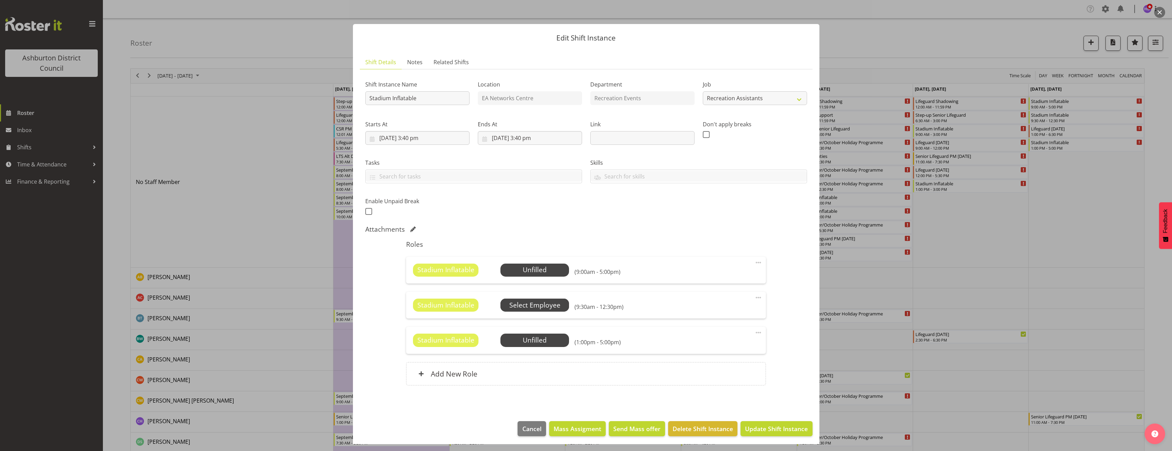
click at [0, 0] on span "Select Employee" at bounding box center [0, 0] width 0 height 0
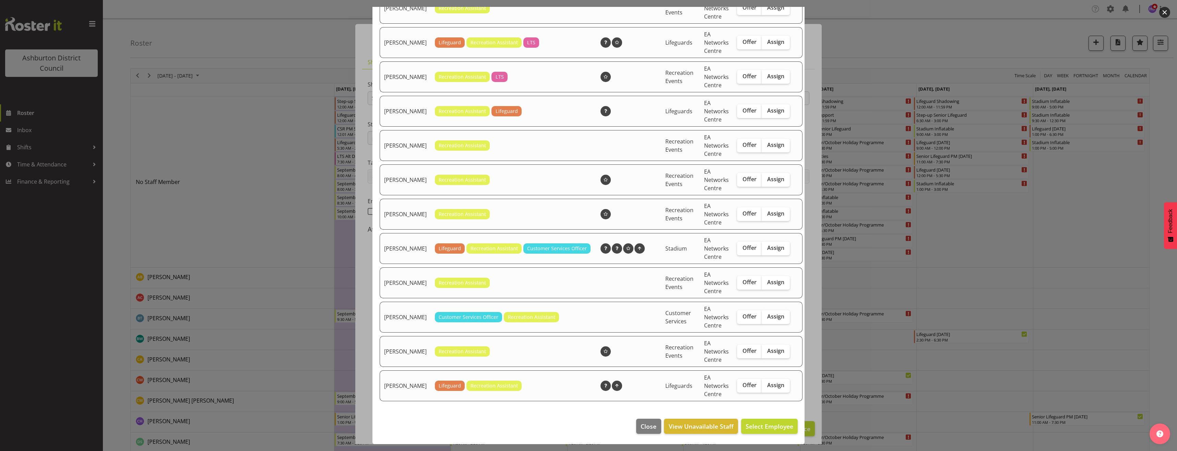
click at [1051, 310] on div at bounding box center [588, 225] width 1177 height 451
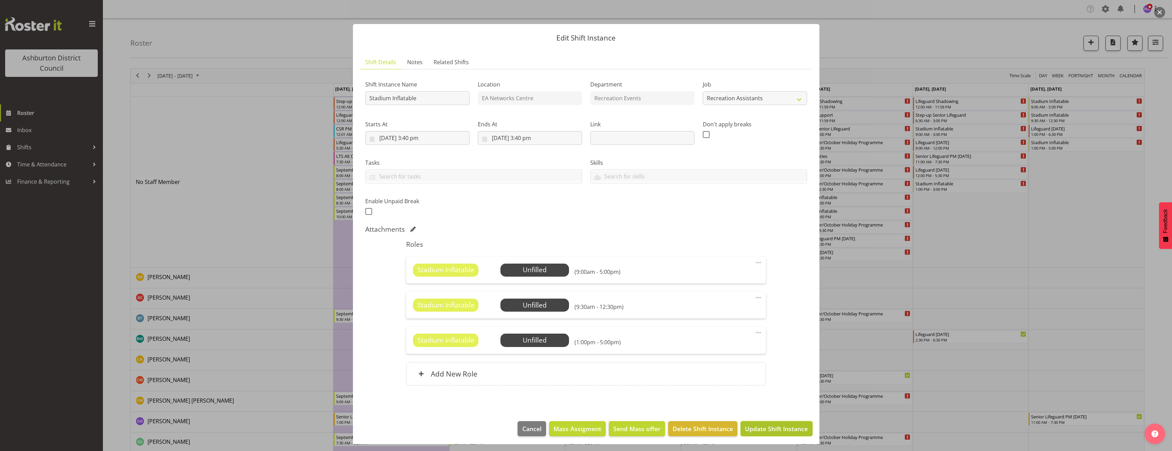
click at [777, 426] on span "Update Shift Instance" at bounding box center [776, 428] width 63 height 9
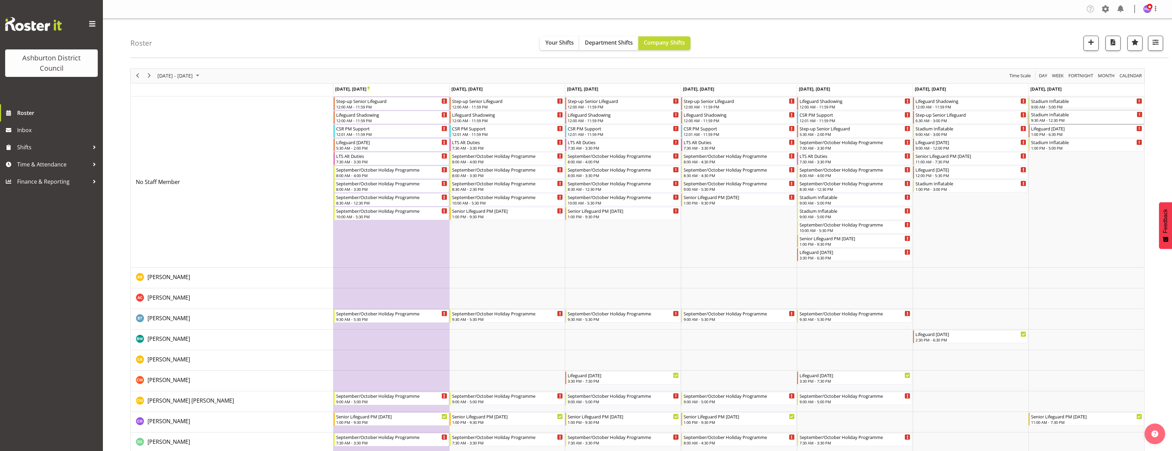
click at [1058, 118] on div "9:30 AM - 12:30 PM" at bounding box center [1086, 119] width 111 height 5
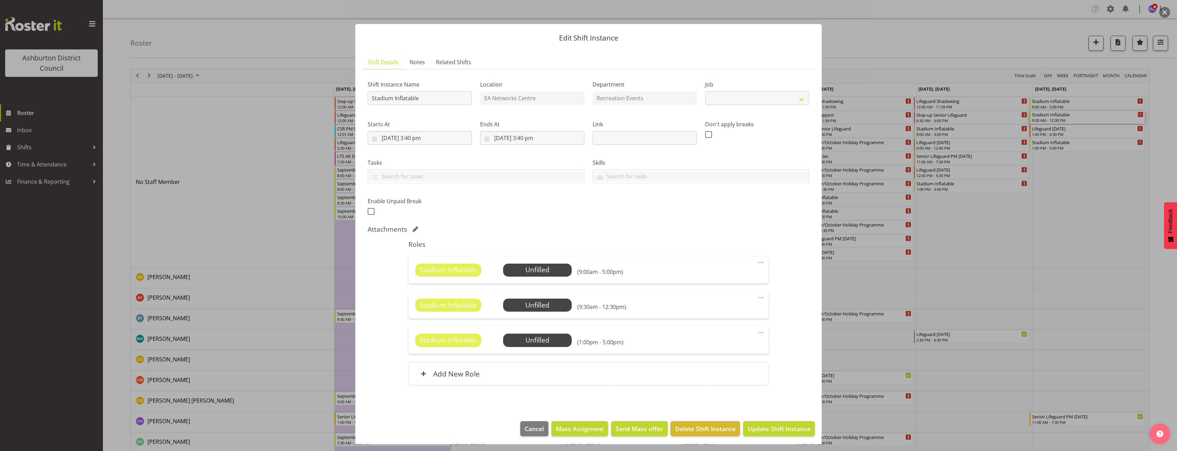
select select "4046"
click at [0, 0] on span "Select Employee" at bounding box center [0, 0] width 0 height 0
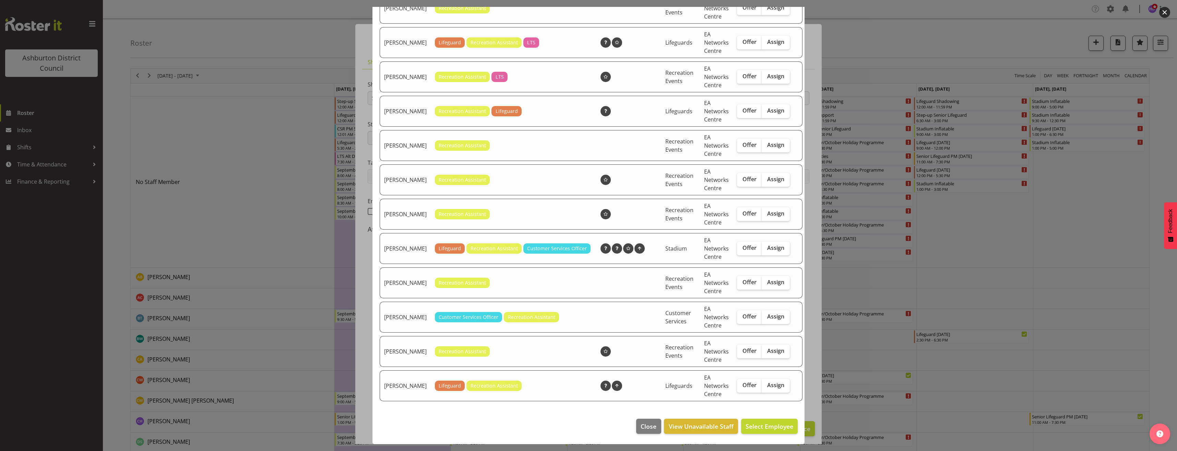
click at [851, 301] on div at bounding box center [588, 225] width 1177 height 451
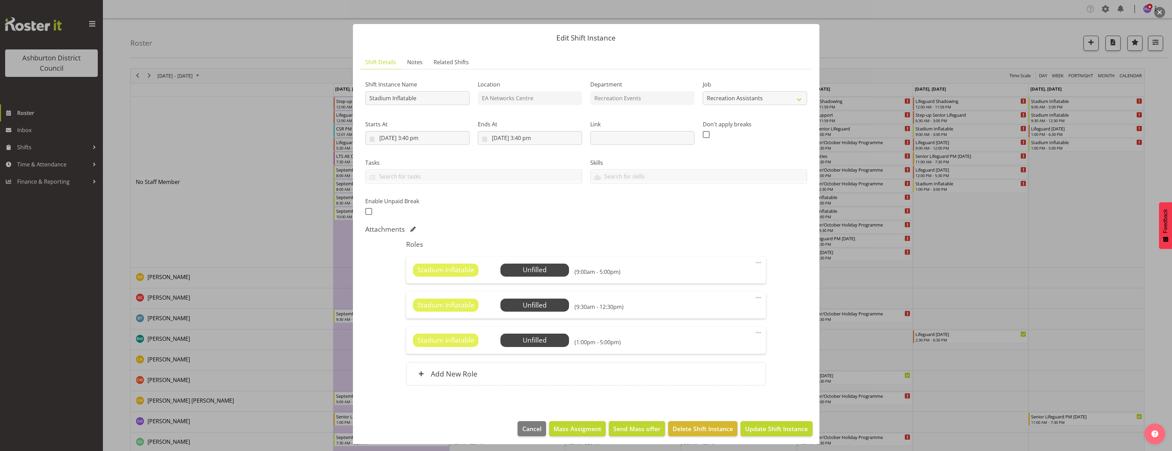
click at [1082, 232] on div at bounding box center [586, 225] width 1172 height 451
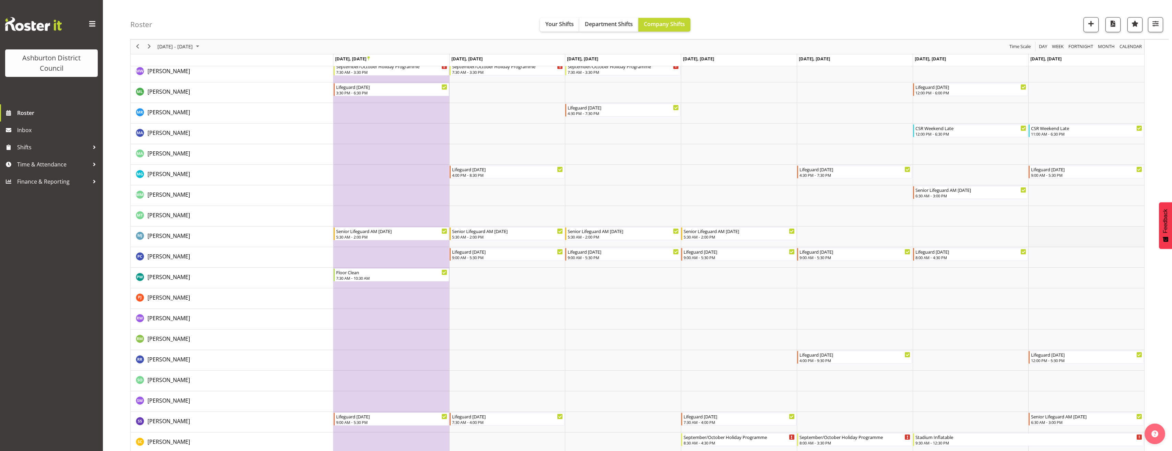
scroll to position [1160, 0]
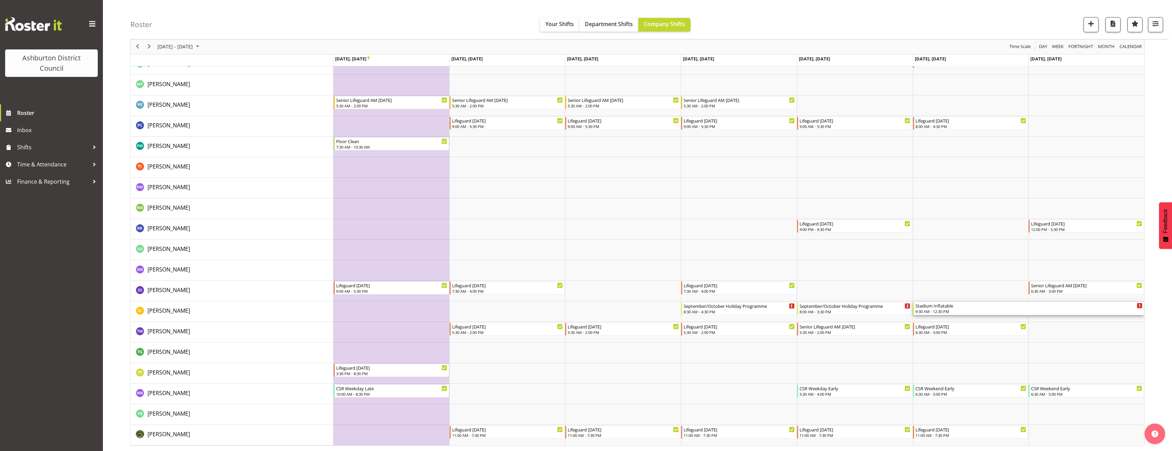
click at [1058, 309] on div "9:30 AM - 12:30 PM" at bounding box center [1028, 310] width 227 height 5
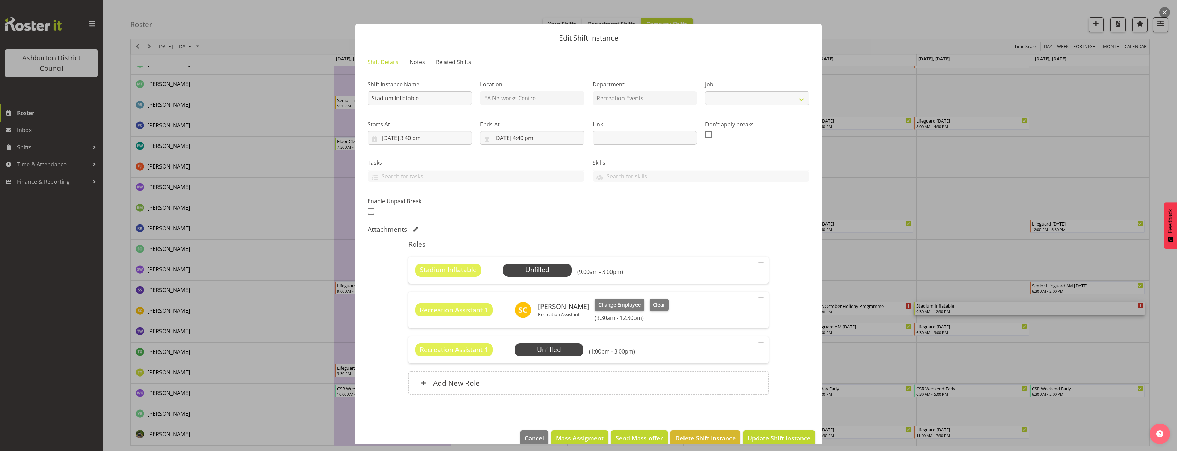
select select "4046"
click at [757, 296] on span at bounding box center [761, 297] width 8 height 8
click at [740, 312] on link "Edit" at bounding box center [732, 312] width 66 height 12
select select "8"
select select "2025"
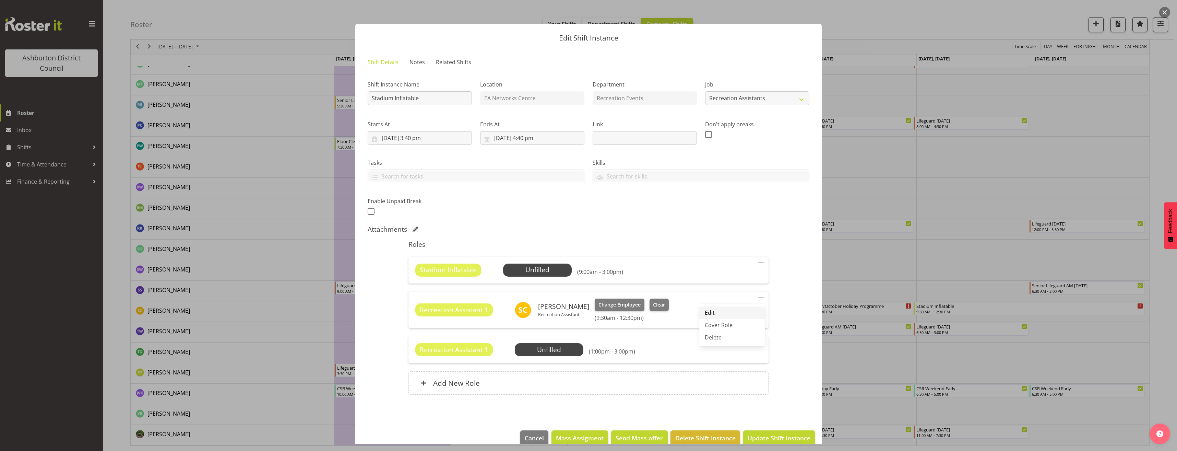
select select "12"
select select "30"
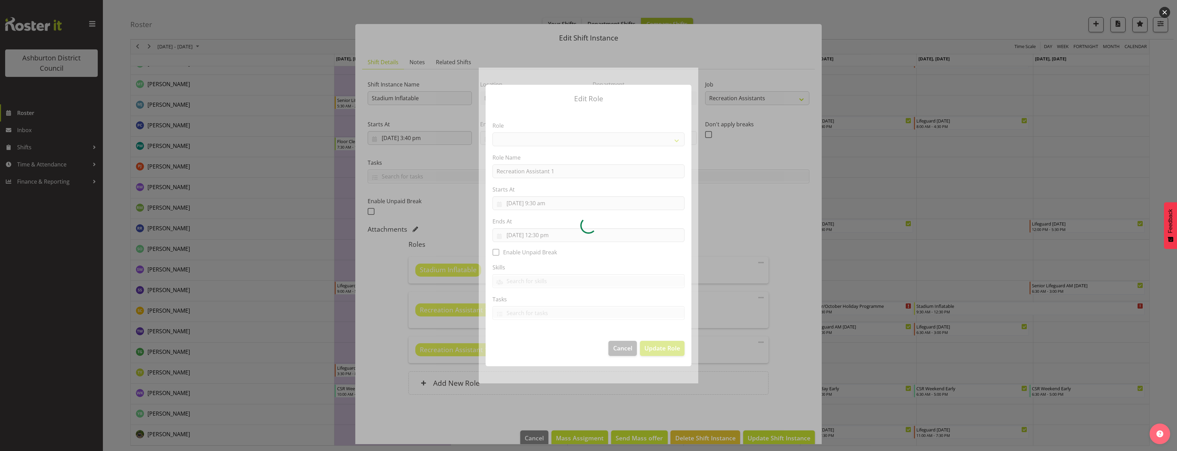
select select "84"
click at [533, 236] on section "Role AAGM Deputy Director AAGM Director Archivist Childrens Librarian Collectio…" at bounding box center [589, 221] width 206 height 224
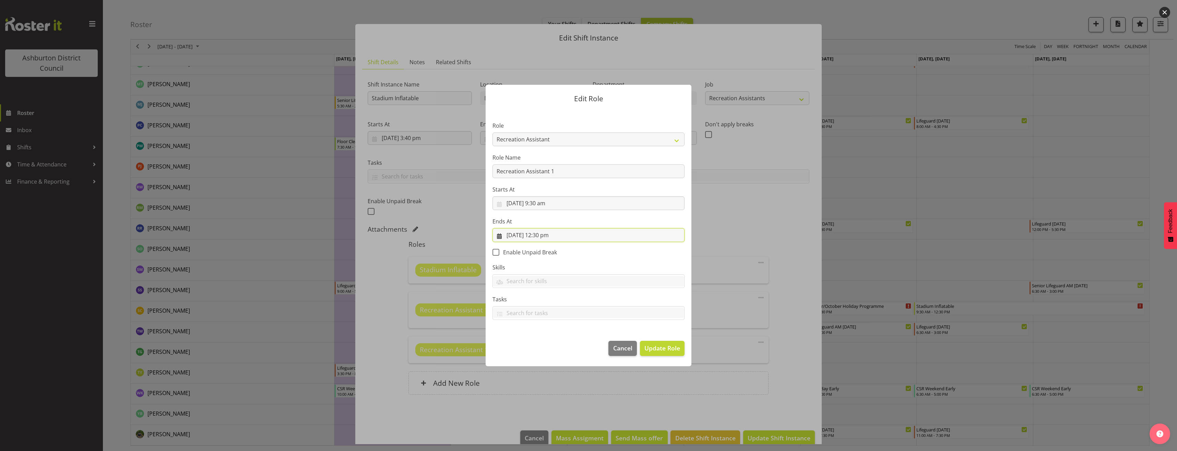
click at [528, 234] on input "[DATE] 12:30 pm" at bounding box center [588, 235] width 192 height 14
click at [594, 330] on span "27" at bounding box center [596, 328] width 5 height 7
type input "[DATE] 12:30 pm"
click at [671, 351] on span "Update Role" at bounding box center [662, 347] width 36 height 9
select select
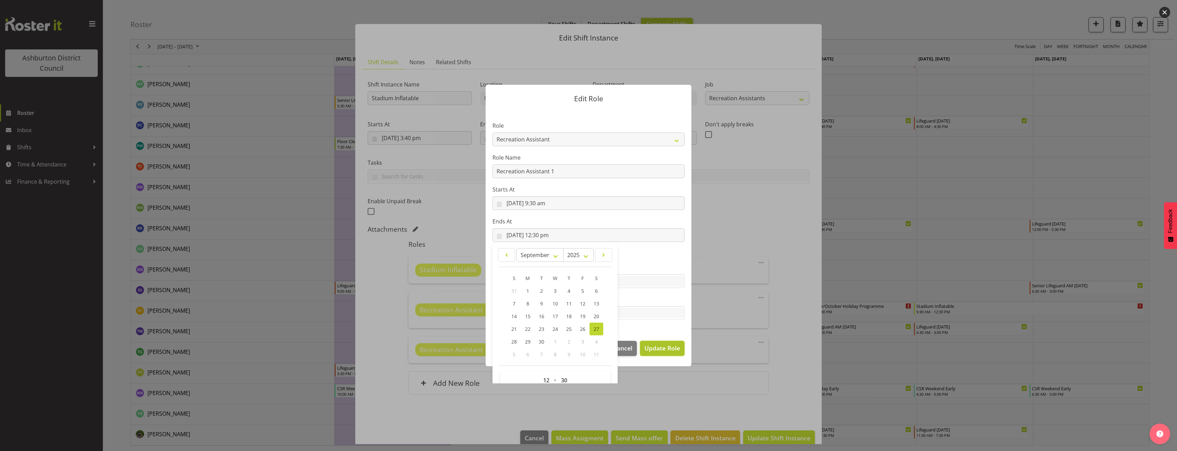
select select
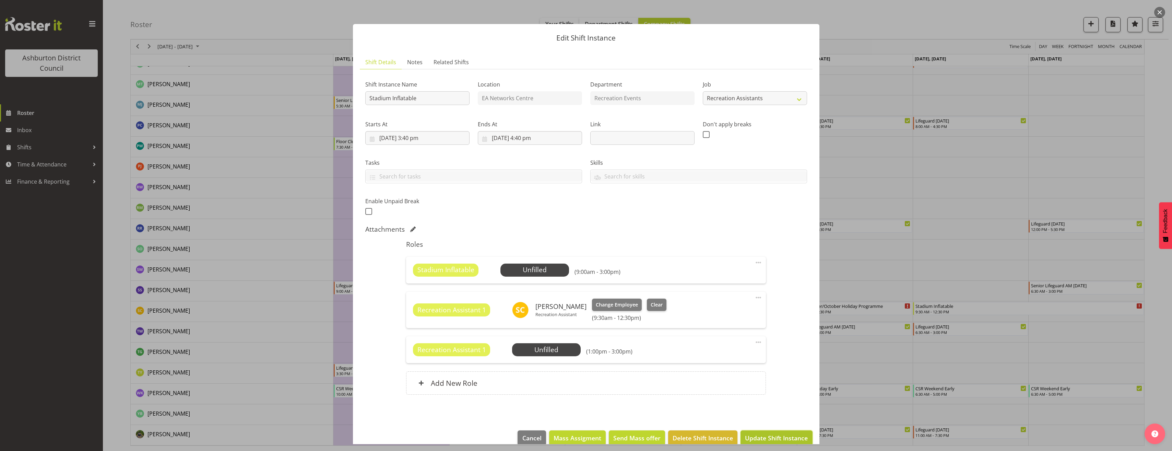
click at [772, 435] on span "Update Shift Instance" at bounding box center [776, 437] width 63 height 9
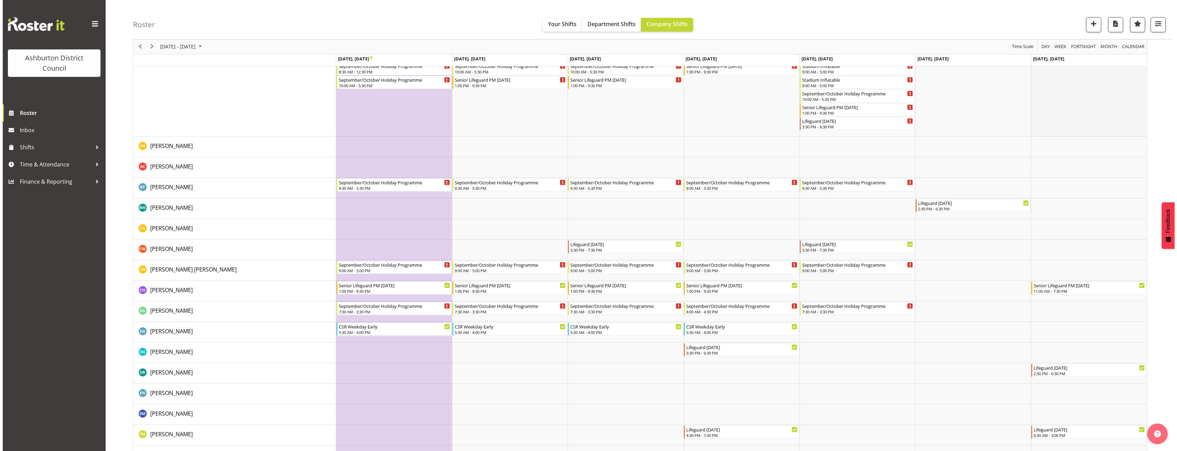
scroll to position [0, 0]
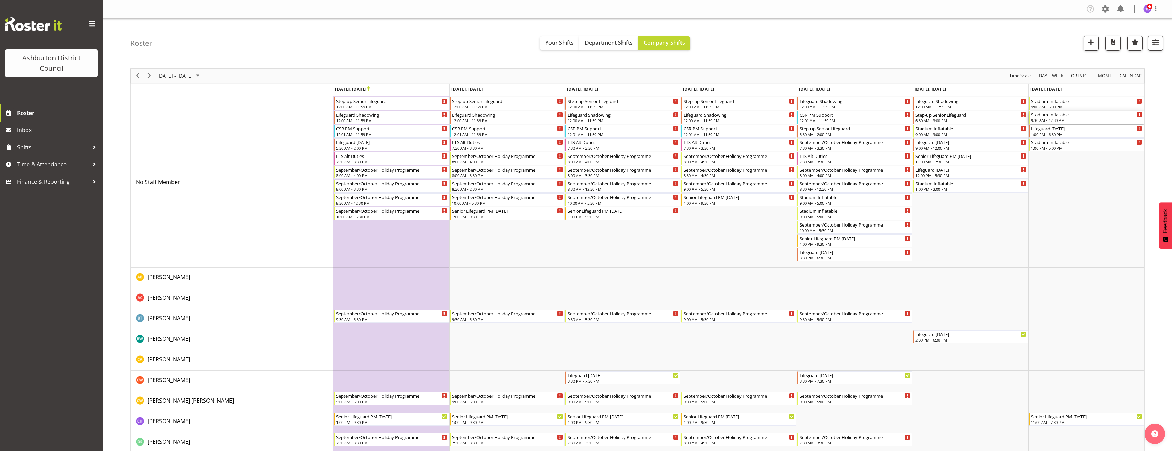
click at [1069, 117] on div "Stadium Inflatable" at bounding box center [1086, 114] width 111 height 7
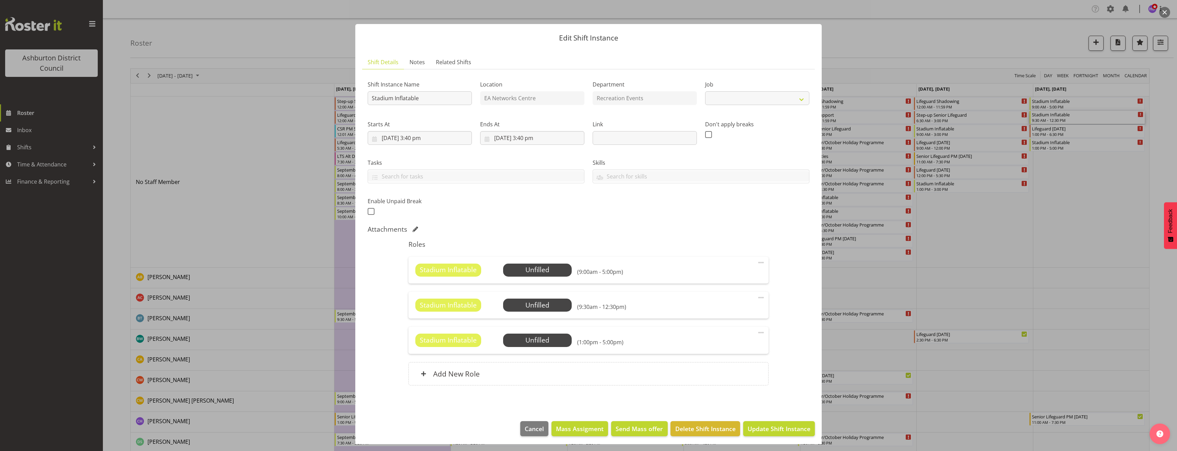
select select "4046"
click at [0, 0] on span "Select Employee" at bounding box center [0, 0] width 0 height 0
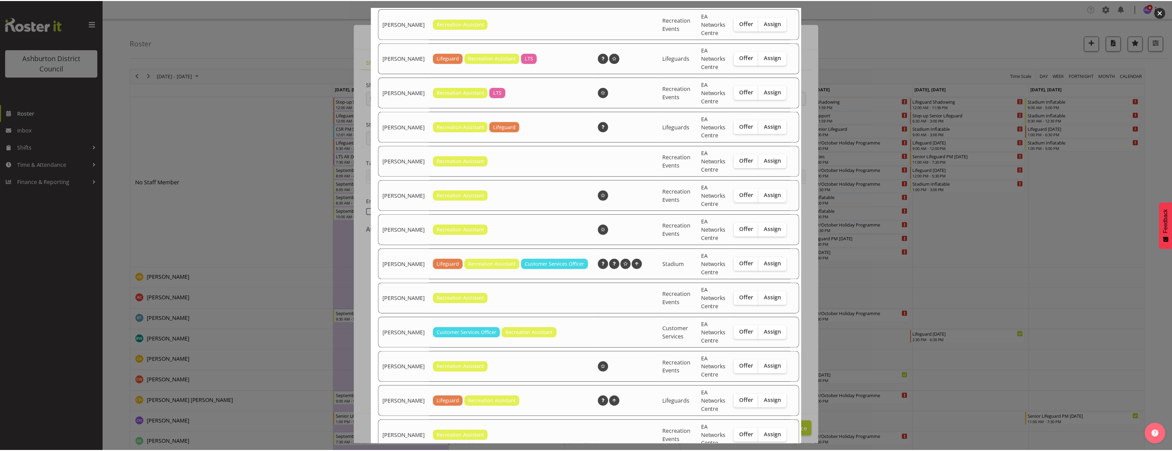
scroll to position [366, 0]
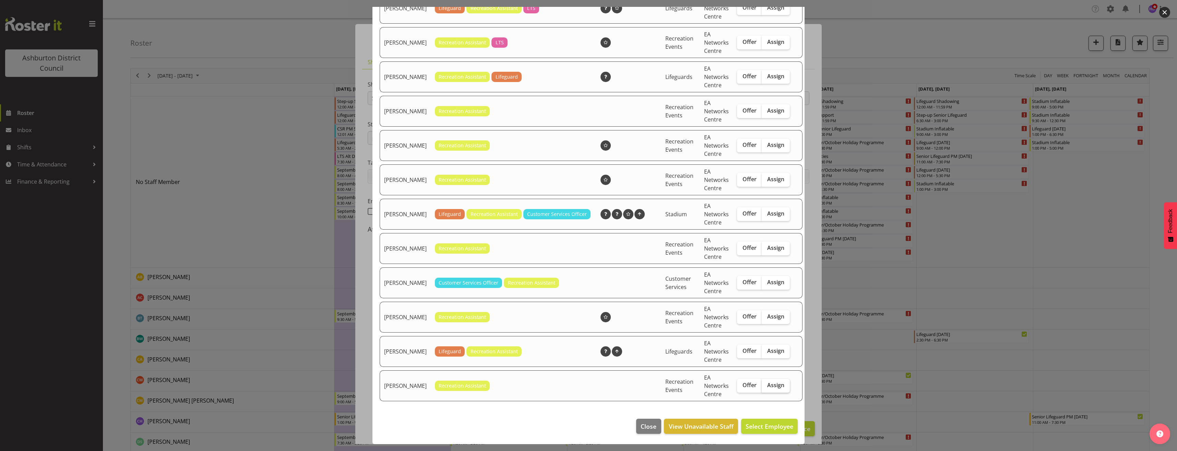
click at [766, 389] on label "Assign" at bounding box center [776, 386] width 28 height 14
click at [766, 387] on input "Assign" at bounding box center [764, 385] width 4 height 4
checkbox input "true"
click at [769, 427] on span "Assign [PERSON_NAME]" at bounding box center [758, 426] width 69 height 8
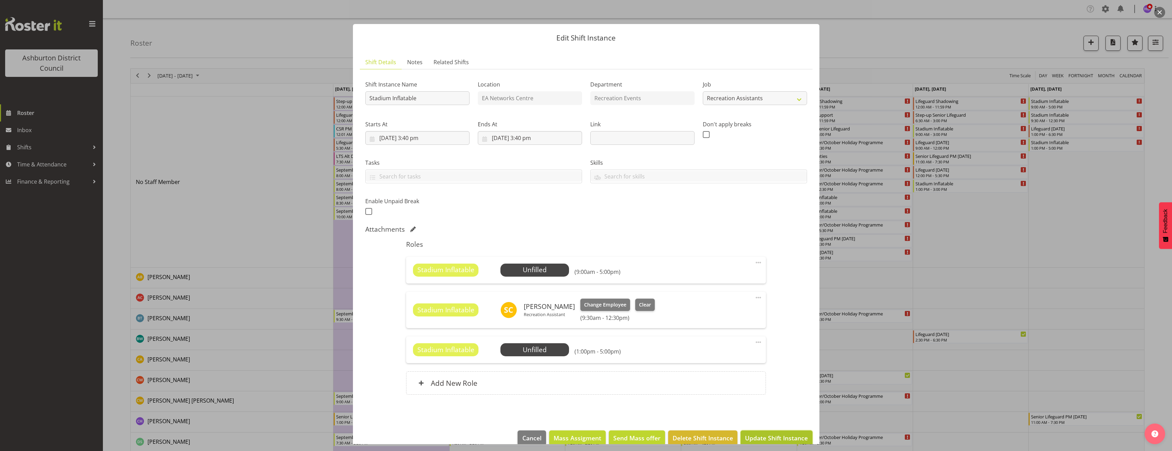
click at [780, 438] on span "Update Shift Instance" at bounding box center [776, 437] width 63 height 9
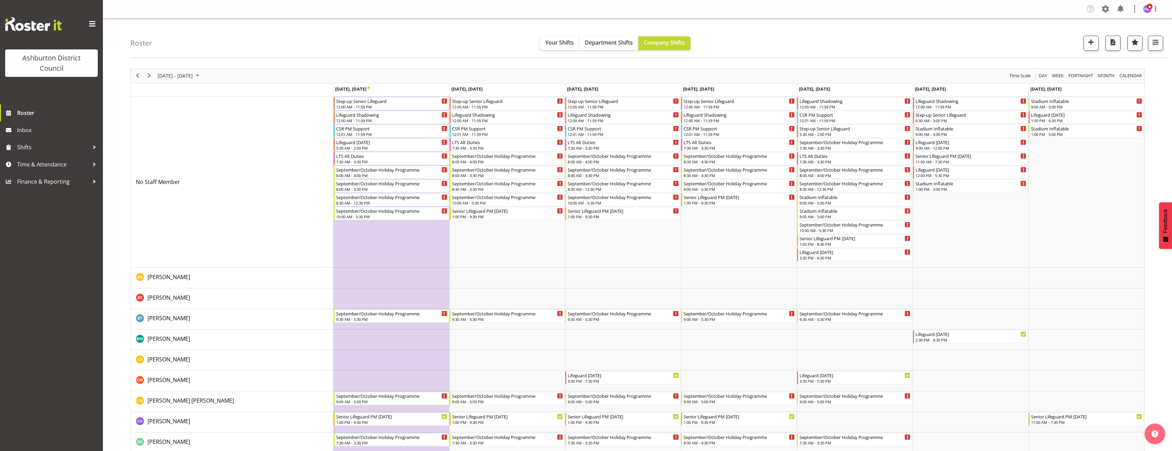
click at [764, 46] on div "Roster Your Shifts Department Shifts Company Shifts 1 Locations [GEOGRAPHIC_DAT…" at bounding box center [649, 38] width 1038 height 39
click at [202, 77] on span "September 2025" at bounding box center [197, 75] width 8 height 9
click at [228, 180] on button "[DATE]" at bounding box center [223, 177] width 23 height 10
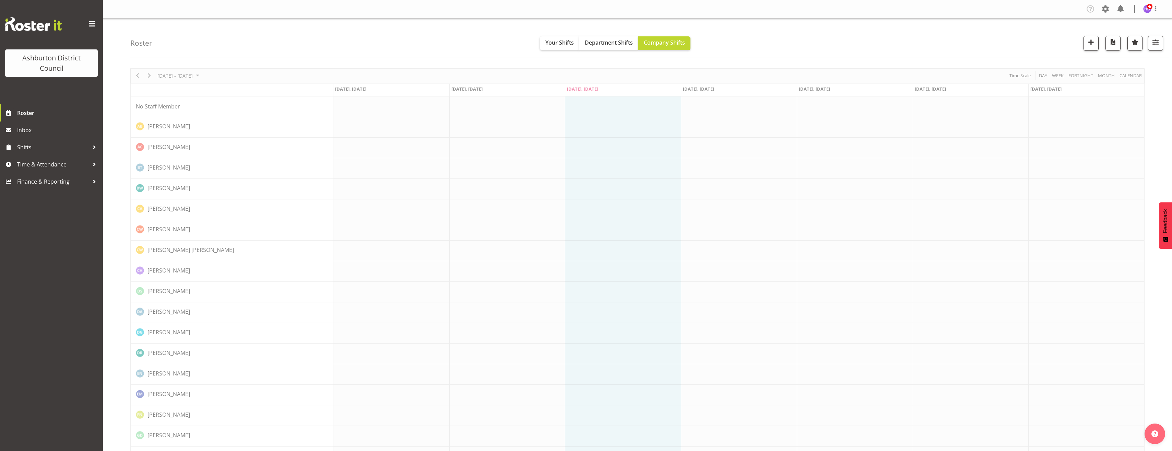
click at [835, 45] on div "Roster Your Shifts Department Shifts Company Shifts 1 Locations [GEOGRAPHIC_DAT…" at bounding box center [649, 38] width 1038 height 39
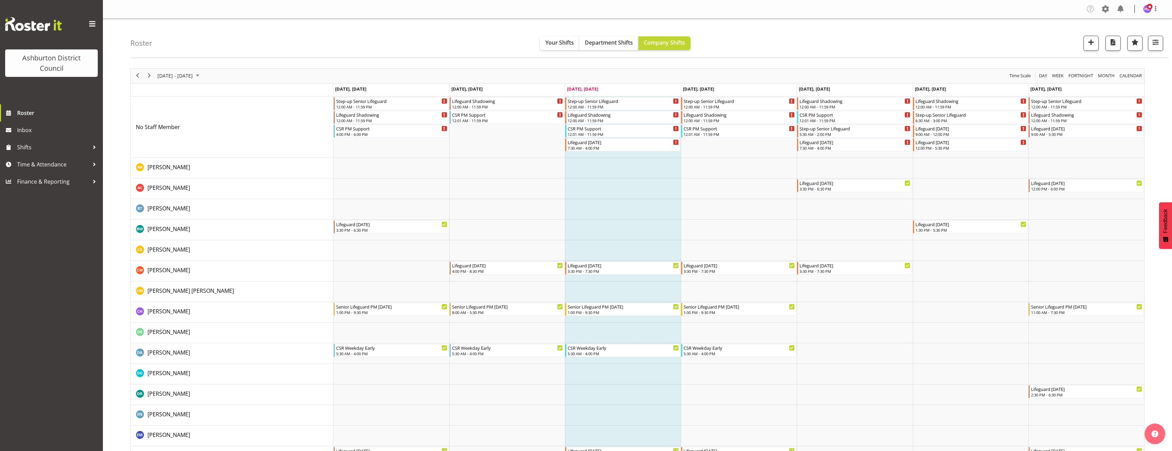
click at [497, 73] on div "[DATE] - [DATE] [DATE] Day Week Fortnight Month calendar Month Agenda Time Scale" at bounding box center [637, 76] width 1013 height 14
click at [238, 35] on div "Roster Your Shifts Department Shifts Company Shifts 1 Locations [GEOGRAPHIC_DAT…" at bounding box center [649, 38] width 1038 height 39
